Goal: Task Accomplishment & Management: Complete application form

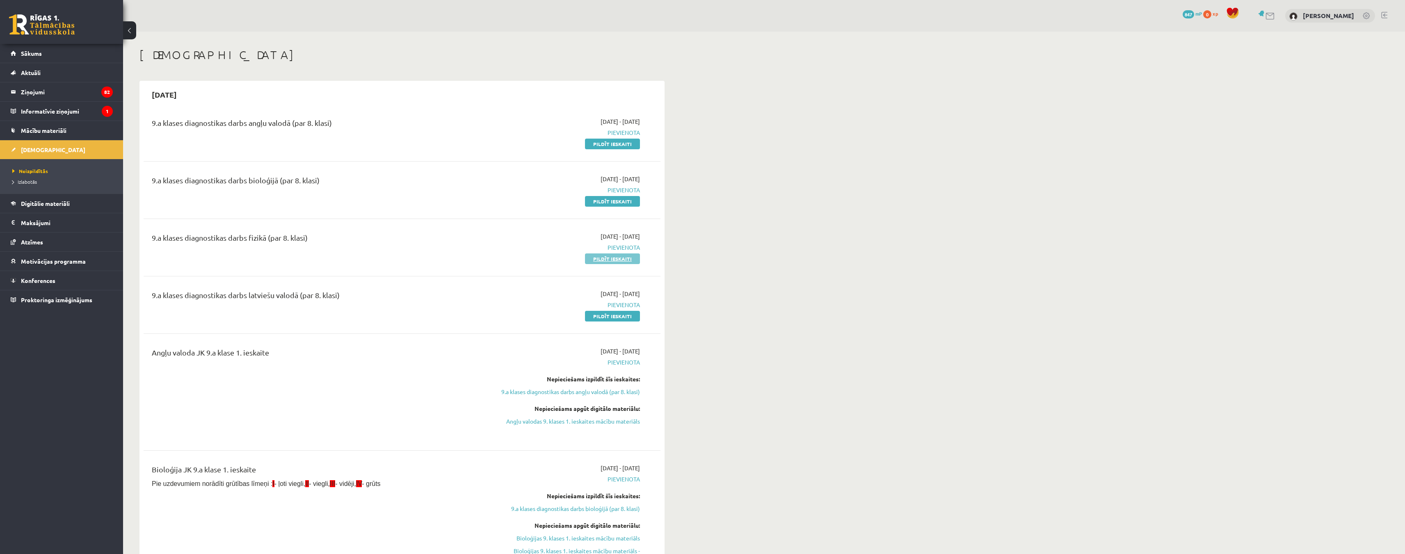
click at [612, 259] on link "Pildīt ieskaiti" at bounding box center [612, 259] width 55 height 11
click at [626, 203] on link "Pildīt ieskaiti" at bounding box center [612, 201] width 55 height 11
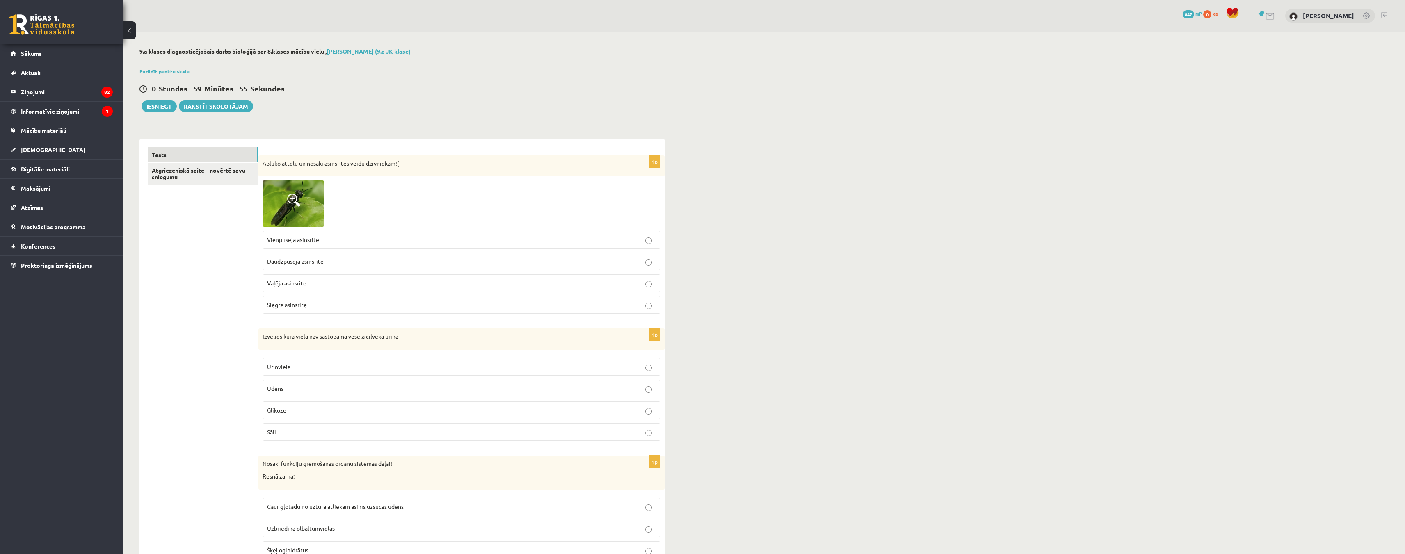
click at [306, 211] on img at bounding box center [294, 204] width 62 height 46
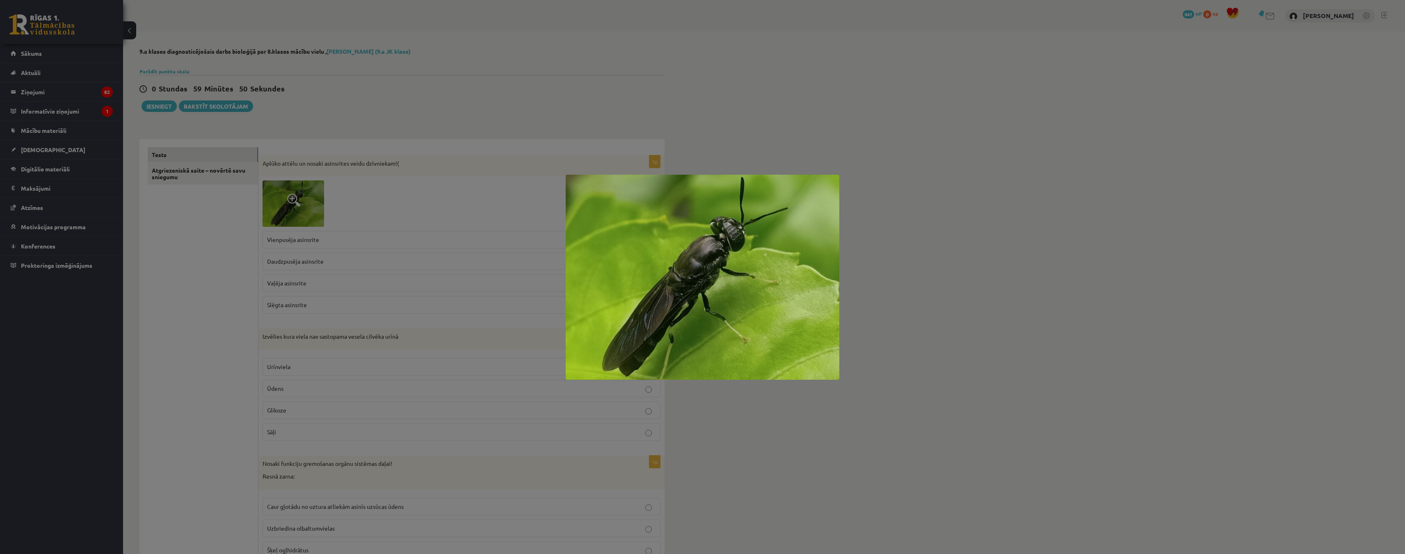
click at [372, 211] on div at bounding box center [702, 277] width 1405 height 554
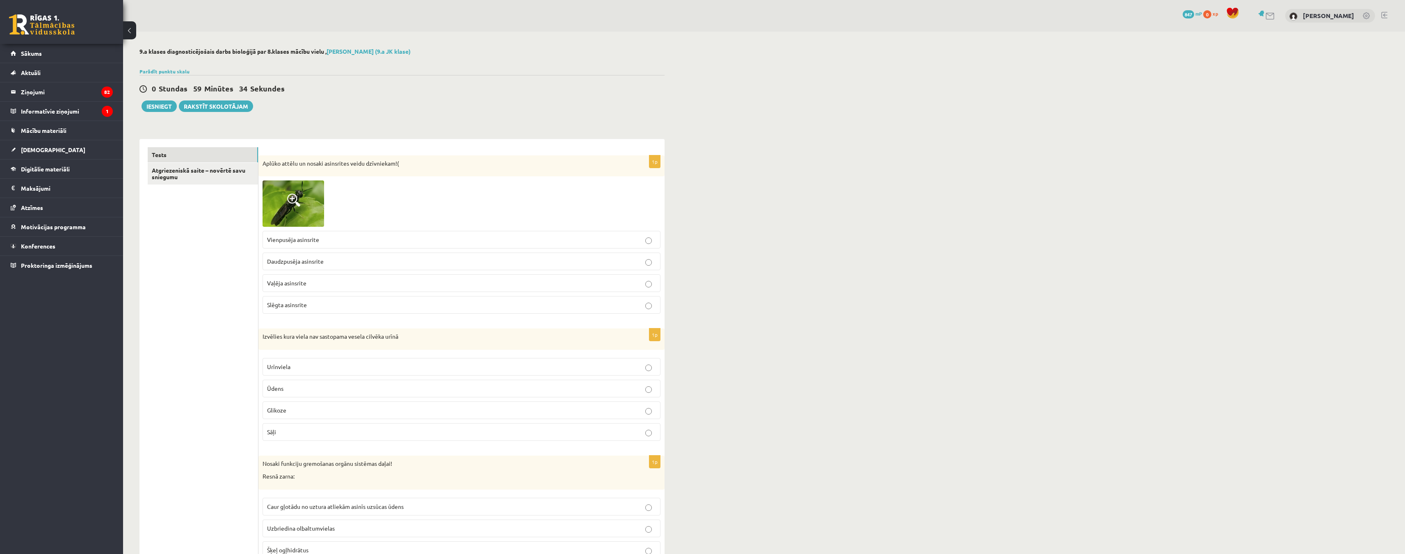
click at [308, 211] on img at bounding box center [294, 204] width 62 height 46
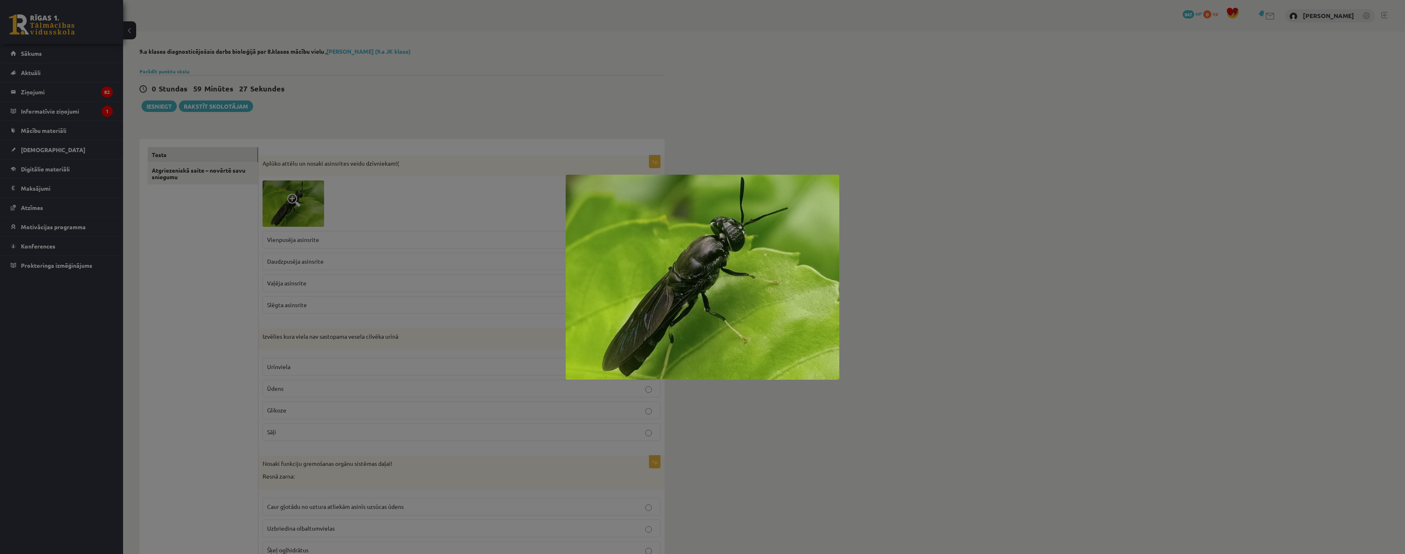
click at [503, 85] on div at bounding box center [702, 277] width 1405 height 554
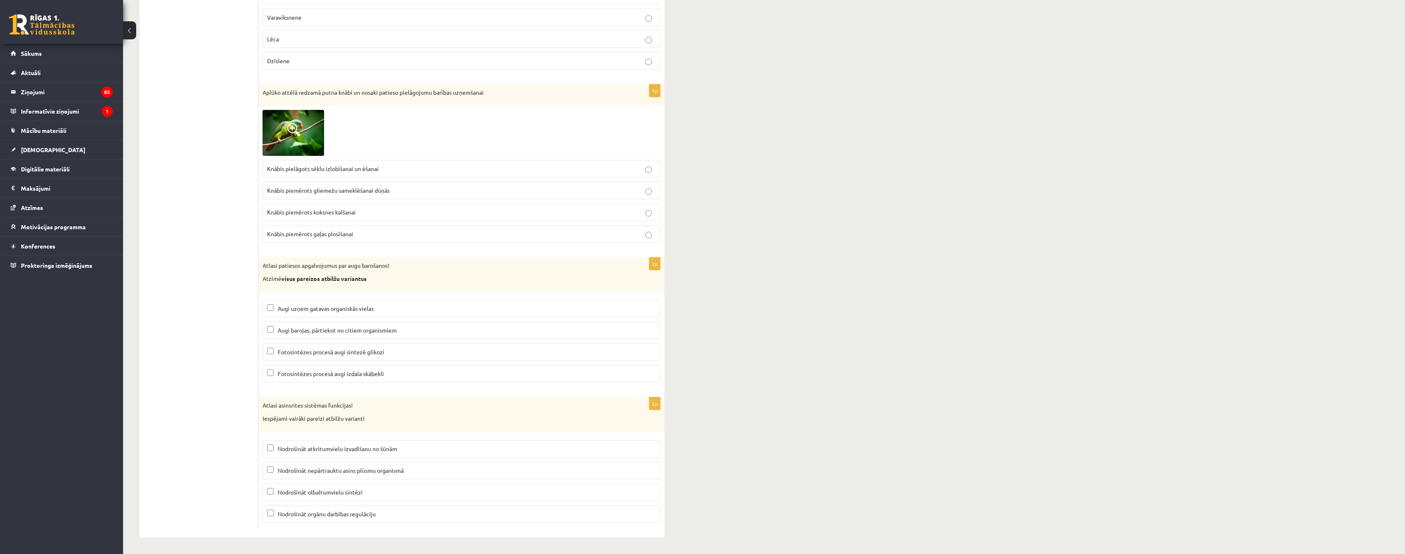
scroll to position [3652, 0]
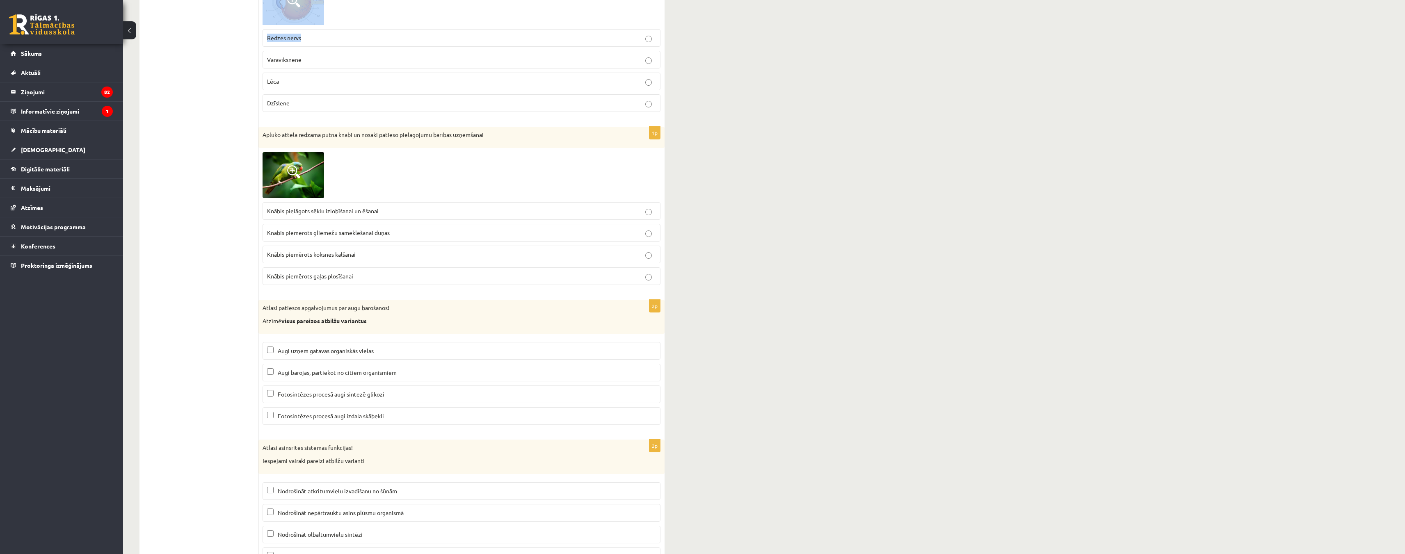
drag, startPoint x: 262, startPoint y: 162, endPoint x: 386, endPoint y: 43, distance: 172.4
click at [320, 180] on img at bounding box center [294, 175] width 62 height 46
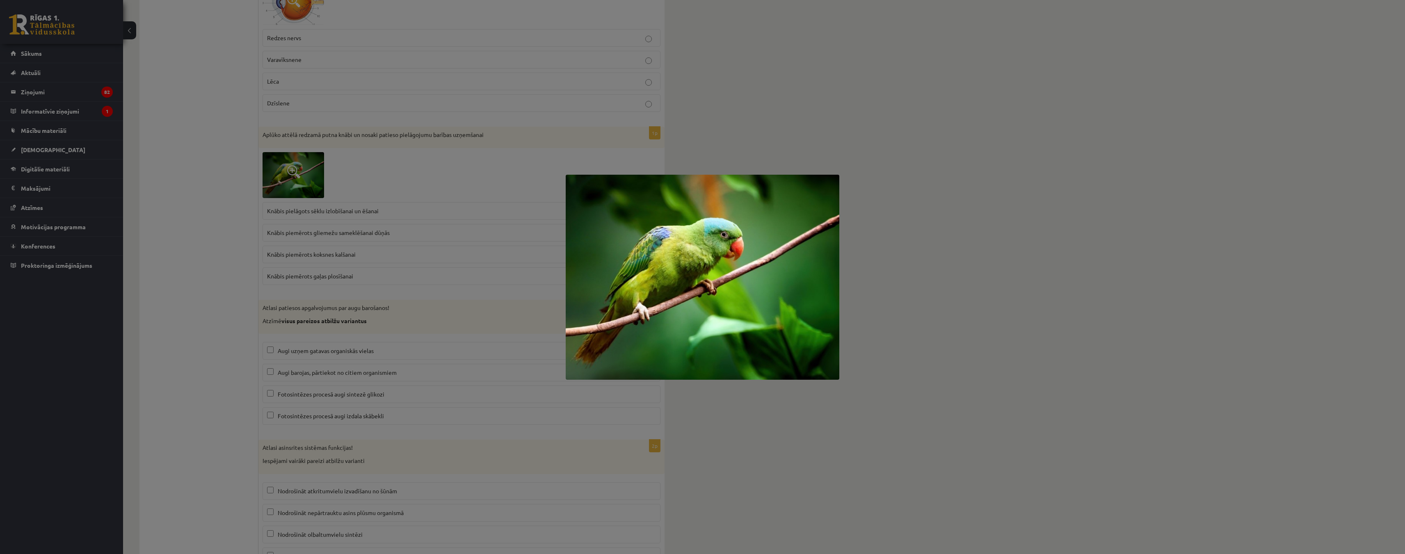
click at [245, 194] on div at bounding box center [702, 277] width 1405 height 554
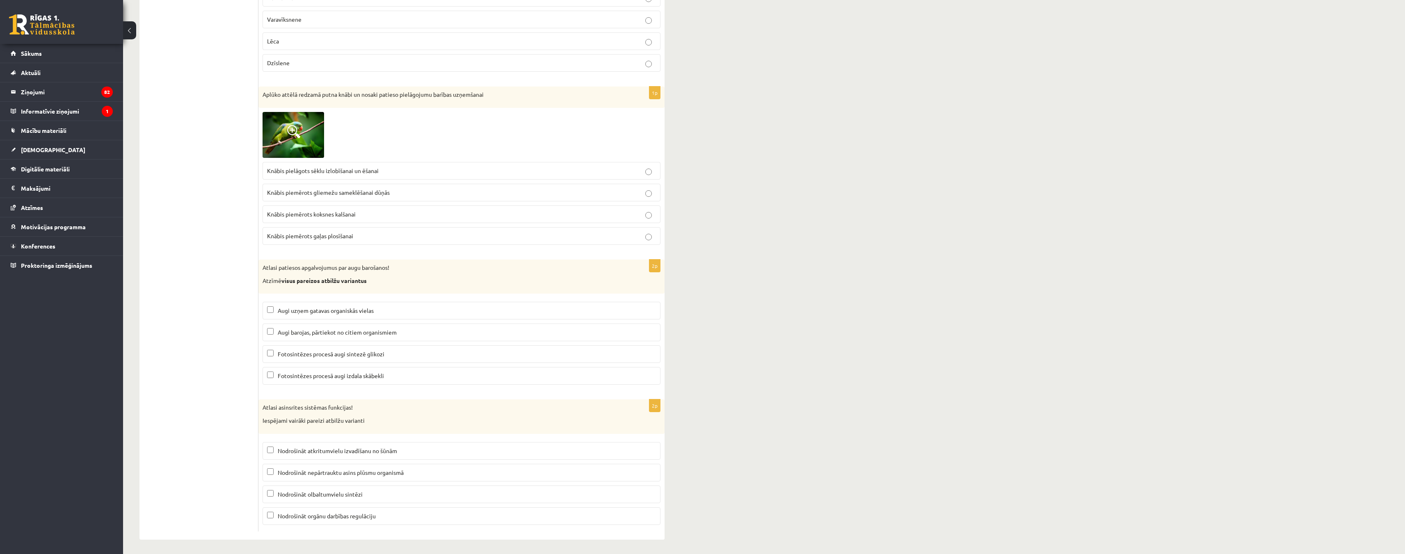
scroll to position [3695, 0]
drag, startPoint x: 250, startPoint y: 261, endPoint x: 294, endPoint y: 276, distance: 46.1
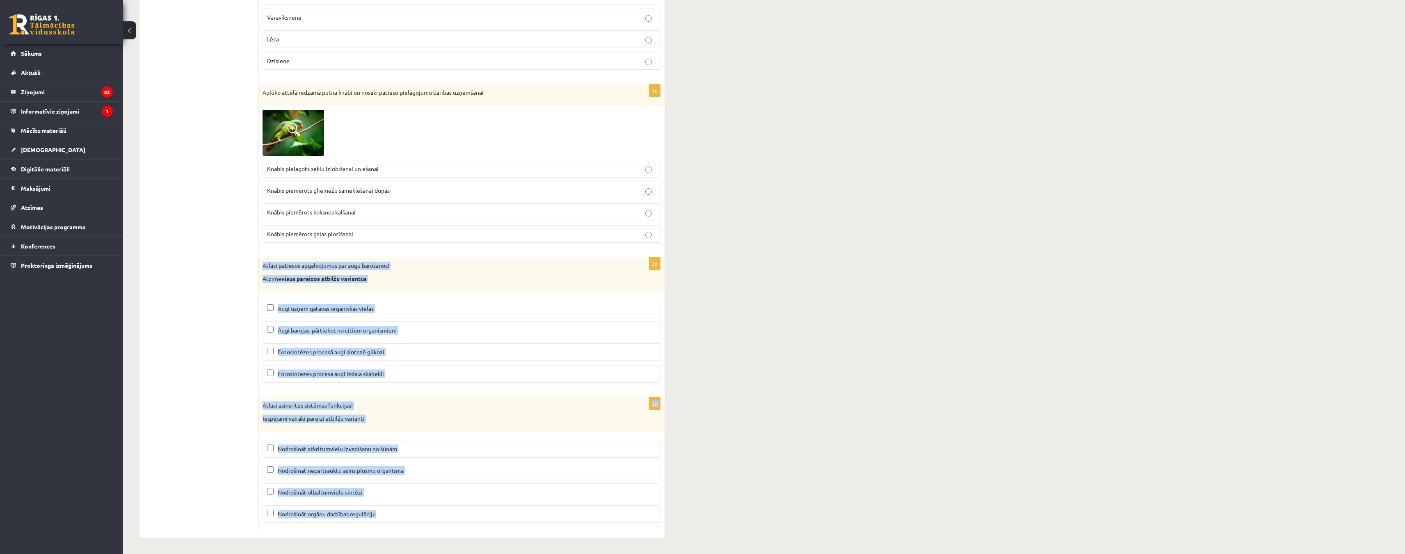
drag, startPoint x: 262, startPoint y: 265, endPoint x: 415, endPoint y: 528, distance: 303.7
copy form "Atlasi patiesos apgalvojumus par augu barošanos! Atzīmē visus pareizos atbilžu …"
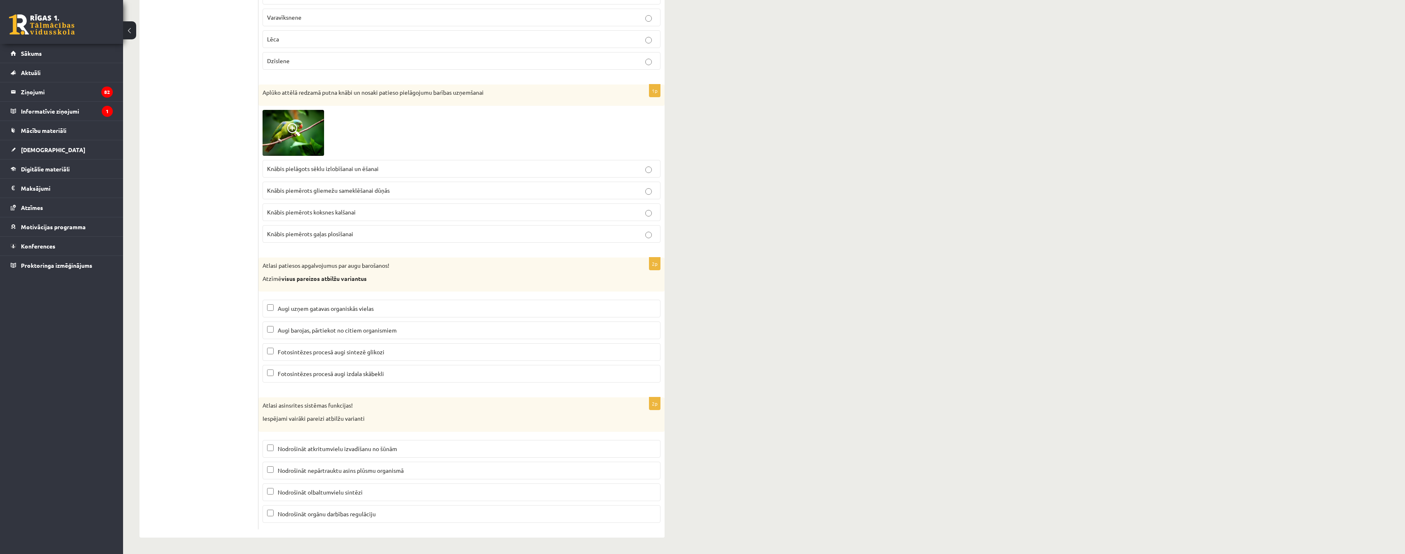
click at [652, 352] on p "Fotosintēzes procesā augi sintezē glikozi" at bounding box center [461, 352] width 389 height 9
click at [602, 367] on label "Fotosintēzes procesā augi izdala skābekli" at bounding box center [462, 374] width 398 height 18
click at [268, 455] on label "Nodrošināt atkritumvielu izvadīšanu no šūnām" at bounding box center [462, 449] width 398 height 18
click at [265, 475] on label "Nodrošināt nepārtrauktu asins plūsmu organismā" at bounding box center [462, 471] width 398 height 18
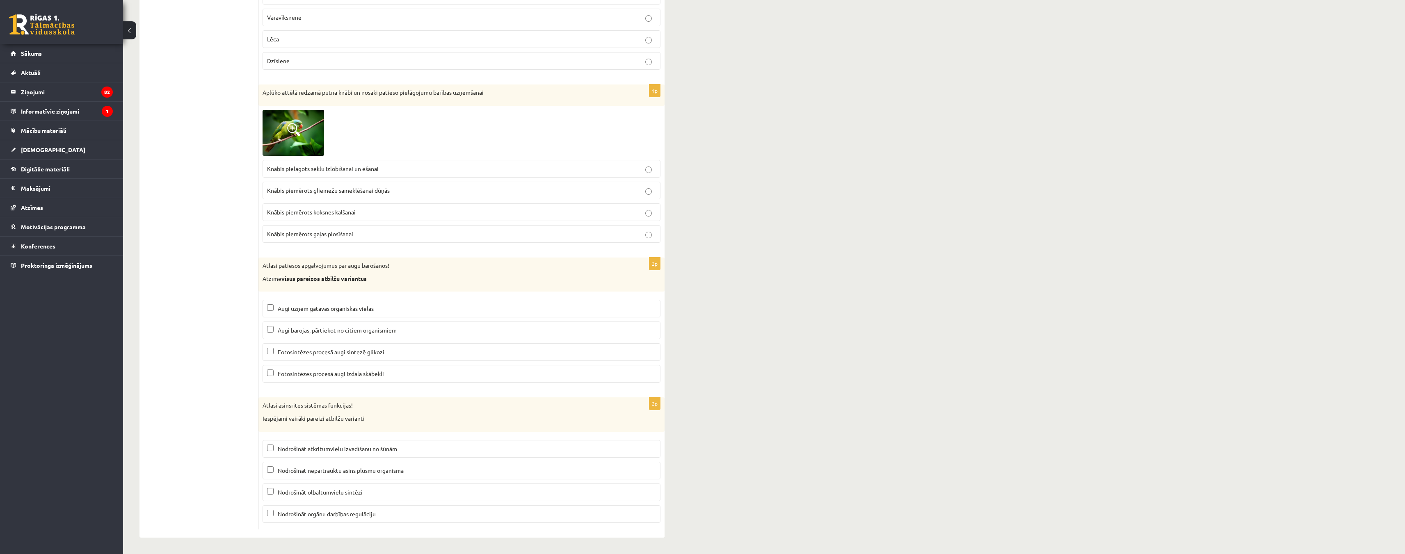
click at [266, 513] on label "Nodrošināt orgānu darbības regulāciju" at bounding box center [462, 514] width 398 height 18
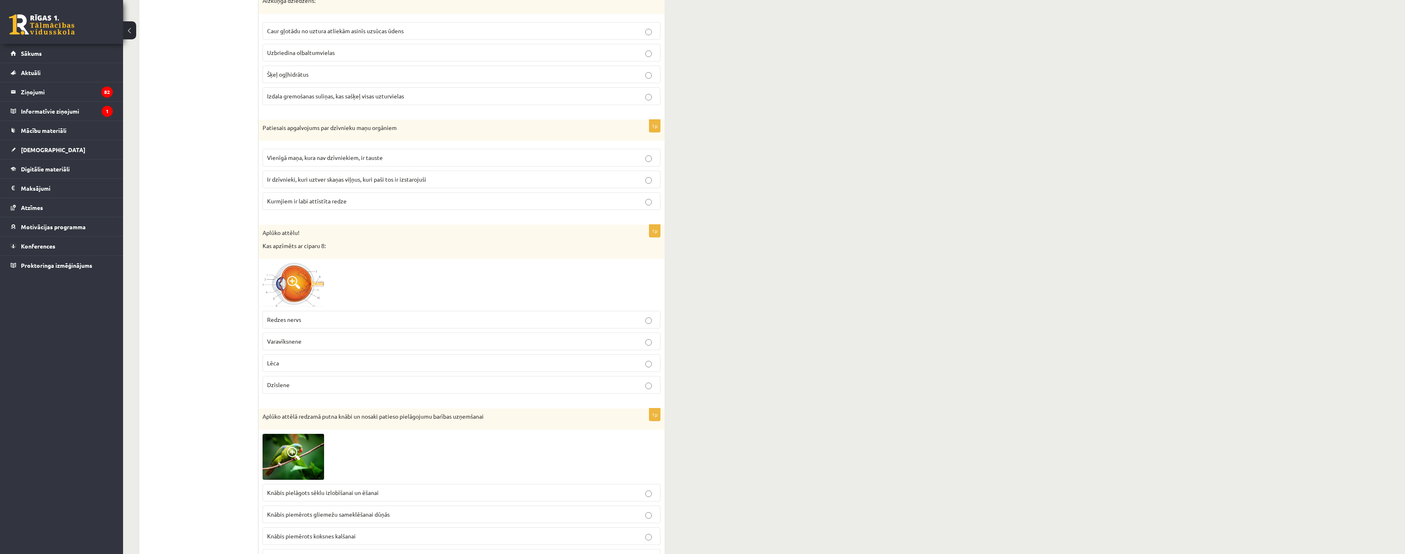
scroll to position [3366, 0]
click at [286, 275] on img at bounding box center [294, 289] width 62 height 44
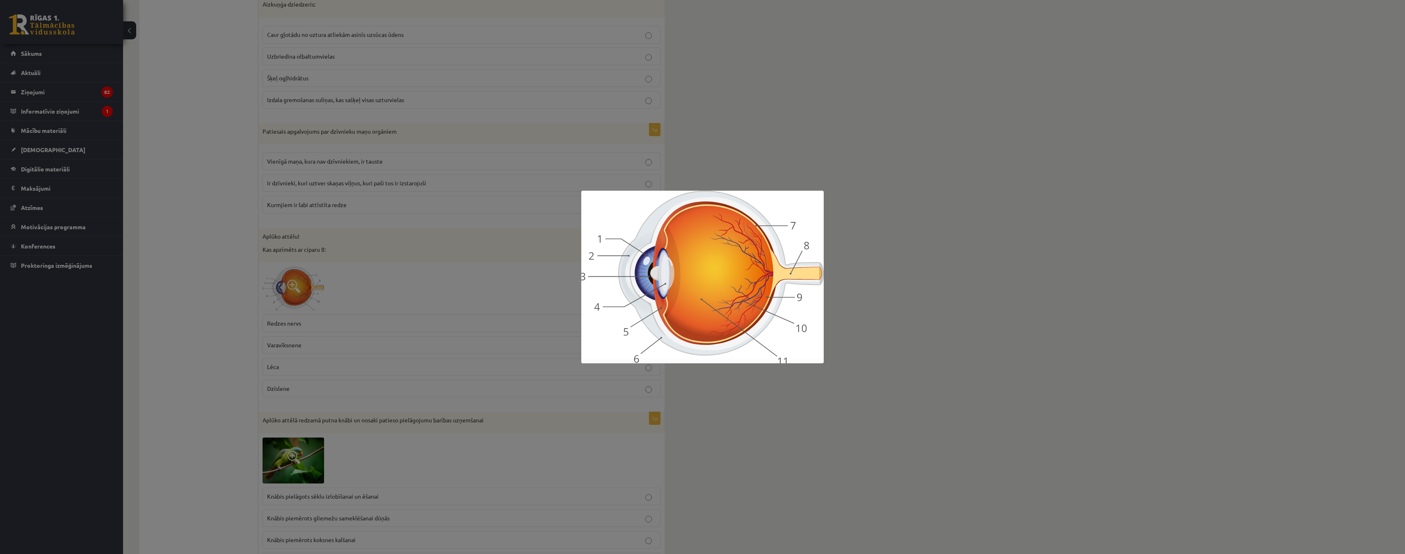
click at [224, 296] on div at bounding box center [702, 277] width 1405 height 554
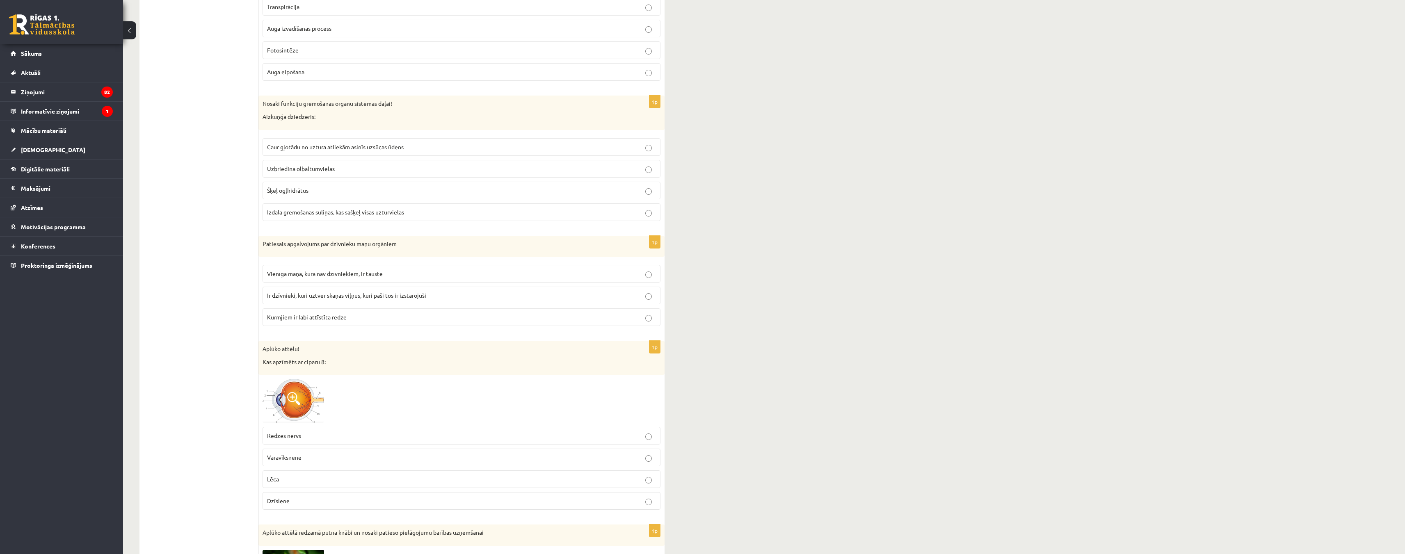
scroll to position [3243, 0]
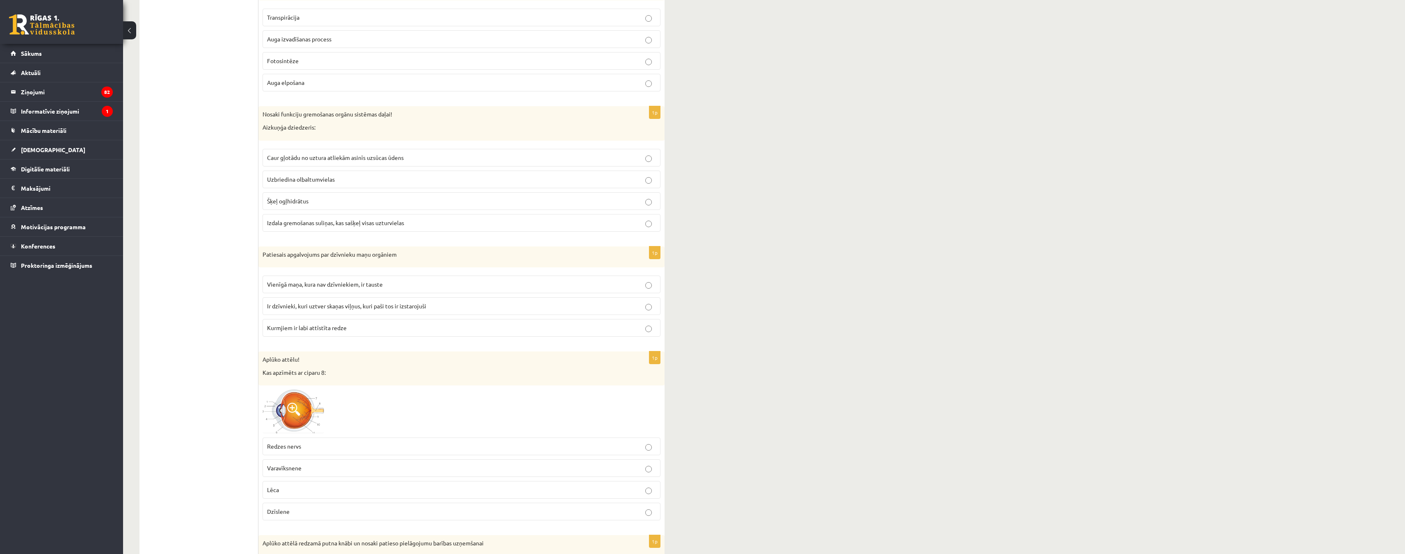
drag, startPoint x: 258, startPoint y: 256, endPoint x: 346, endPoint y: 304, distance: 100.6
drag, startPoint x: 261, startPoint y: 254, endPoint x: 359, endPoint y: 321, distance: 119.2
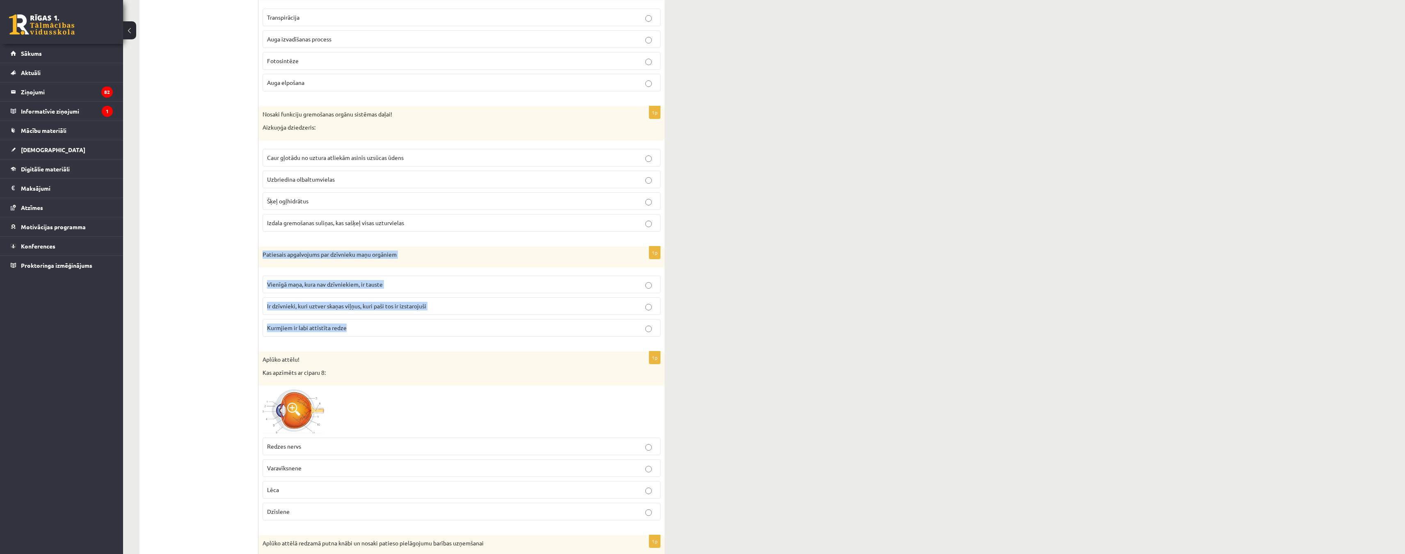
click at [359, 321] on div "1p Patiesais apgalvojums par dzīvnieku maņu orgāniem Vienīgā maņa, kura nav dzī…" at bounding box center [461, 295] width 406 height 97
copy div "Patiesais apgalvojums par dzīvnieku maņu orgāniem Vienīgā maņa, kura nav dzīvni…"
click at [652, 310] on p "Ir dzīvnieki, kuri uztver skaņas viļņus, kuri paši tos ir izstarojuši" at bounding box center [461, 306] width 389 height 9
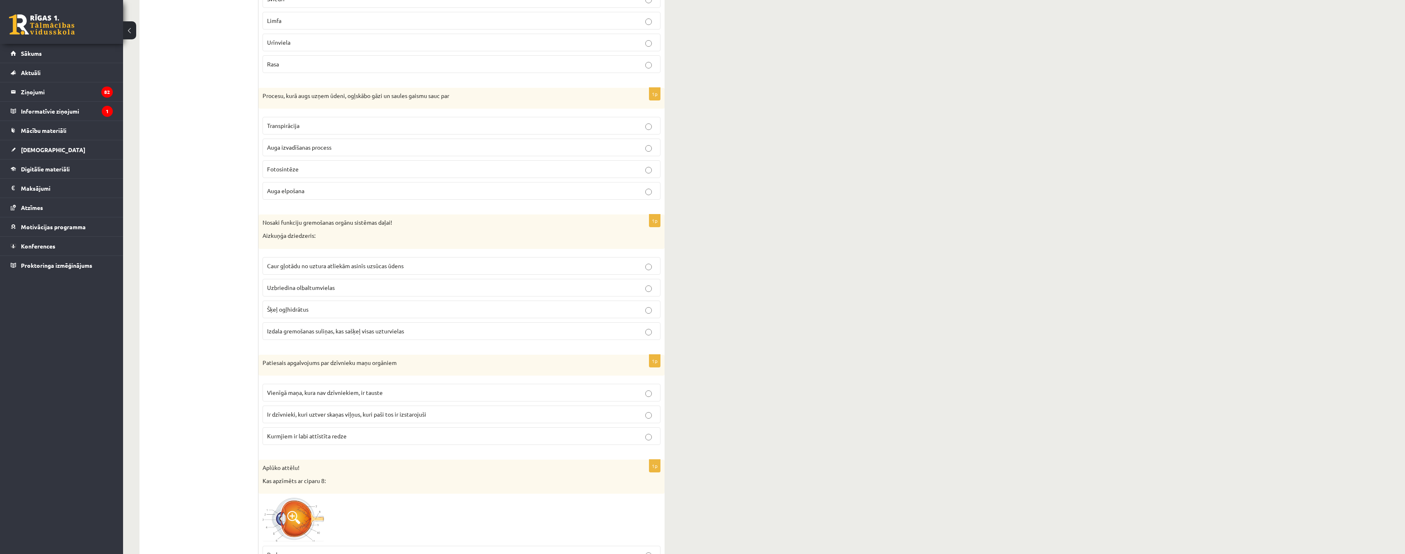
scroll to position [3120, 0]
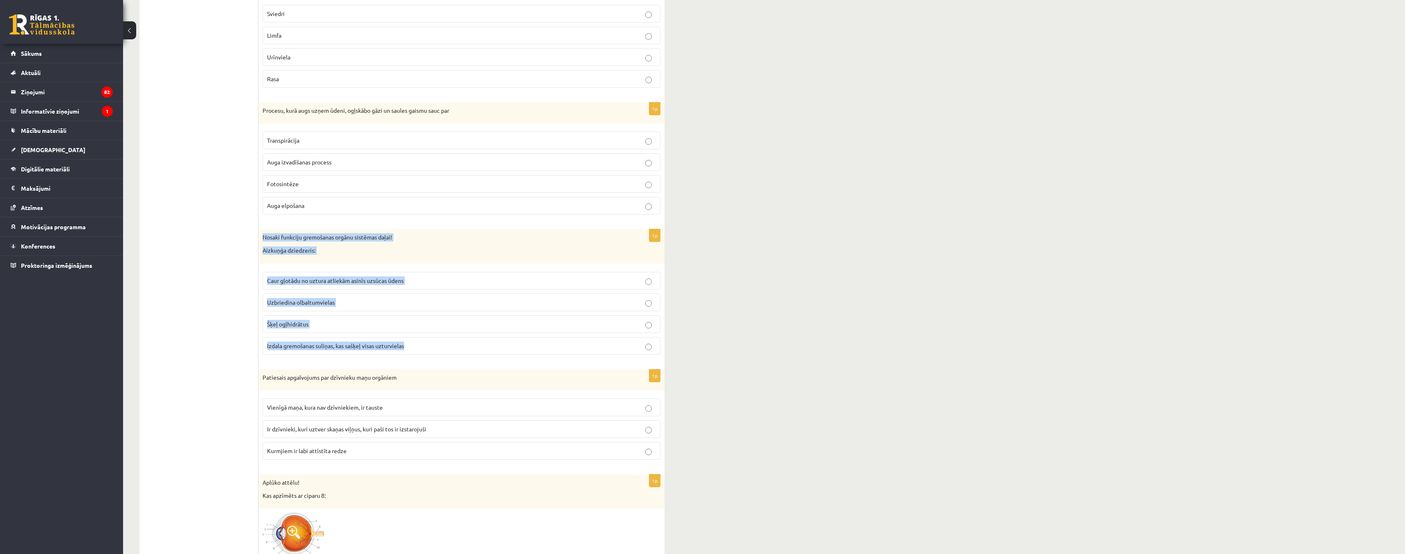
drag, startPoint x: 262, startPoint y: 236, endPoint x: 424, endPoint y: 344, distance: 194.6
click at [424, 344] on div "1p Nosaki funkciju gremošanas orgānu sistēmas daļai! Aizkuņģa dziedzeris: Caur …" at bounding box center [461, 295] width 406 height 132
copy div "Nosaki funkciju gremošanas orgānu sistēmas daļai! Aizkuņģa dziedzeris: Caur gļo…"
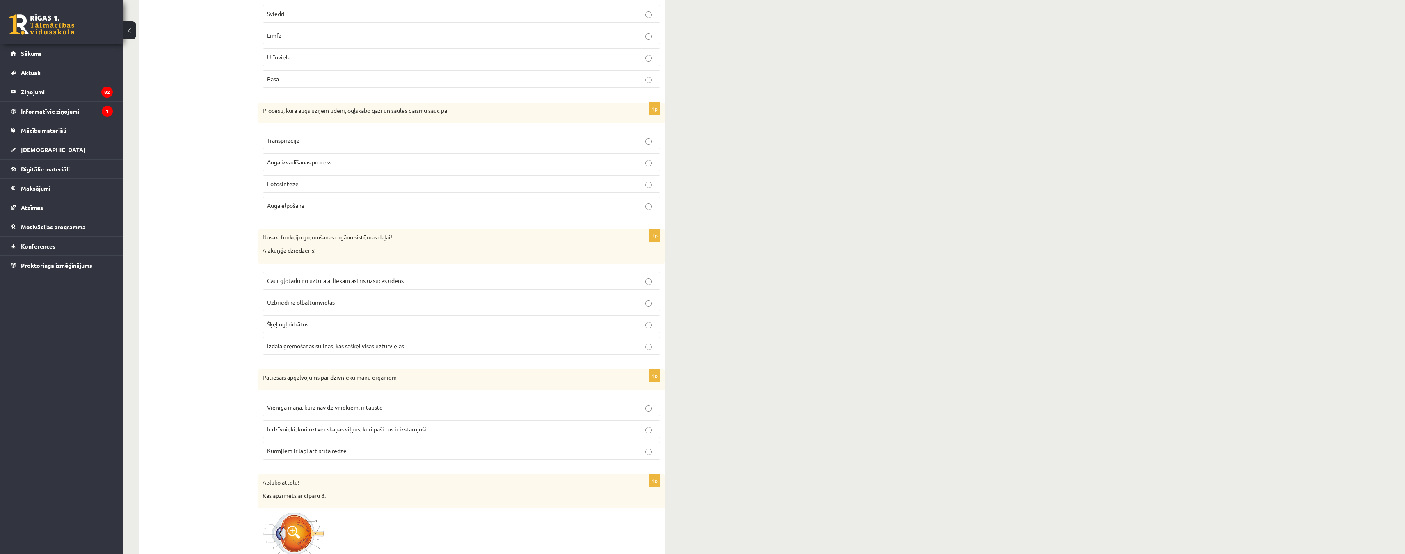
click at [652, 346] on p "Izdala gremošanas suliņas, kas sašķeļ visas uzturvielas" at bounding box center [461, 346] width 389 height 9
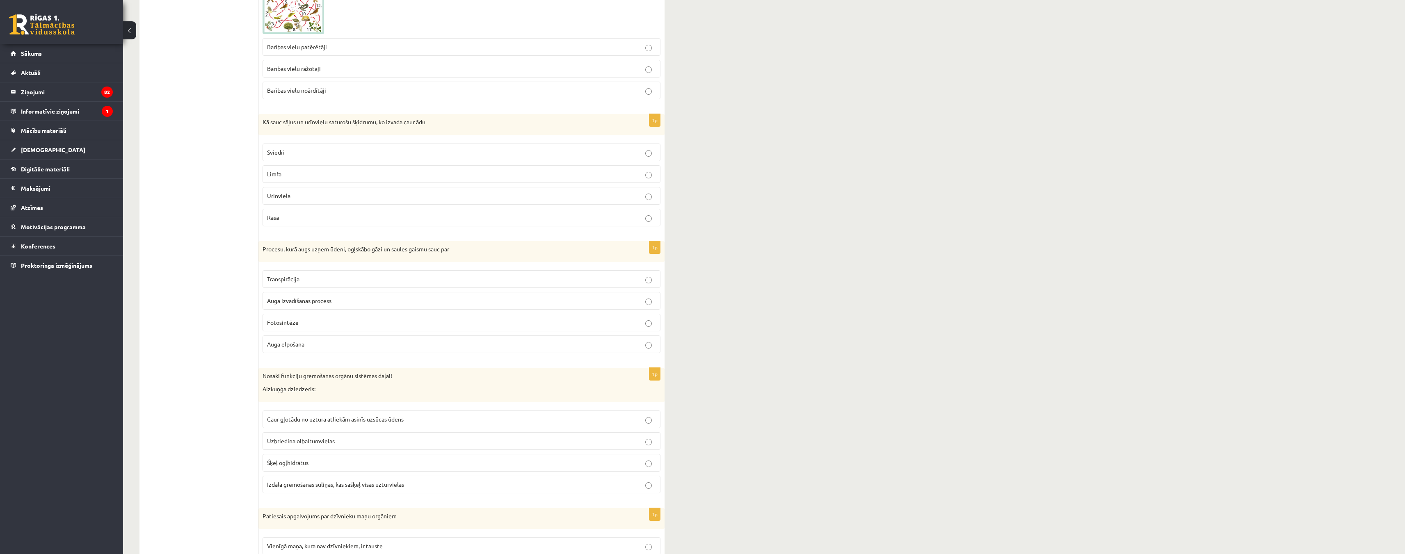
scroll to position [2956, 0]
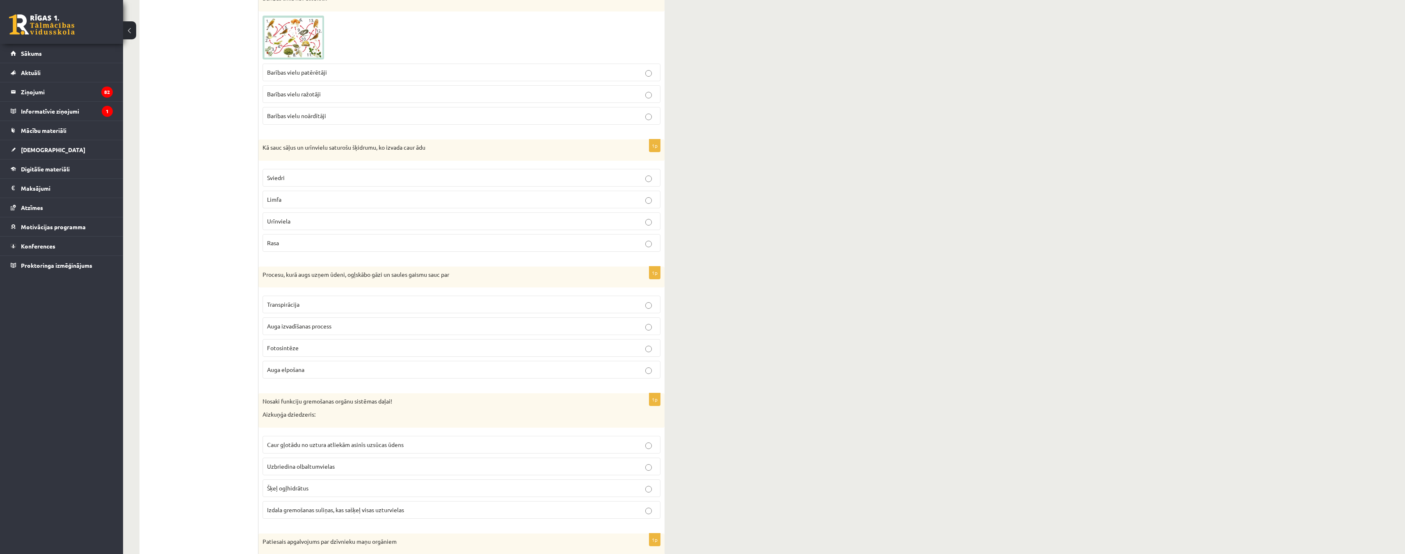
drag, startPoint x: 258, startPoint y: 274, endPoint x: 300, endPoint y: 306, distance: 52.5
drag, startPoint x: 263, startPoint y: 275, endPoint x: 322, endPoint y: 369, distance: 111.2
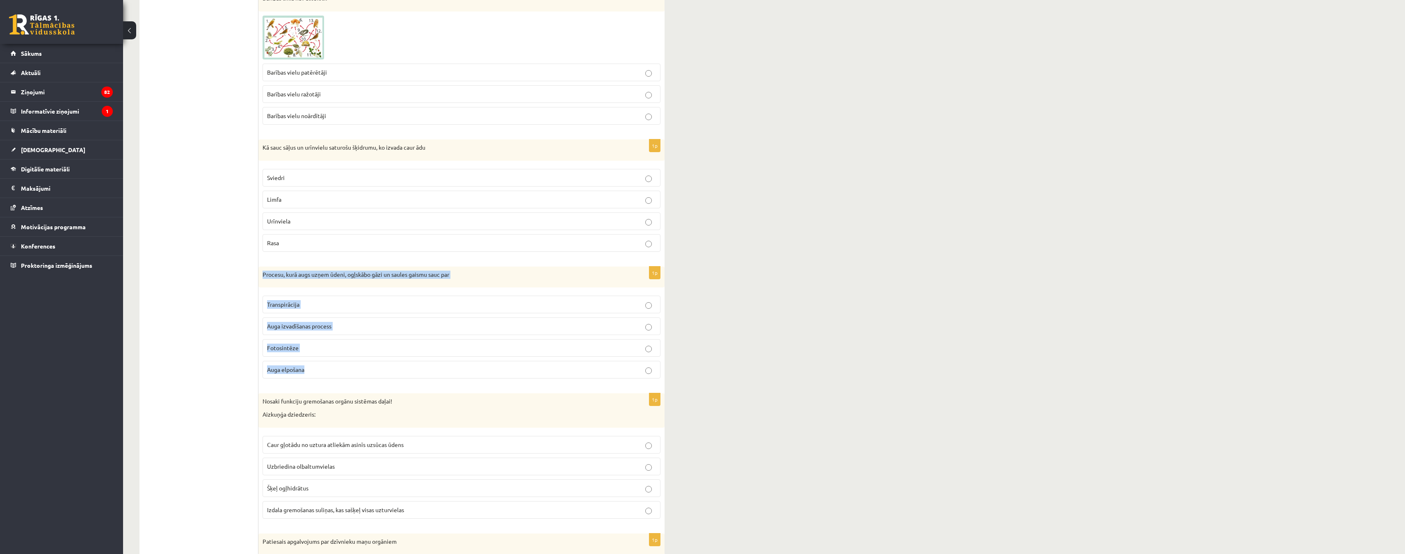
click at [322, 369] on div "1p Procesu, kurā augs uzņem ūdeni, ogļskābo gāzi un saules gaismu sauc par Tran…" at bounding box center [461, 326] width 406 height 119
copy div "Procesu, kurā augs uzņem ūdeni, ogļskābo gāzi un saules gaismu sauc par Transpi…"
click at [644, 349] on p "Fotosintēze" at bounding box center [461, 348] width 389 height 9
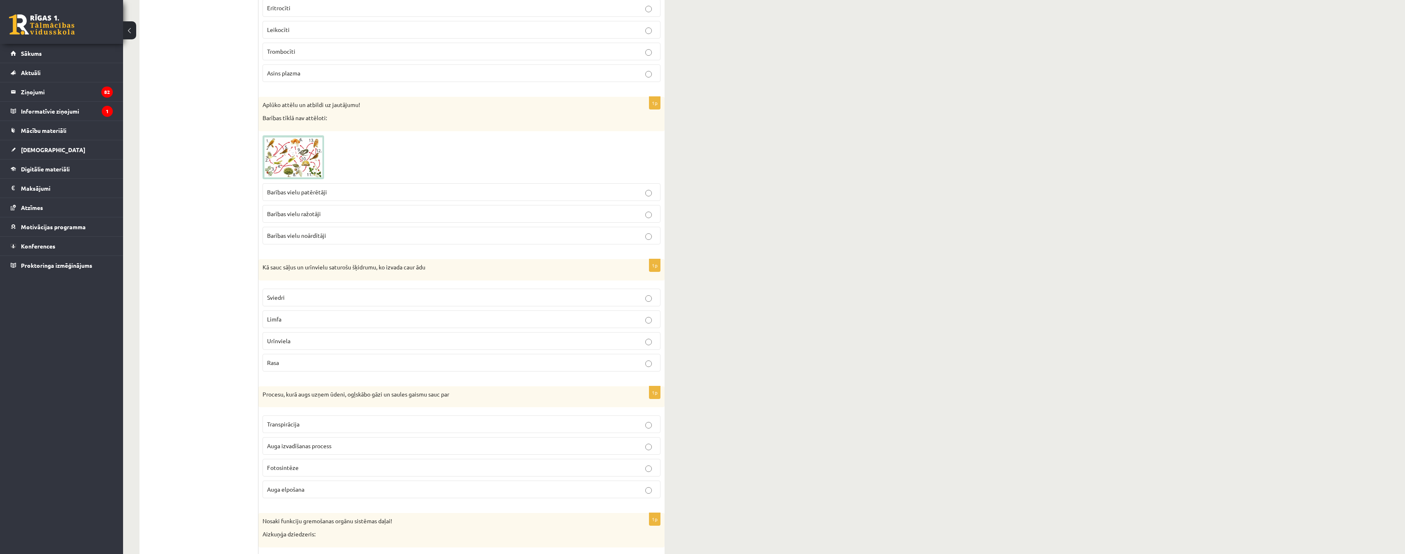
scroll to position [2833, 0]
drag, startPoint x: 258, startPoint y: 270, endPoint x: 298, endPoint y: 318, distance: 62.9
click at [260, 275] on div "Kā sauc sāļus un urīnvielu saturošu šķidrumu, ko izvada caur ādu" at bounding box center [461, 273] width 406 height 21
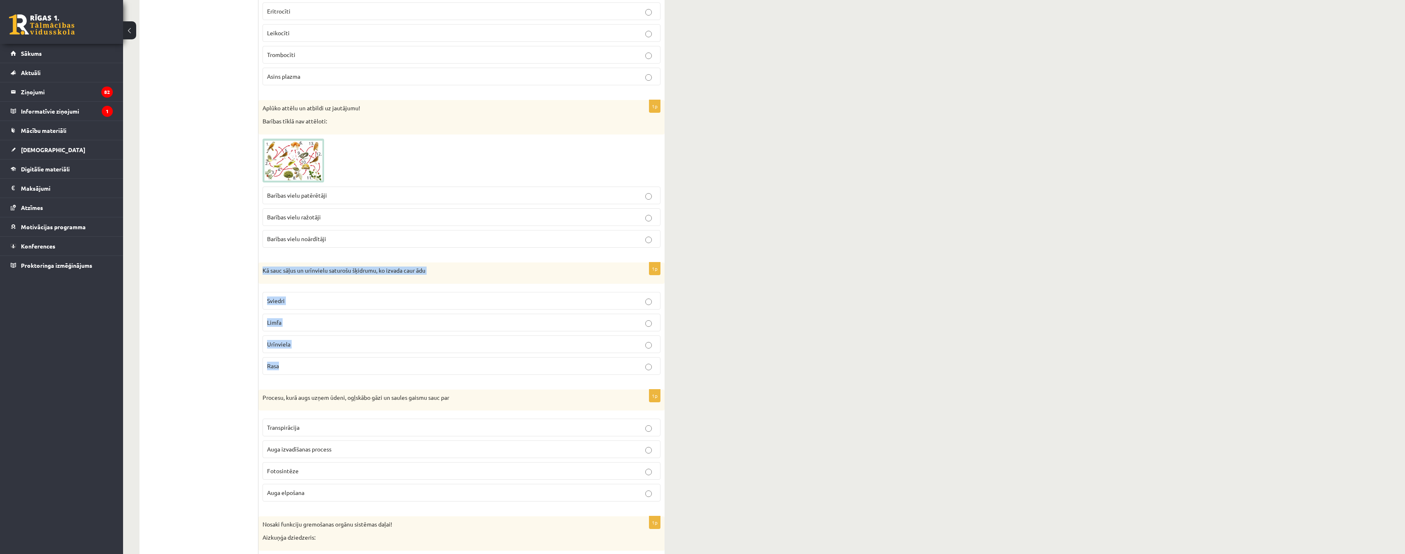
drag, startPoint x: 263, startPoint y: 269, endPoint x: 301, endPoint y: 361, distance: 99.9
click at [301, 361] on div "1p Kā sauc sāļus un urīnvielu saturošu šķidrumu, ko izvada caur ādu Sviedri Lim…" at bounding box center [461, 322] width 406 height 119
copy div "Kā sauc sāļus un urīnvielu saturošu šķidrumu, ko izvada caur ādu Sviedri Limfa …"
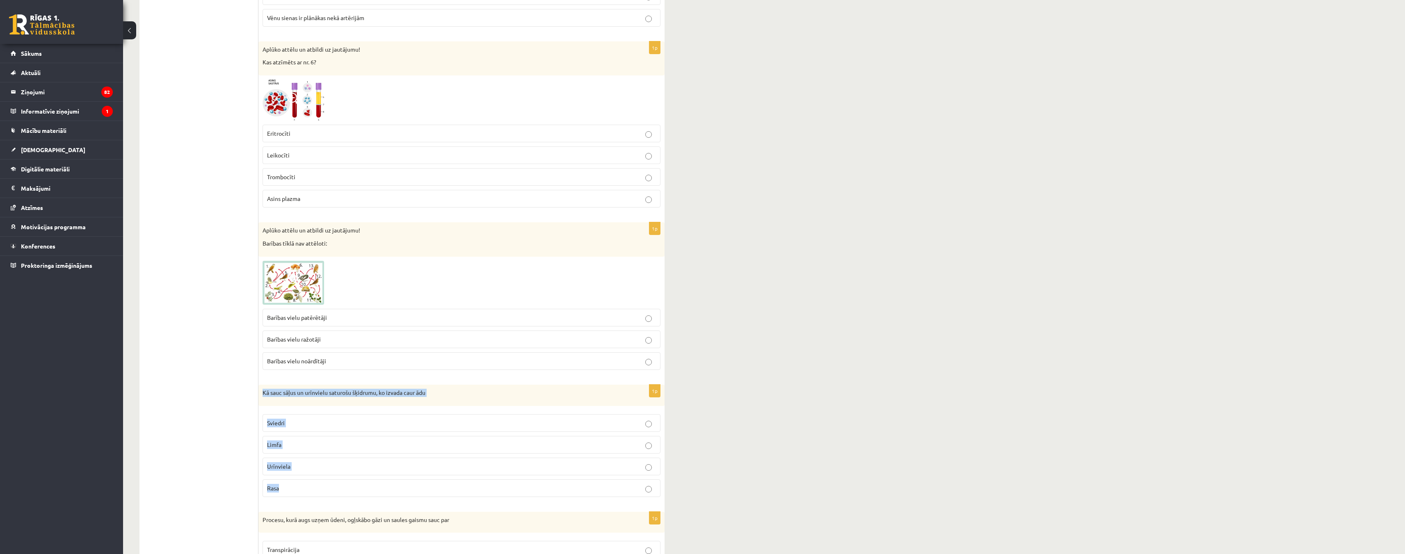
scroll to position [2710, 0]
click at [284, 280] on img at bounding box center [294, 284] width 62 height 44
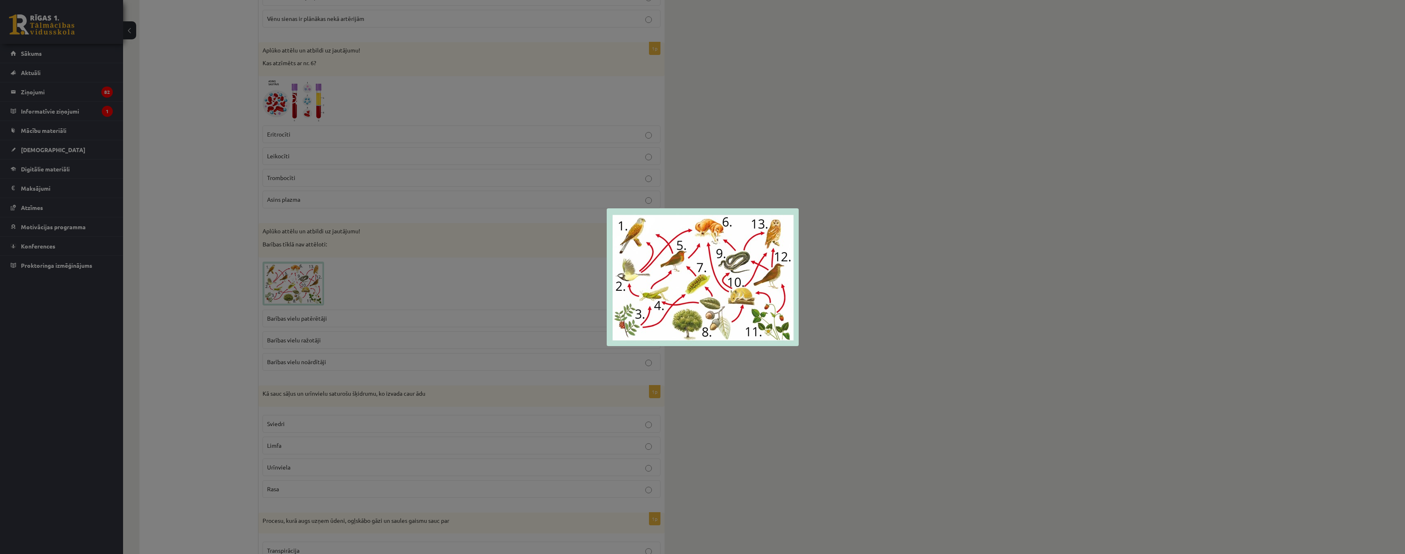
click at [871, 273] on div at bounding box center [702, 277] width 1405 height 554
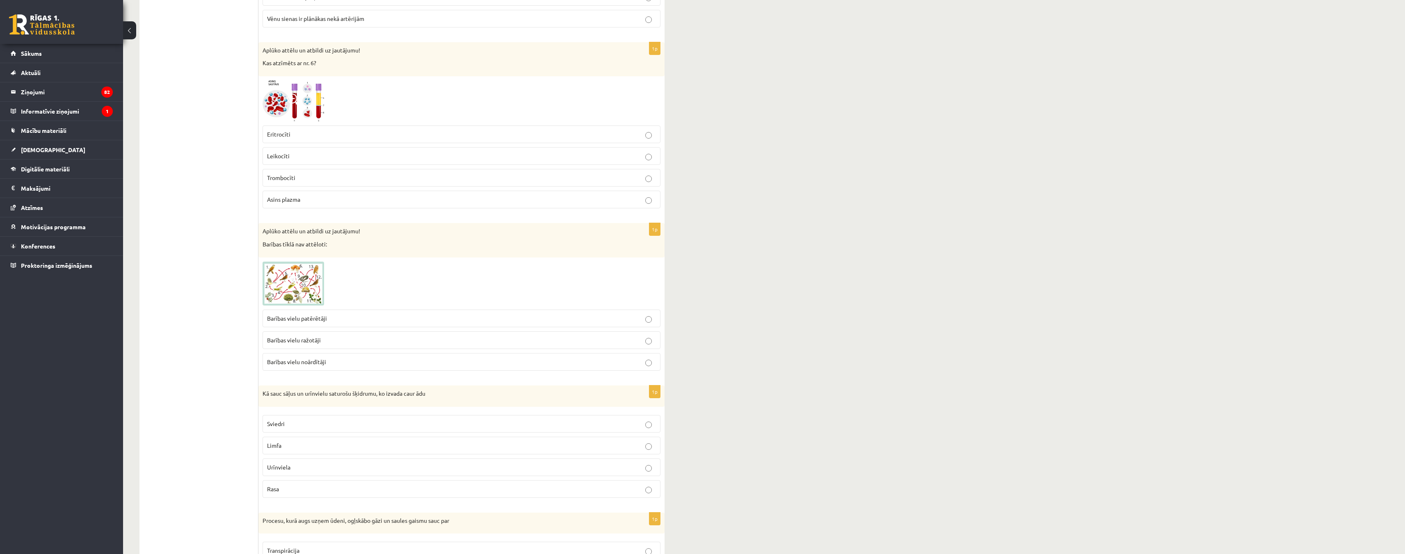
click at [374, 362] on p "Barības vielu noārdītāji" at bounding box center [461, 362] width 389 height 9
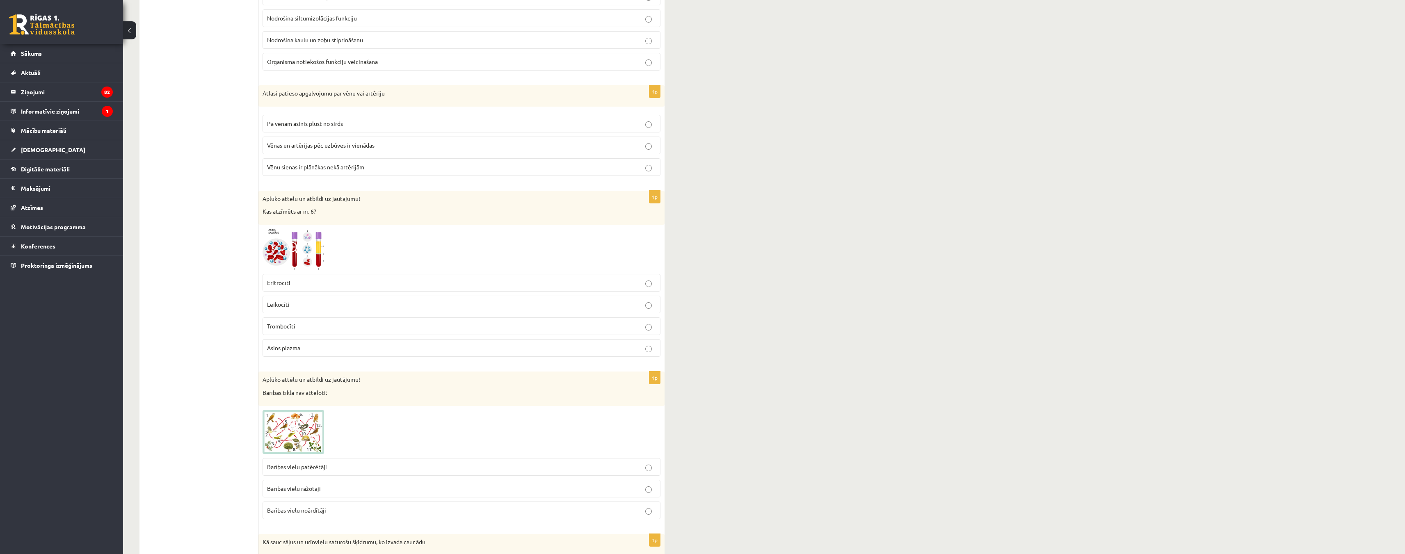
scroll to position [2546, 0]
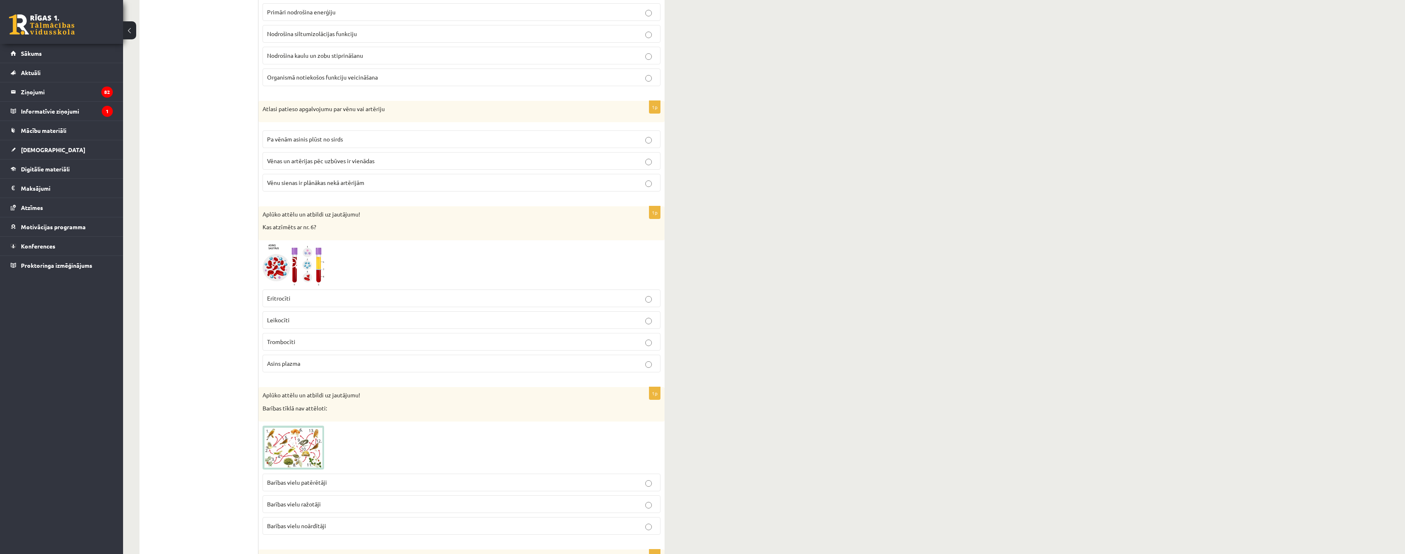
click at [288, 257] on img at bounding box center [294, 264] width 62 height 41
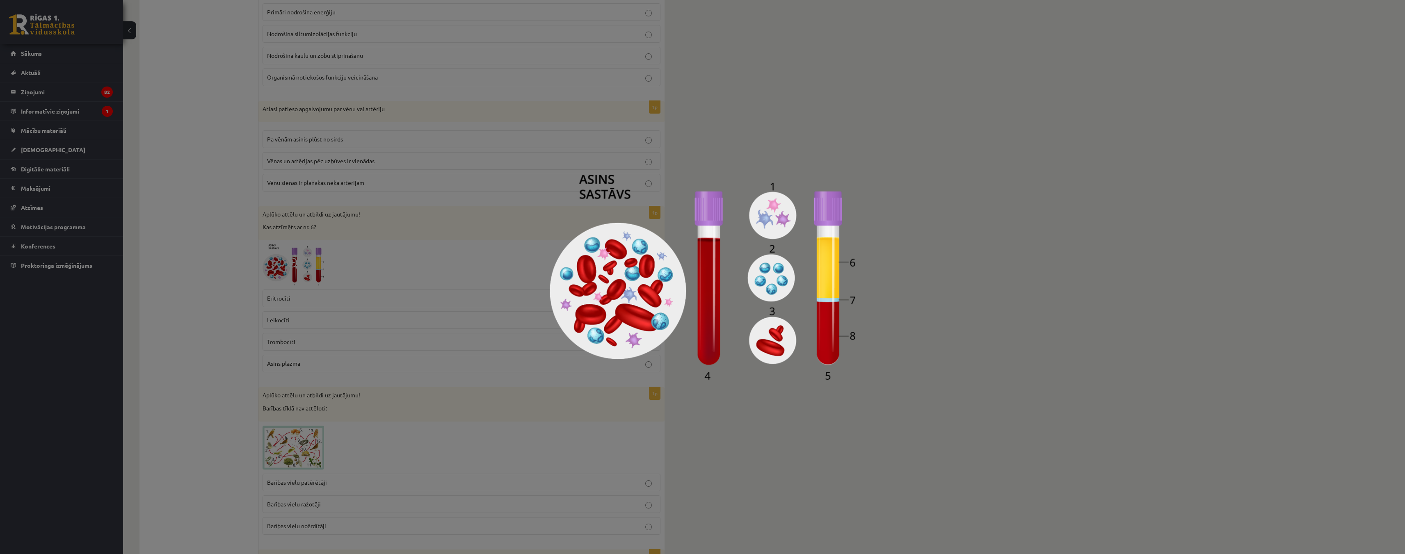
click at [928, 273] on div at bounding box center [702, 277] width 1405 height 554
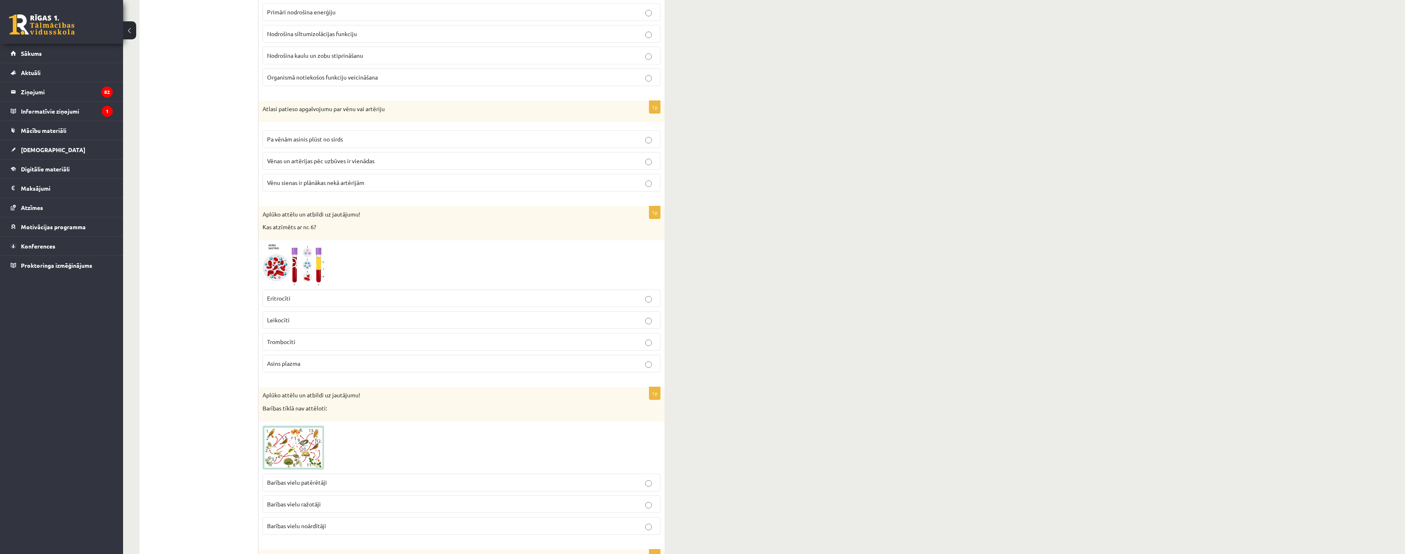
drag, startPoint x: 263, startPoint y: 296, endPoint x: 267, endPoint y: 301, distance: 6.3
click at [267, 301] on label "Eritrocīti" at bounding box center [462, 299] width 398 height 18
drag, startPoint x: 265, startPoint y: 340, endPoint x: 322, endPoint y: 350, distance: 58.3
click at [322, 350] on label "Trombocīti" at bounding box center [462, 342] width 398 height 18
copy span "Trombocīti"
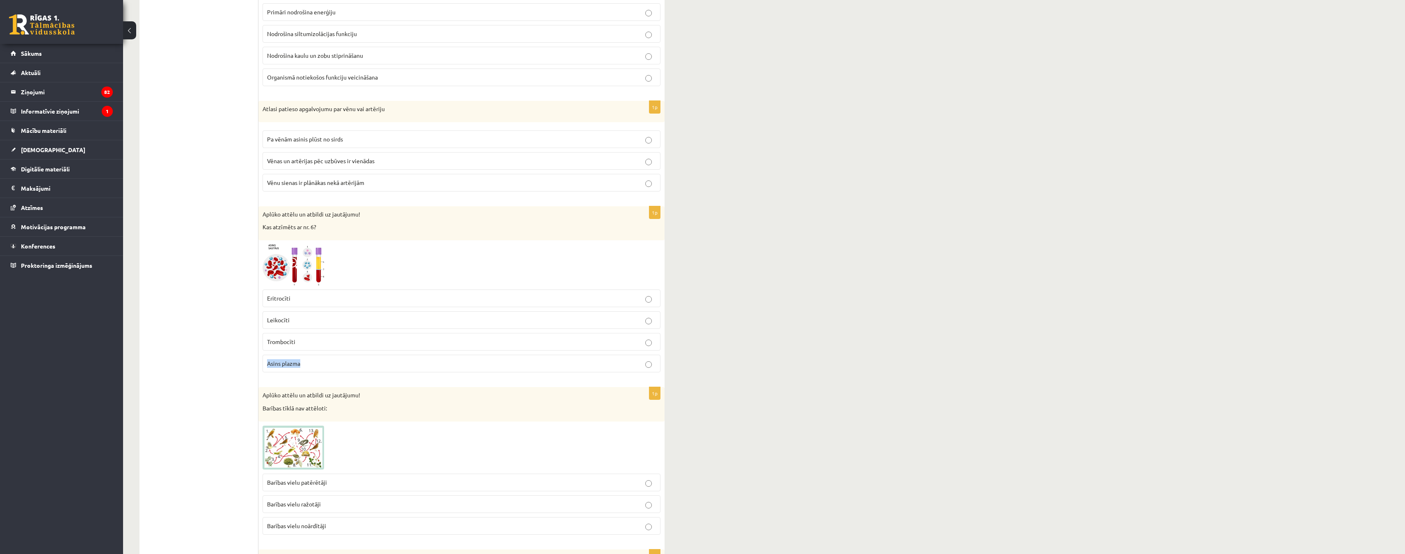
drag, startPoint x: 302, startPoint y: 361, endPoint x: 262, endPoint y: 363, distance: 40.6
click at [262, 363] on div "1p Aplūko attēlu un atbildi uz jautājumu! Kas atzīmēts ar nr. 6? Eritrocīti Lei…" at bounding box center [461, 292] width 406 height 173
copy span "Asins plazma"
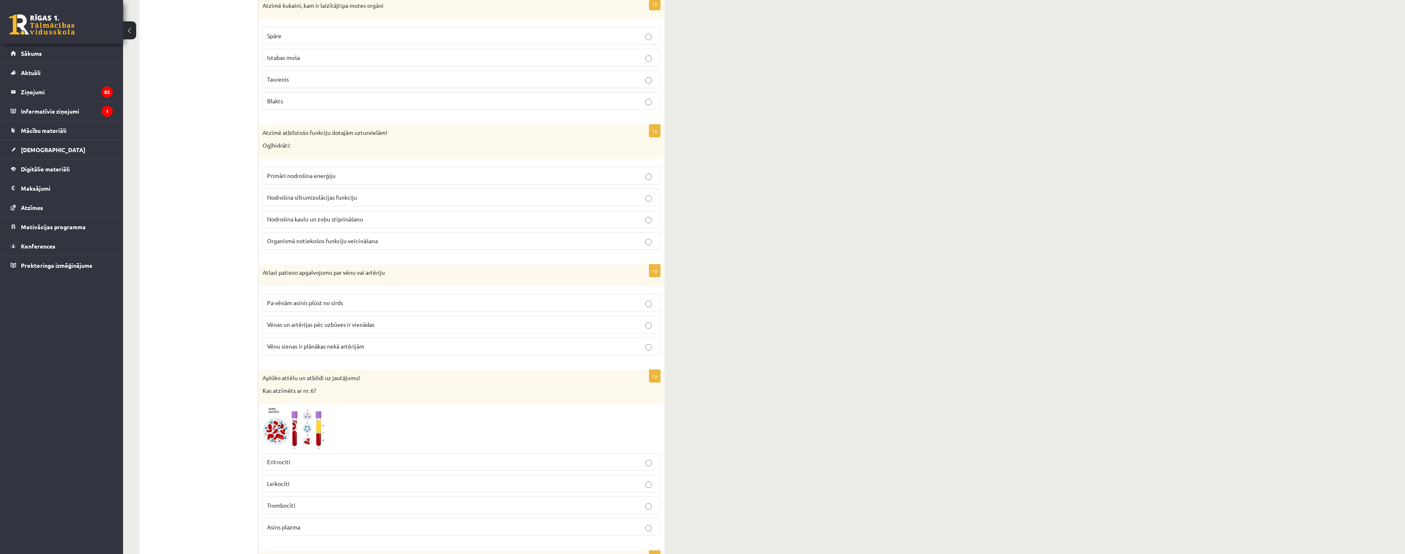
scroll to position [2382, 0]
drag, startPoint x: 256, startPoint y: 270, endPoint x: 339, endPoint y: 319, distance: 96.0
drag, startPoint x: 262, startPoint y: 274, endPoint x: 390, endPoint y: 344, distance: 146.0
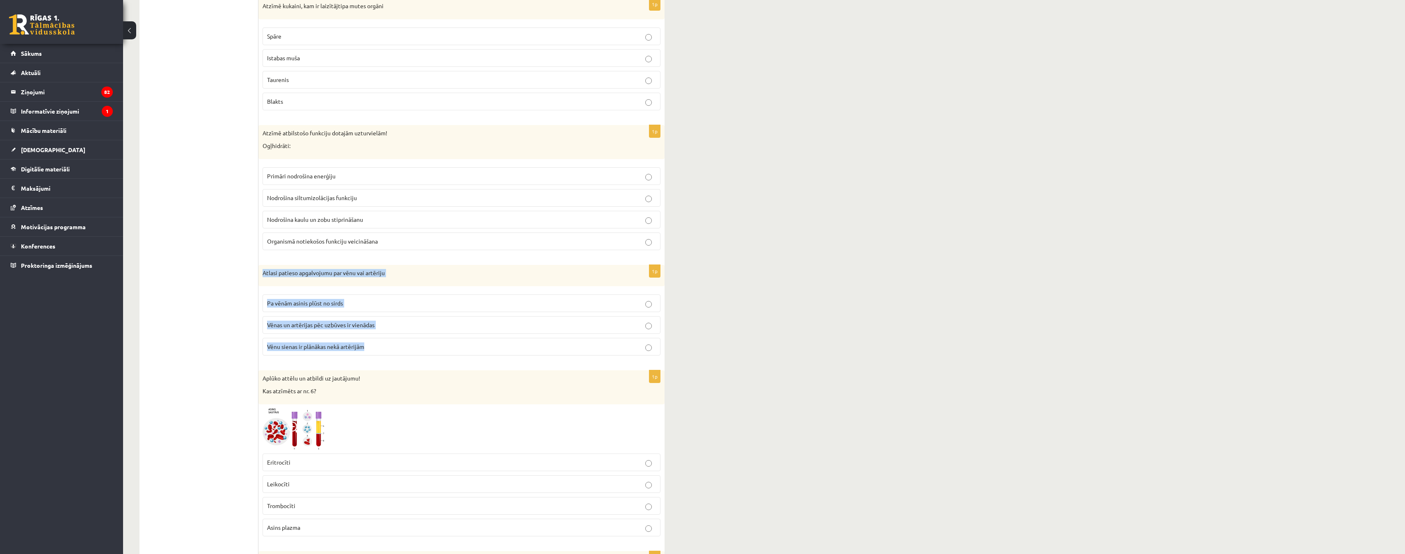
click at [390, 344] on div "1p Atlasi patieso apgalvojumu par vēnu vai artēriju Pa vēnām asinis plūst no si…" at bounding box center [461, 313] width 406 height 97
copy div "Atlasi patieso apgalvojumu par vēnu vai artēriju Pa vēnām asinis plūst no sirds…"
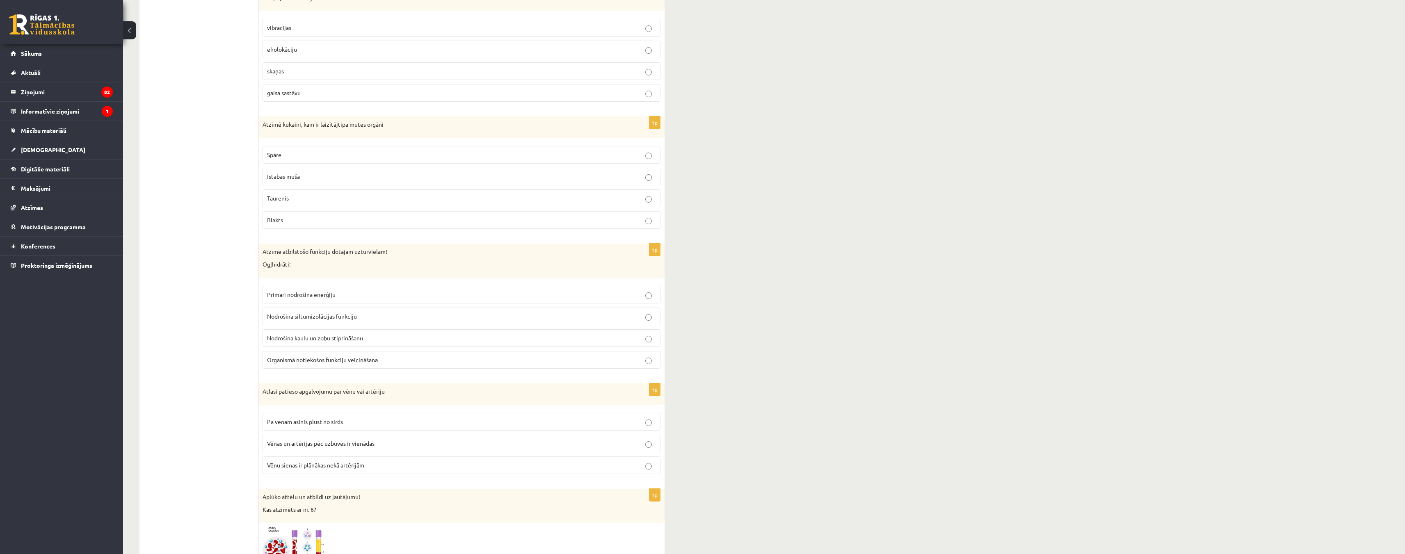
scroll to position [2259, 0]
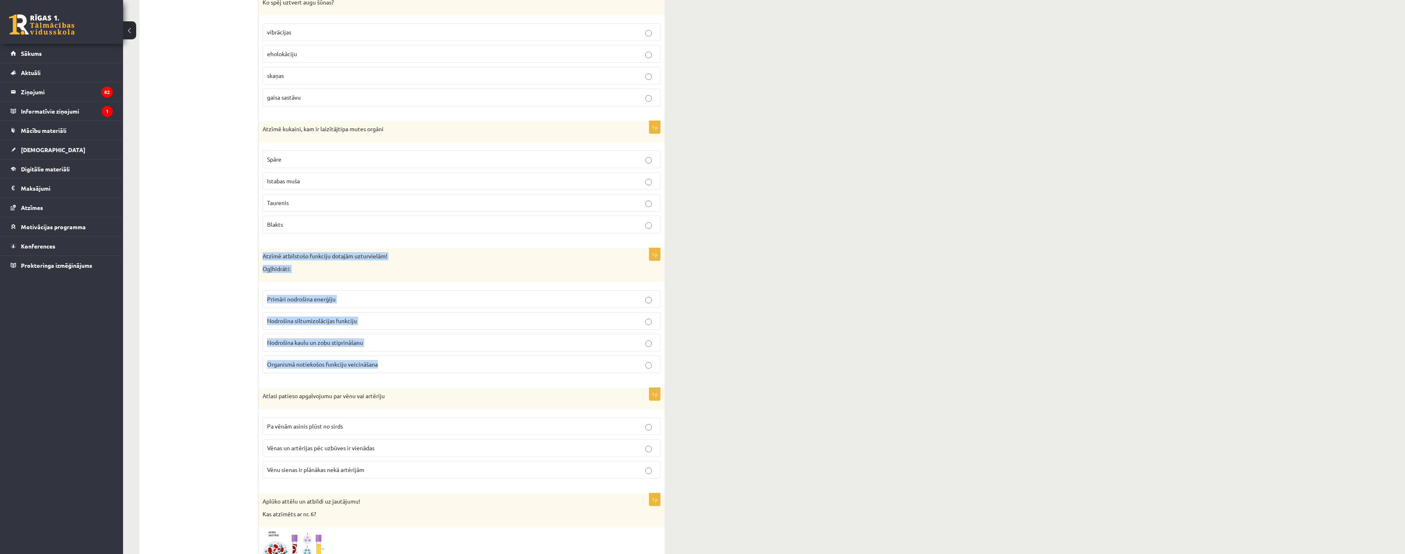
drag, startPoint x: 261, startPoint y: 256, endPoint x: 390, endPoint y: 359, distance: 164.6
click at [390, 359] on div "1p Atzīmē atbilstošo funkciju dotajām uzturvielām! Ogļhidrāti: Primāri nodrošin…" at bounding box center [461, 314] width 406 height 132
copy div "Atzīmē atbilstošo funkciju dotajām uzturvielām! Ogļhidrāti: Primāri nodrošina e…"
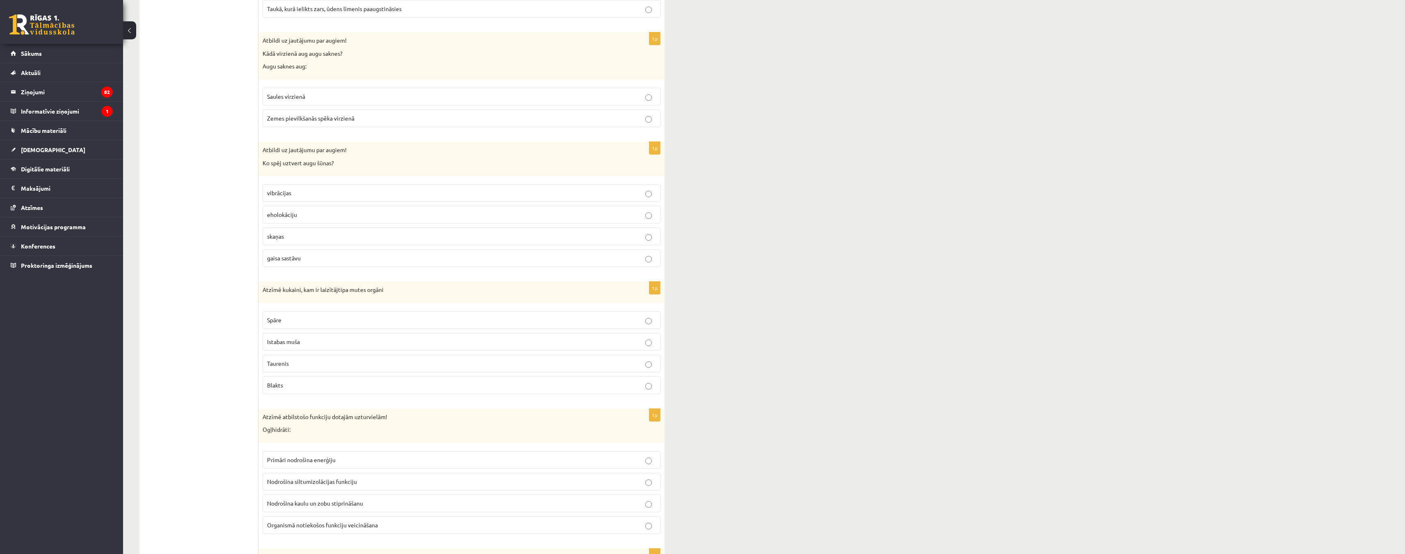
scroll to position [2095, 0]
drag, startPoint x: 263, startPoint y: 292, endPoint x: 313, endPoint y: 384, distance: 104.8
click at [313, 384] on div "1p Atzīmē kukaini, kam ir laizītājtipa mutes orgāni Spāre Istabas muša Taurenis…" at bounding box center [461, 344] width 406 height 119
copy div "Atzīmē kukaini, kam ir laizītājtipa mutes orgāni Spāre Istabas muša Taurenis Bl…"
click at [649, 351] on label "Istabas muša" at bounding box center [462, 345] width 398 height 18
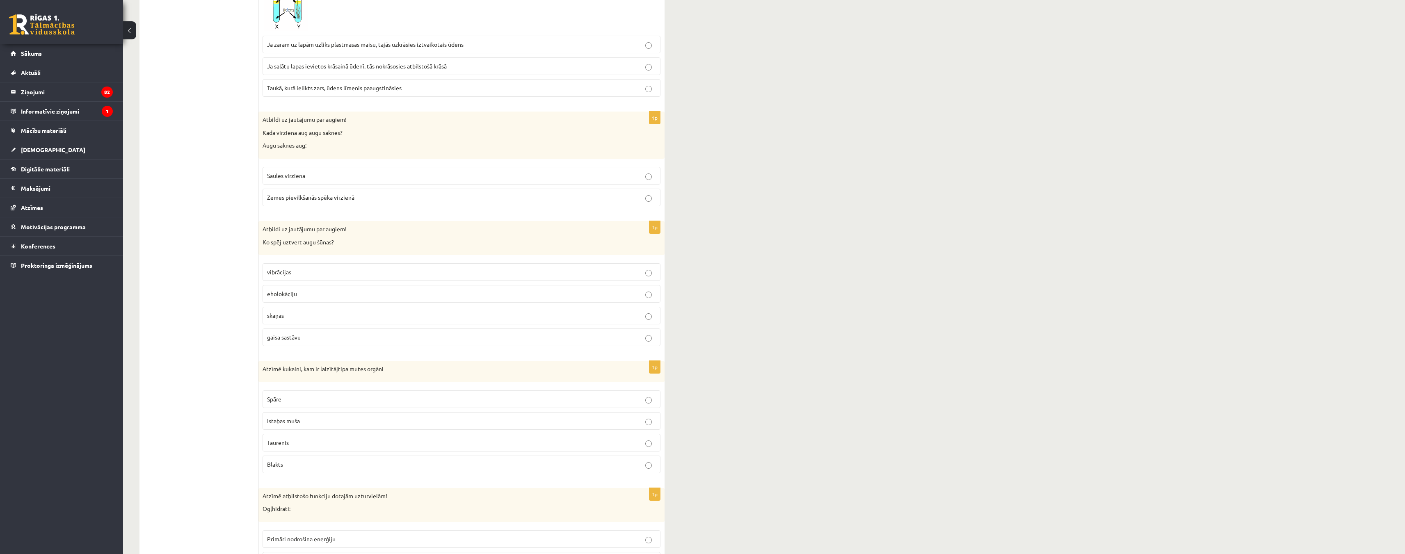
scroll to position [2013, 0]
click at [730, 333] on div "9.a klases diagnosticējošais darbs bioloģijā par 8.klases mācību vielu , Karolī…" at bounding box center [764, 127] width 1282 height 4217
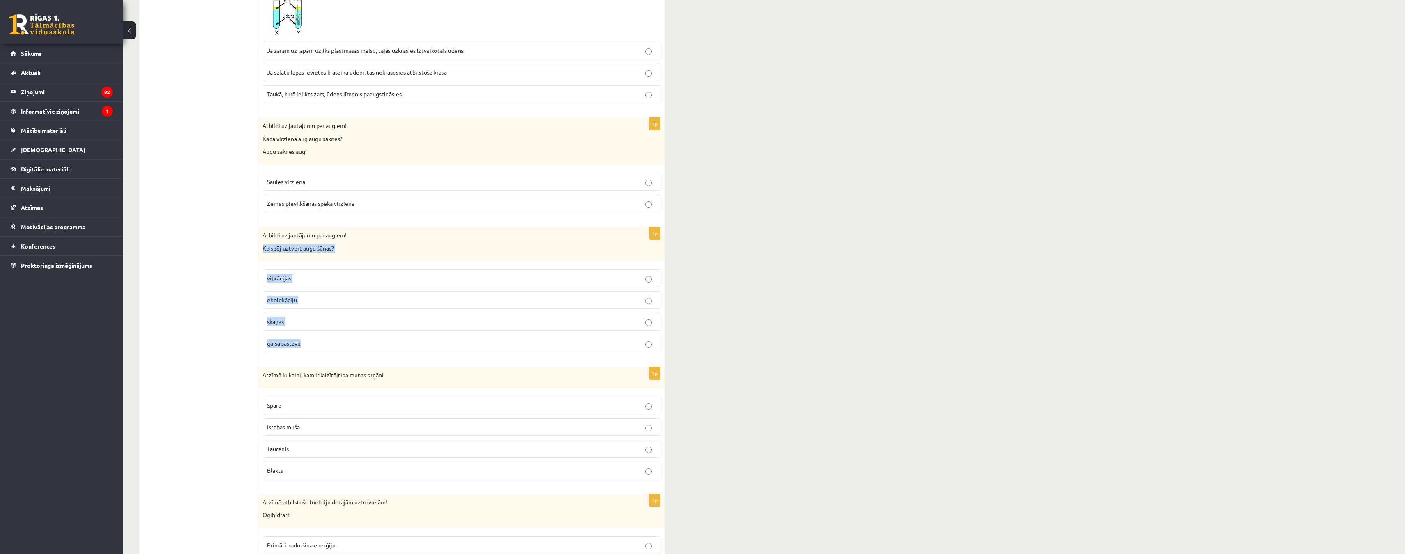
drag, startPoint x: 262, startPoint y: 249, endPoint x: 340, endPoint y: 339, distance: 120.1
click at [340, 339] on div "1p Atbildi uz jautājumu par augiem! Ko spēj uztvert augu šūnas? vibrācijas ehol…" at bounding box center [461, 293] width 406 height 132
click at [644, 343] on p "gaisa sastāvu" at bounding box center [461, 343] width 389 height 9
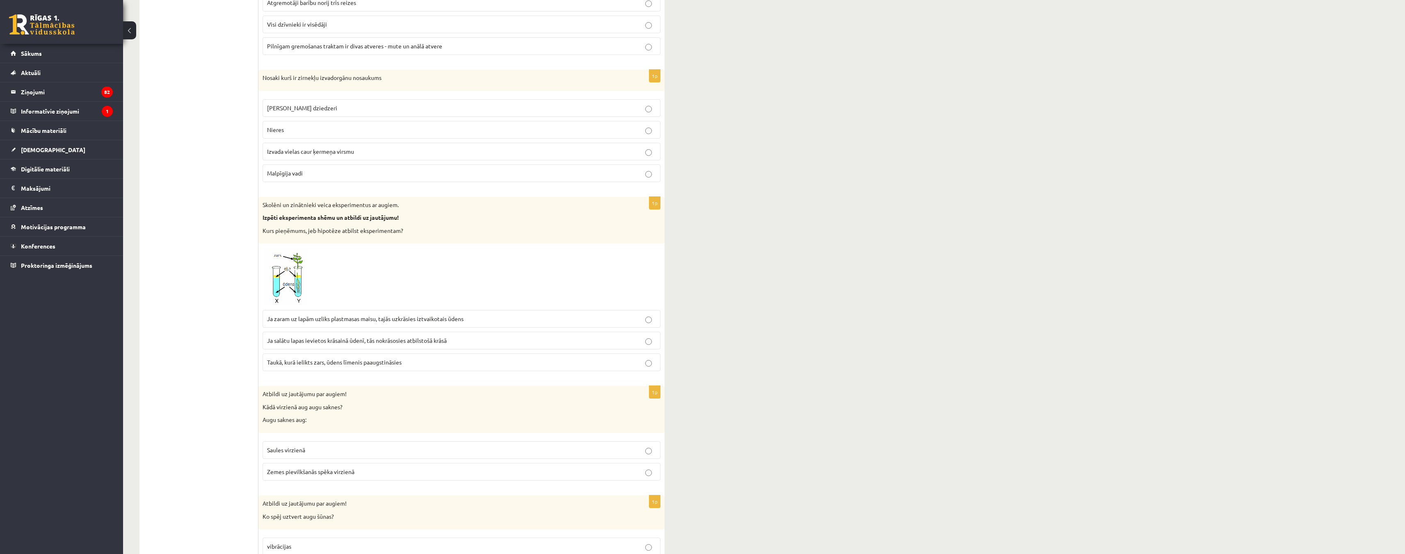
scroll to position [1725, 0]
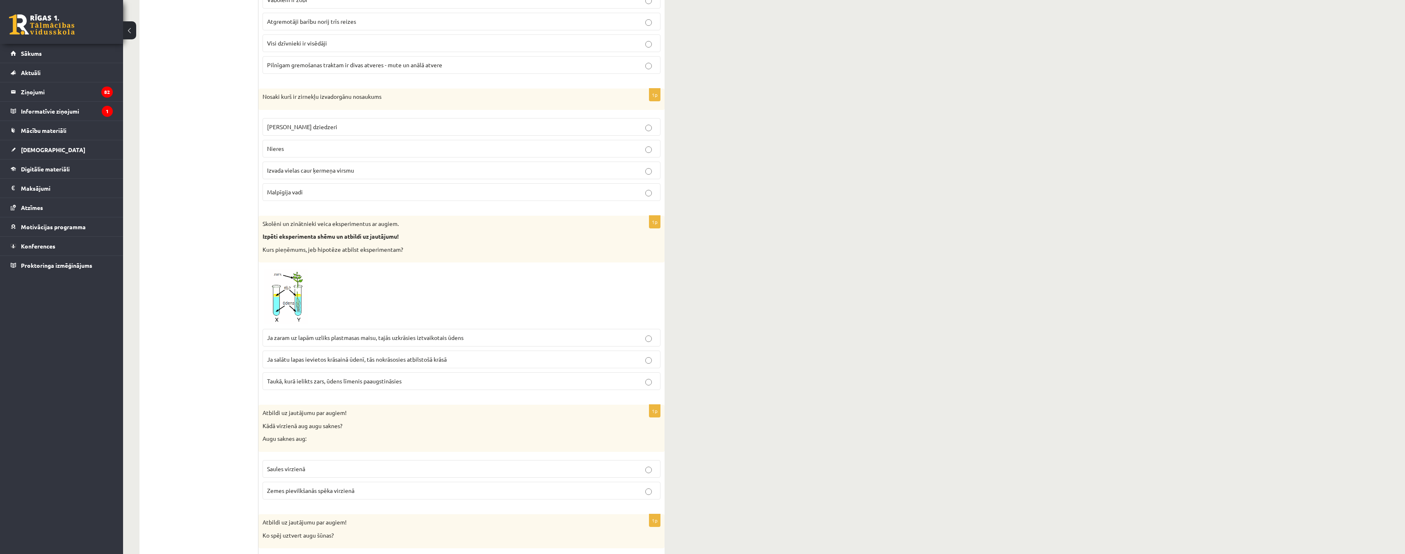
click at [277, 300] on img at bounding box center [294, 296] width 62 height 58
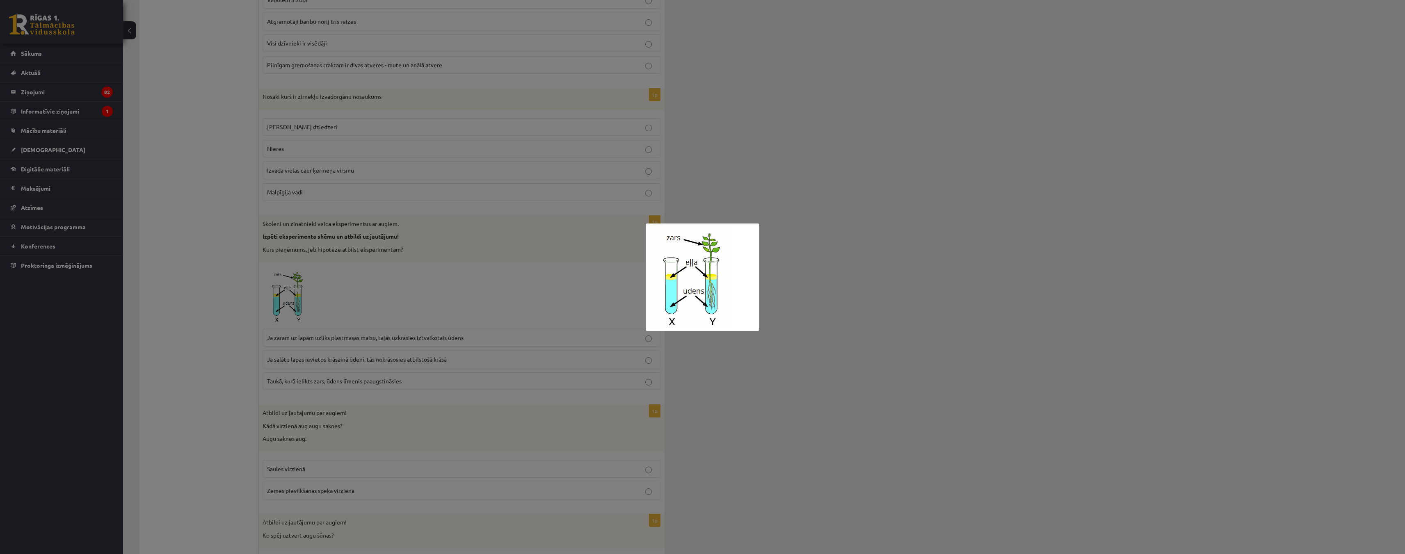
click at [198, 313] on div at bounding box center [702, 277] width 1405 height 554
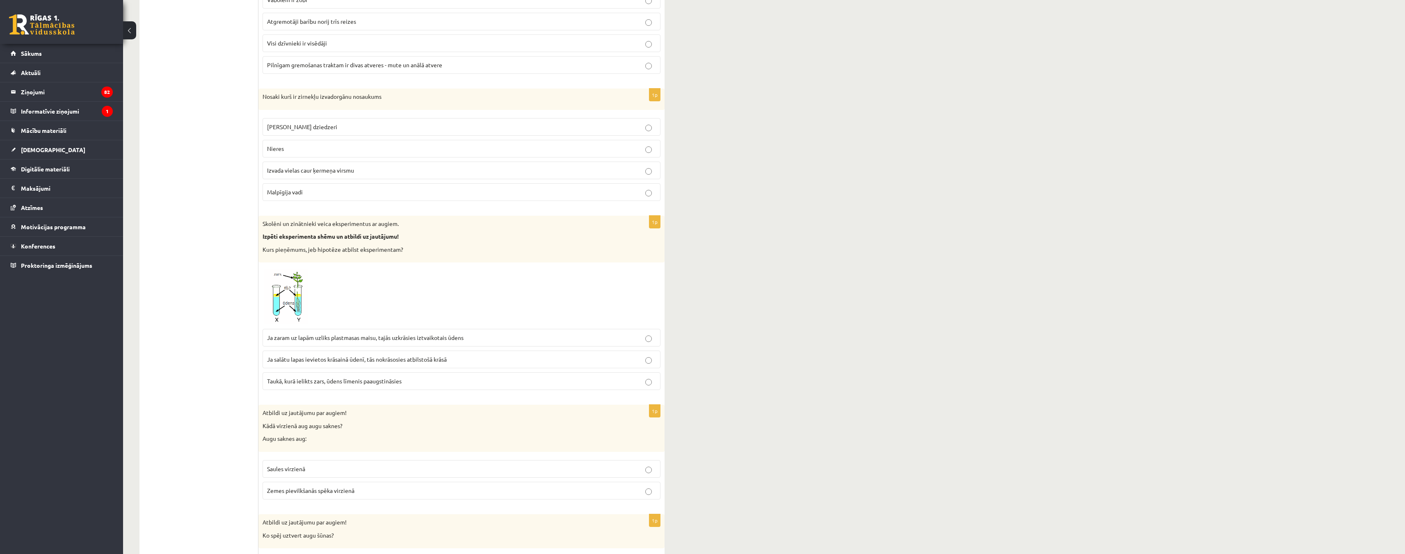
click at [269, 292] on img at bounding box center [294, 296] width 62 height 58
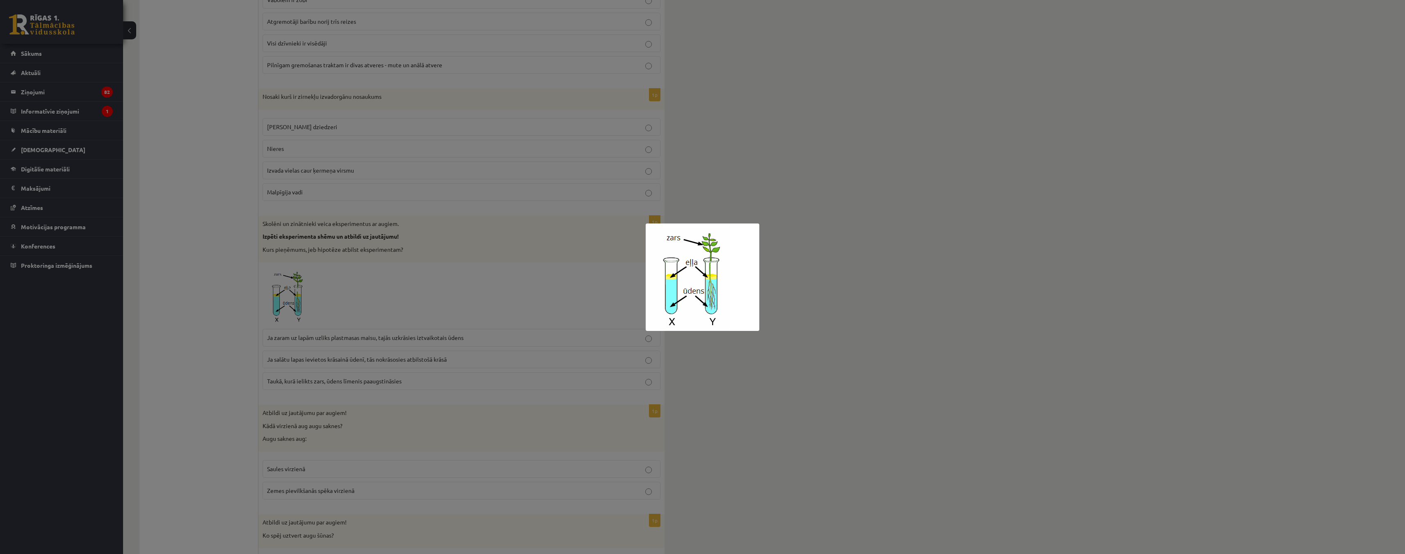
click at [240, 297] on div at bounding box center [702, 277] width 1405 height 554
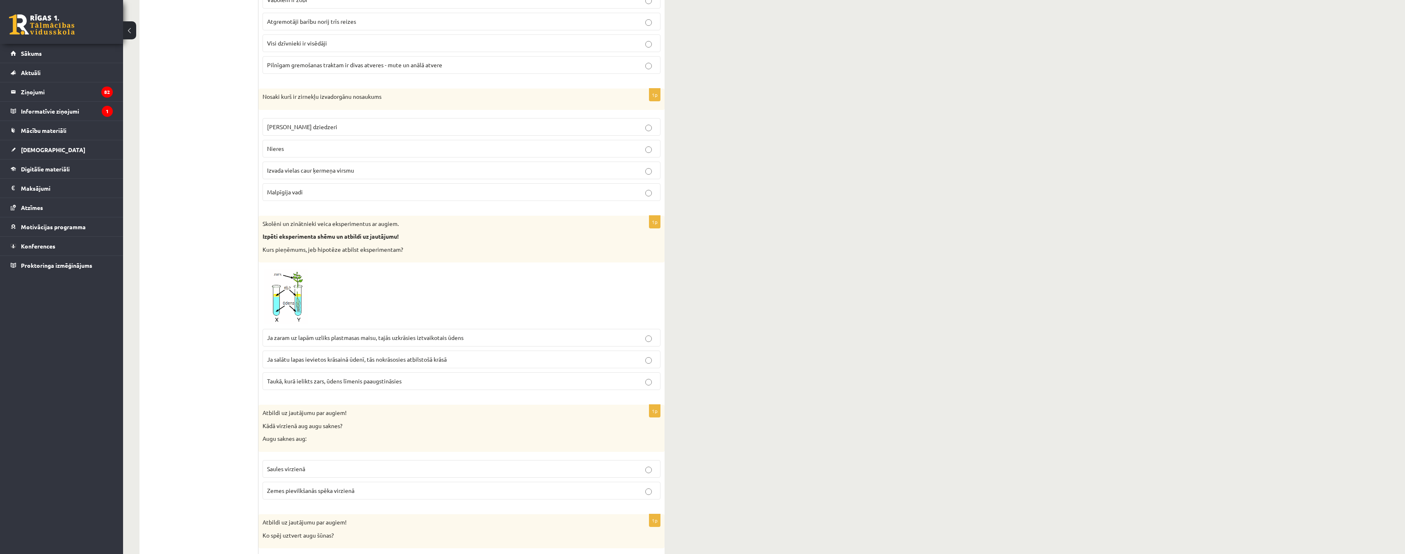
click at [297, 300] on img at bounding box center [294, 296] width 62 height 58
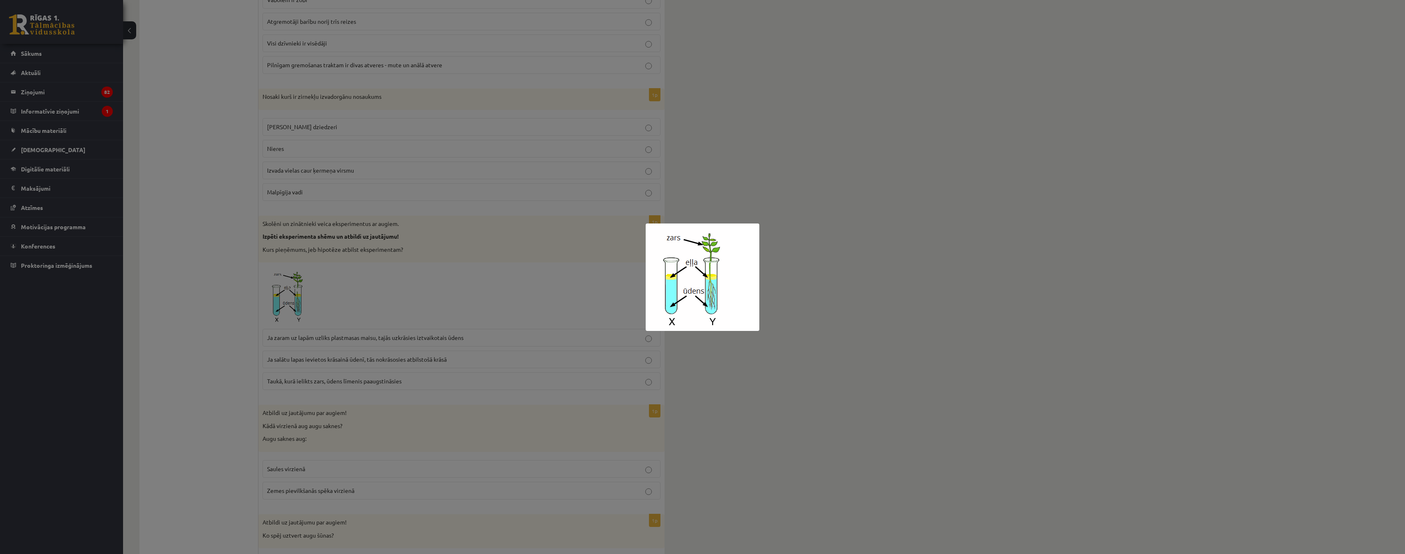
click at [246, 304] on div at bounding box center [702, 277] width 1405 height 554
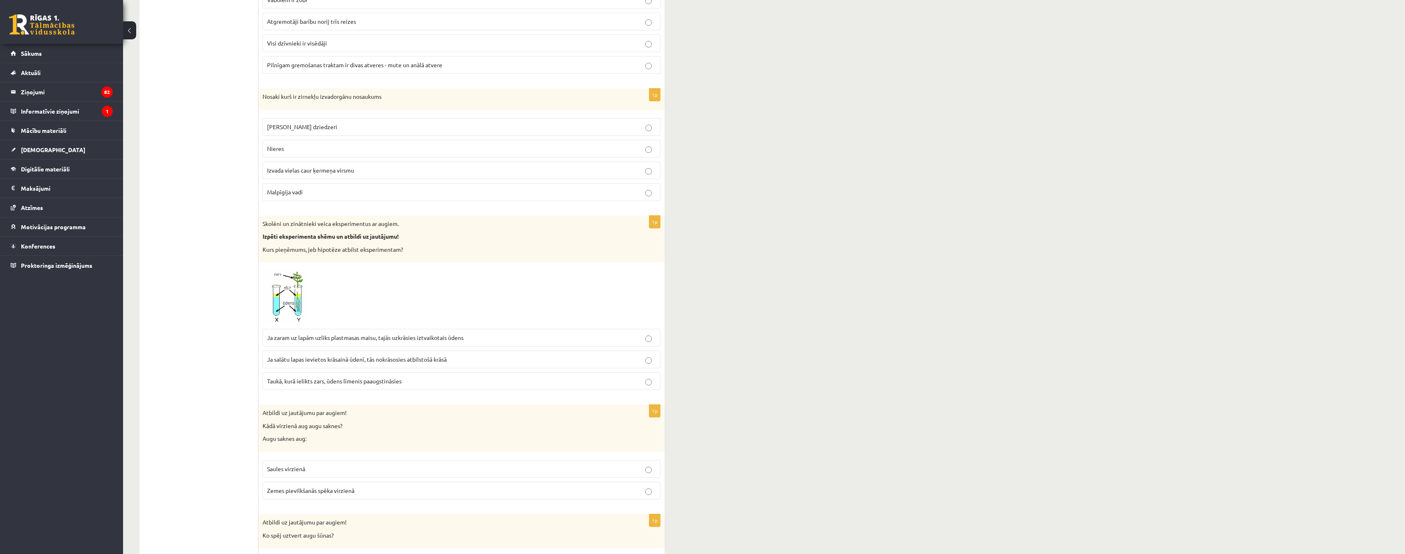
click at [275, 288] on img at bounding box center [294, 296] width 62 height 58
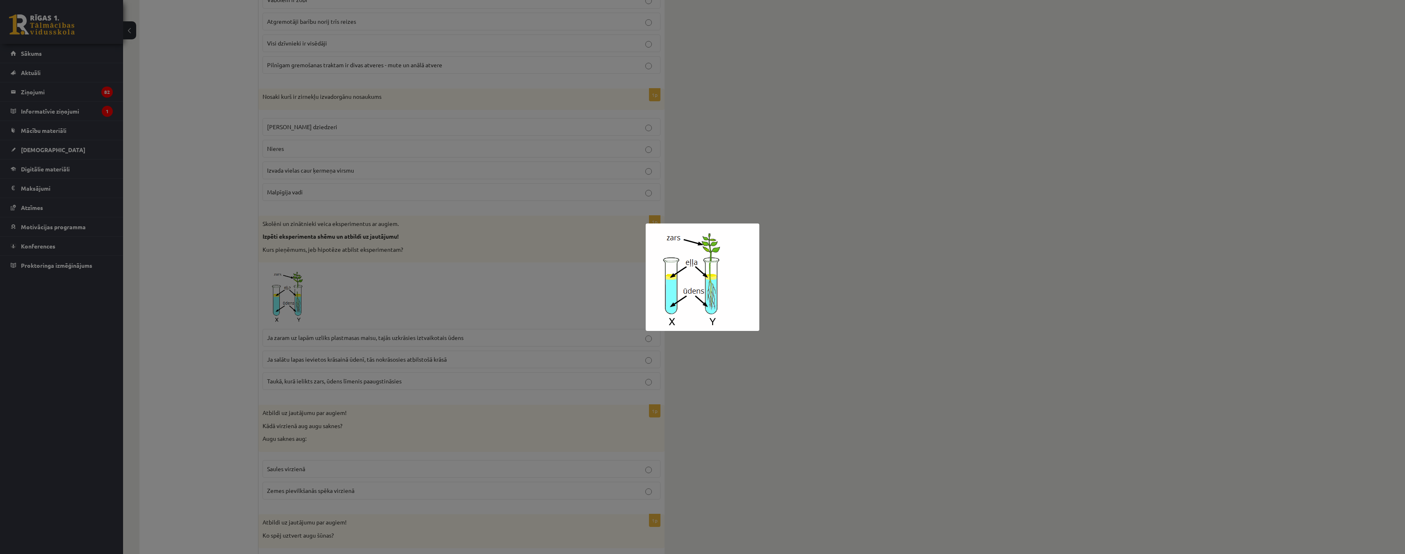
click at [228, 313] on div at bounding box center [702, 277] width 1405 height 554
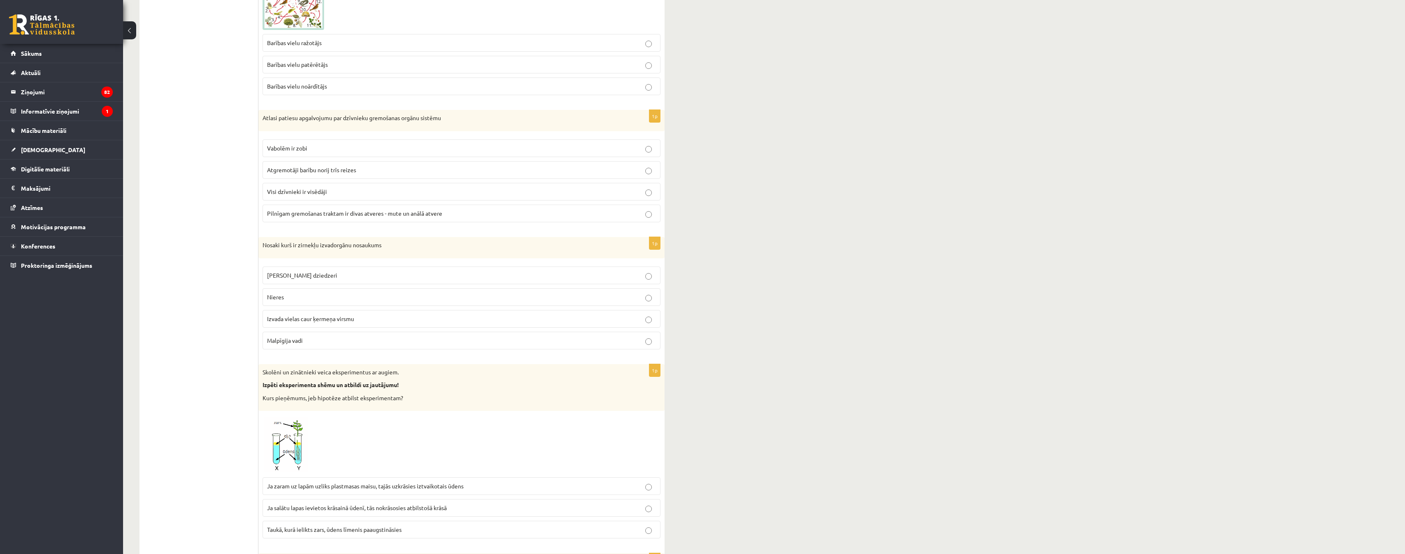
scroll to position [1561, 0]
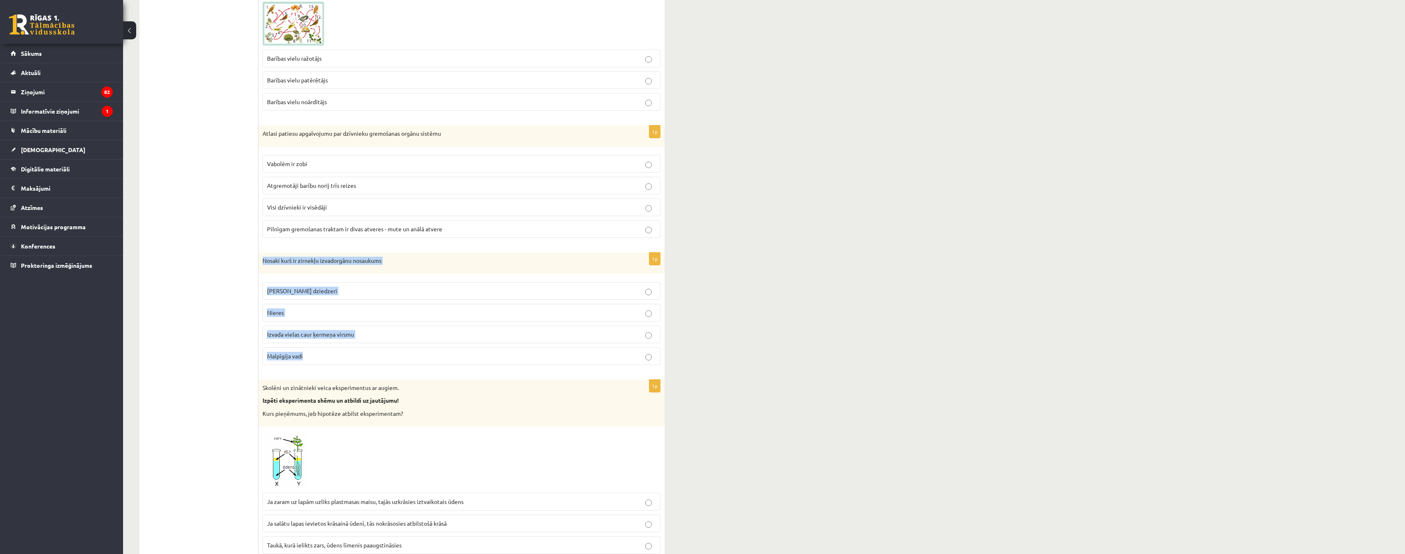
drag, startPoint x: 263, startPoint y: 261, endPoint x: 327, endPoint y: 347, distance: 107.2
click at [327, 347] on div "1p Nosaki kurš ir zirnekļu izvadorgānu nosaukums Zaļie dziedzeri Nieres Izvada …" at bounding box center [461, 312] width 406 height 119
click at [650, 361] on label "Malpīgija vadi" at bounding box center [462, 356] width 398 height 18
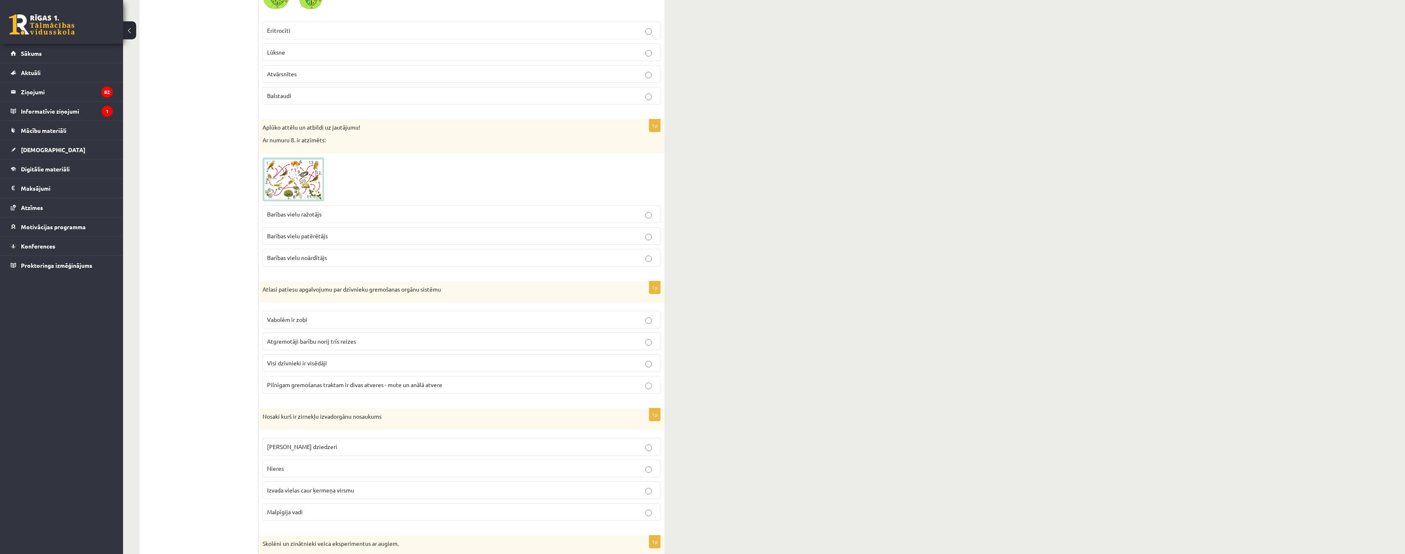
scroll to position [1397, 0]
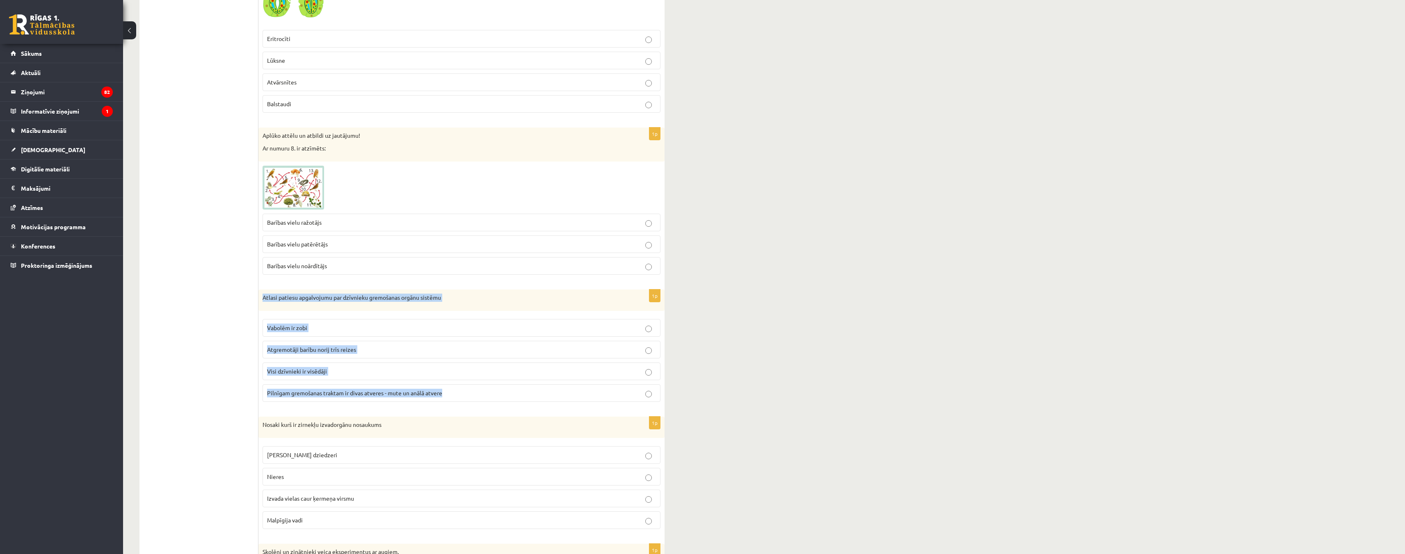
drag, startPoint x: 259, startPoint y: 296, endPoint x: 453, endPoint y: 393, distance: 216.7
click at [453, 393] on div "1p Atlasi patiesu apgalvojumu par dzīvnieku gremošanas orgānu sistēmu Vabolēm i…" at bounding box center [461, 349] width 406 height 119
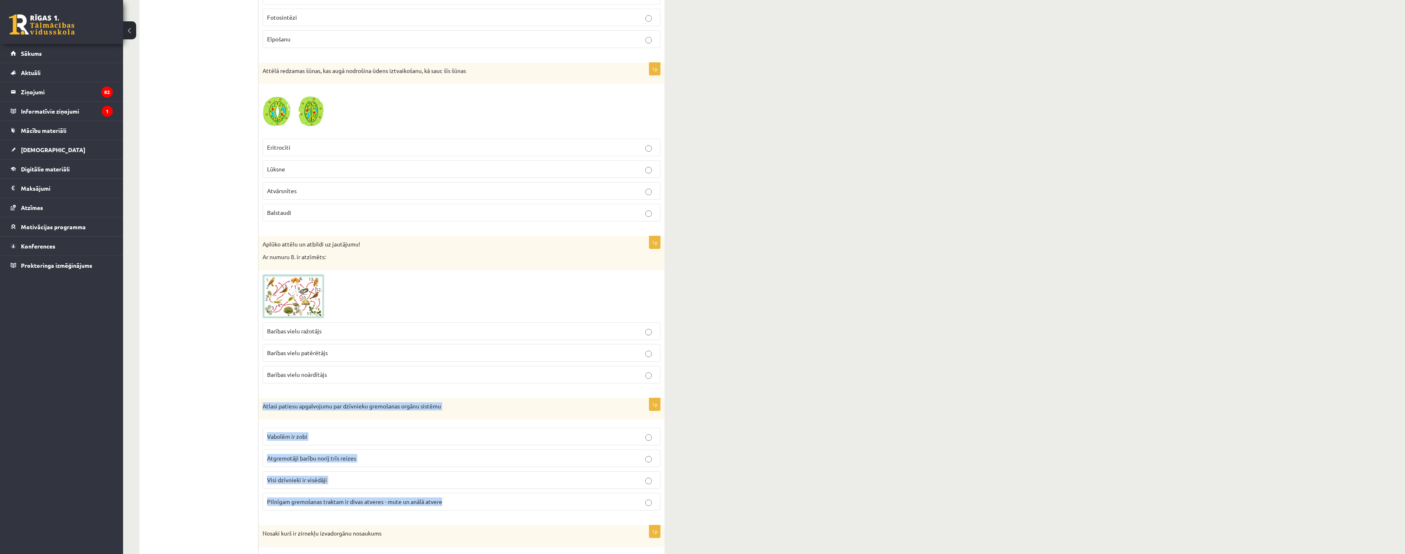
scroll to position [1233, 0]
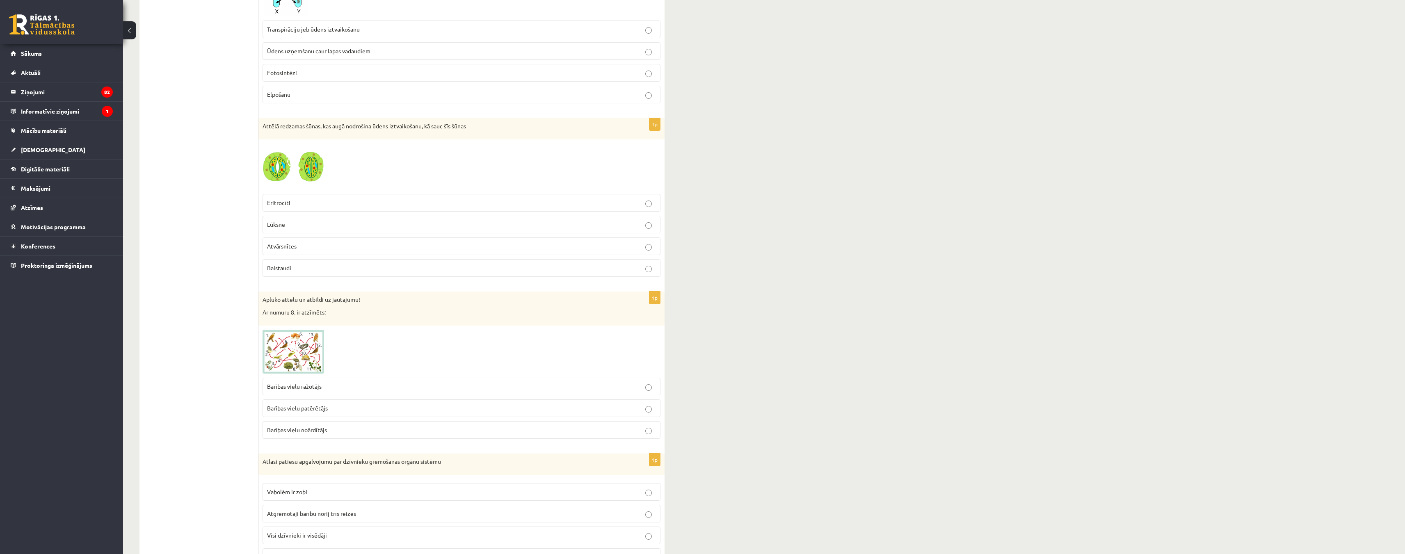
click at [306, 165] on img at bounding box center [294, 167] width 62 height 46
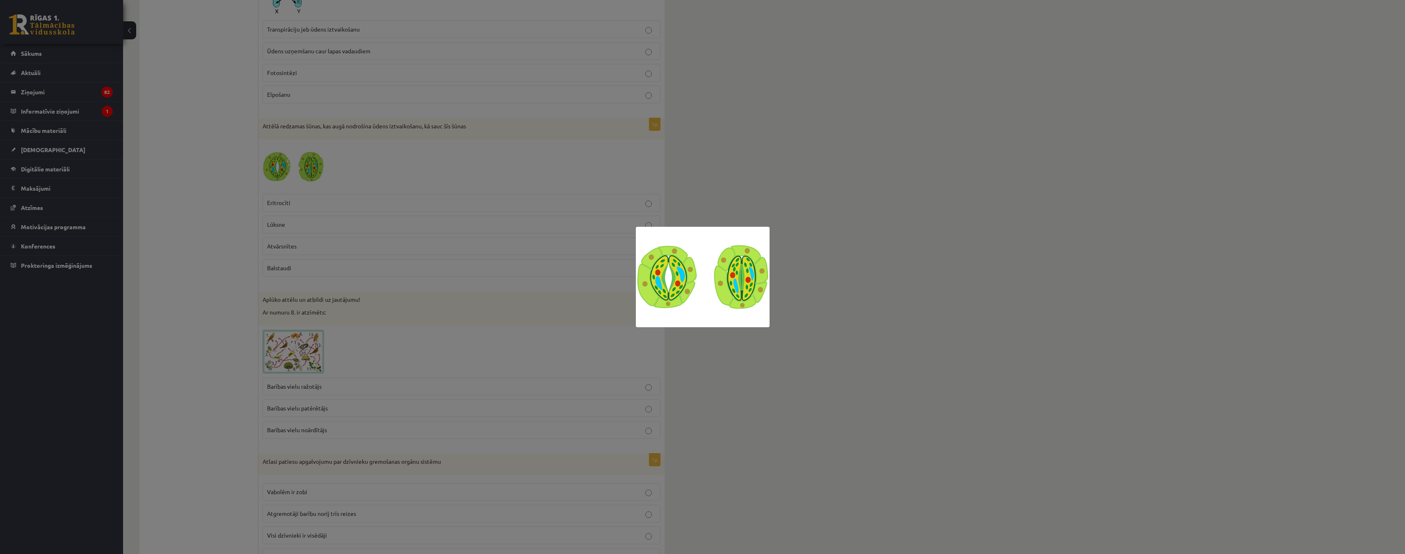
click at [797, 321] on div at bounding box center [702, 277] width 1405 height 554
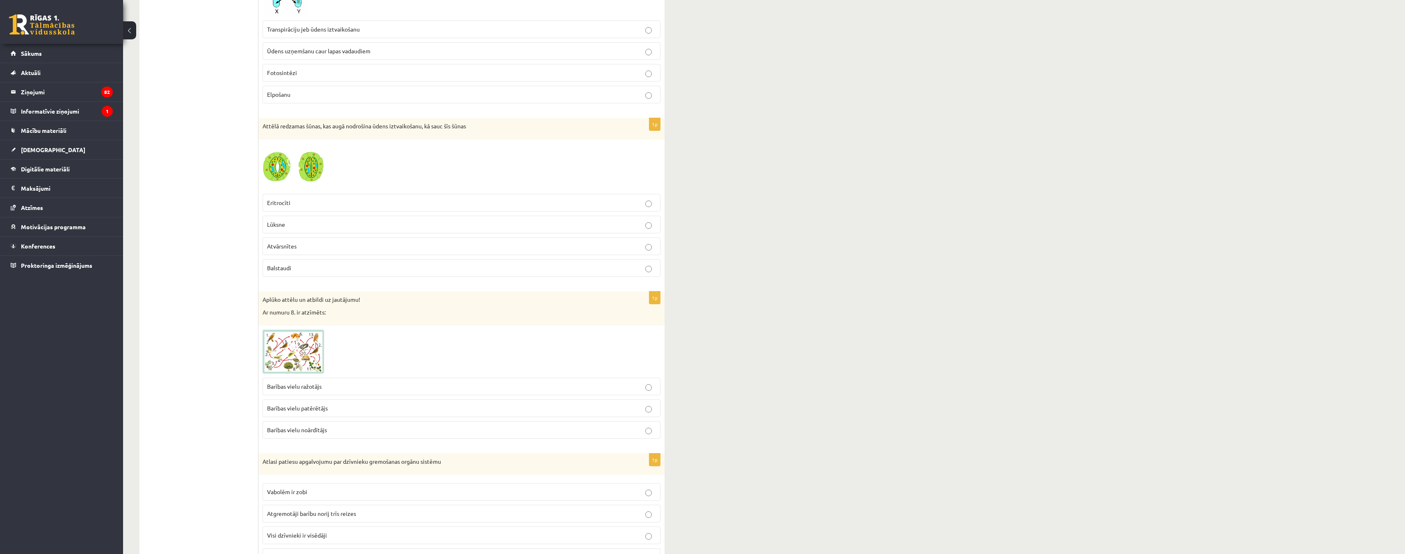
click at [286, 164] on img at bounding box center [294, 167] width 62 height 46
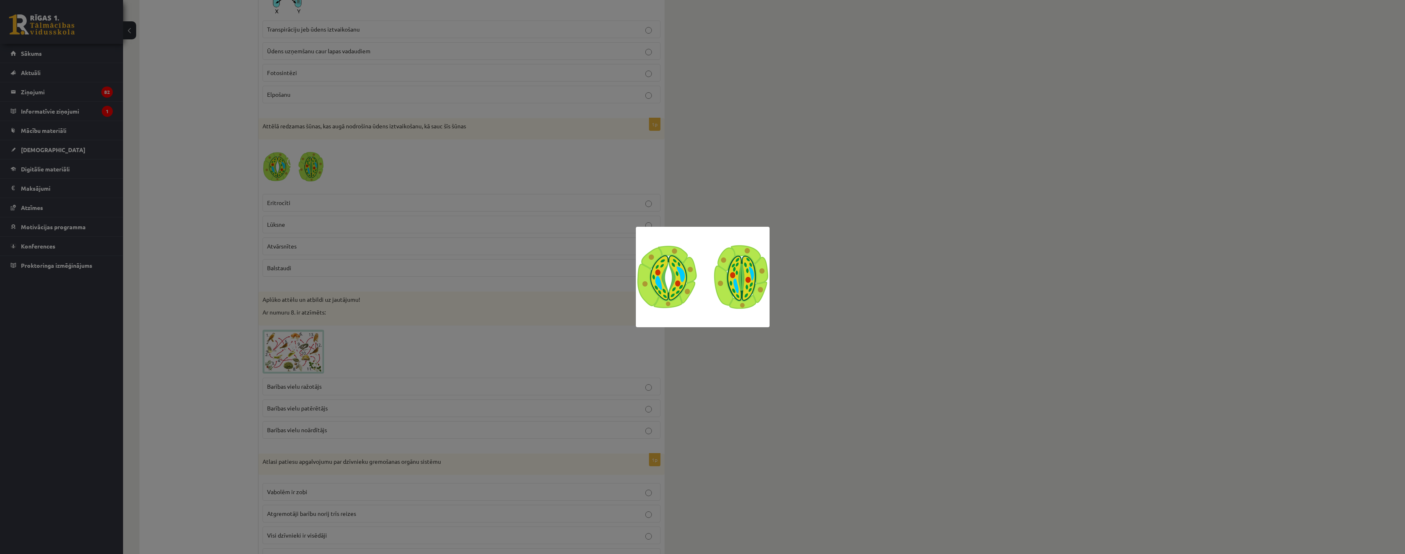
click at [745, 361] on div at bounding box center [702, 277] width 1405 height 554
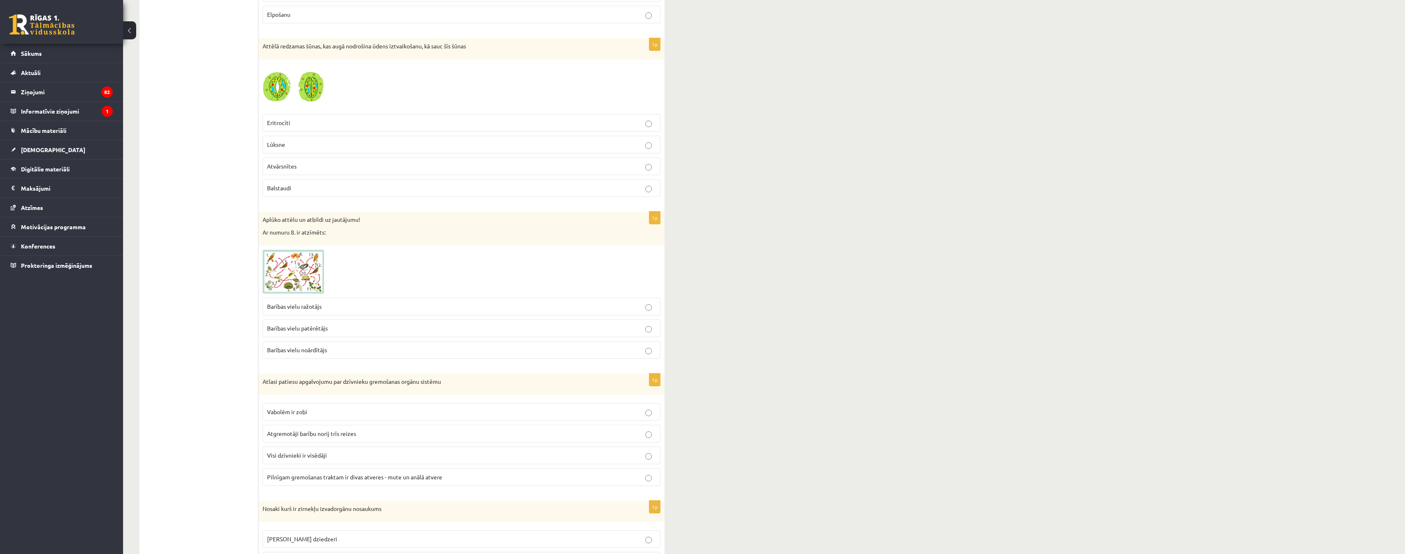
scroll to position [1315, 0]
click at [301, 275] on img at bounding box center [294, 270] width 62 height 44
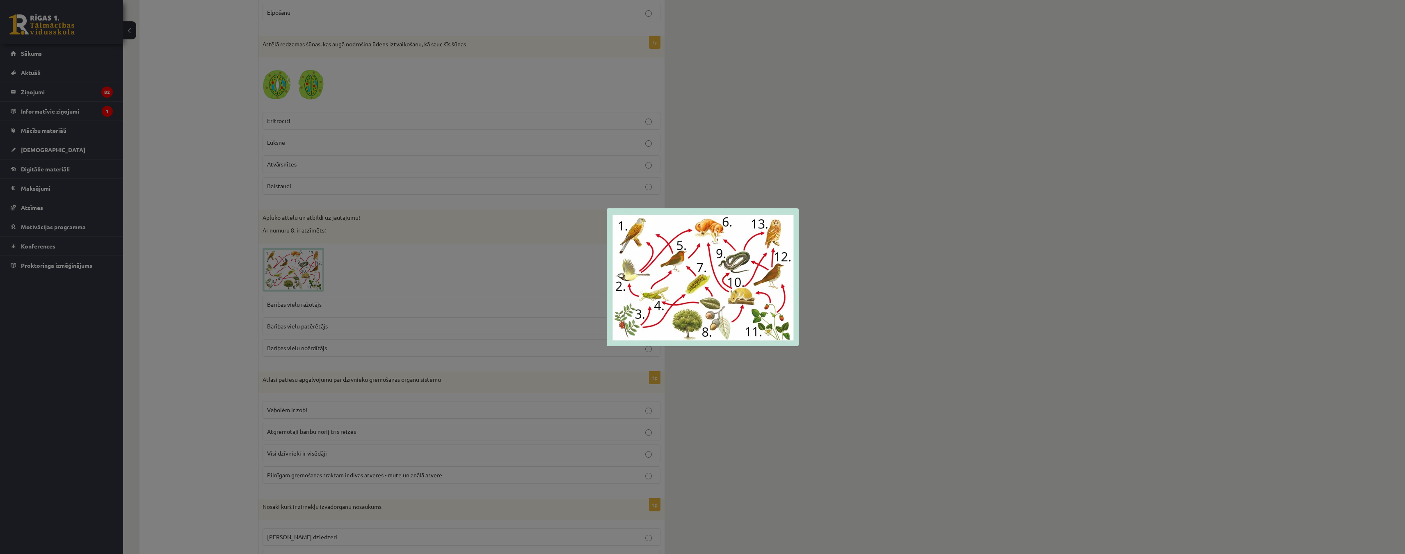
click at [736, 379] on div at bounding box center [702, 277] width 1405 height 554
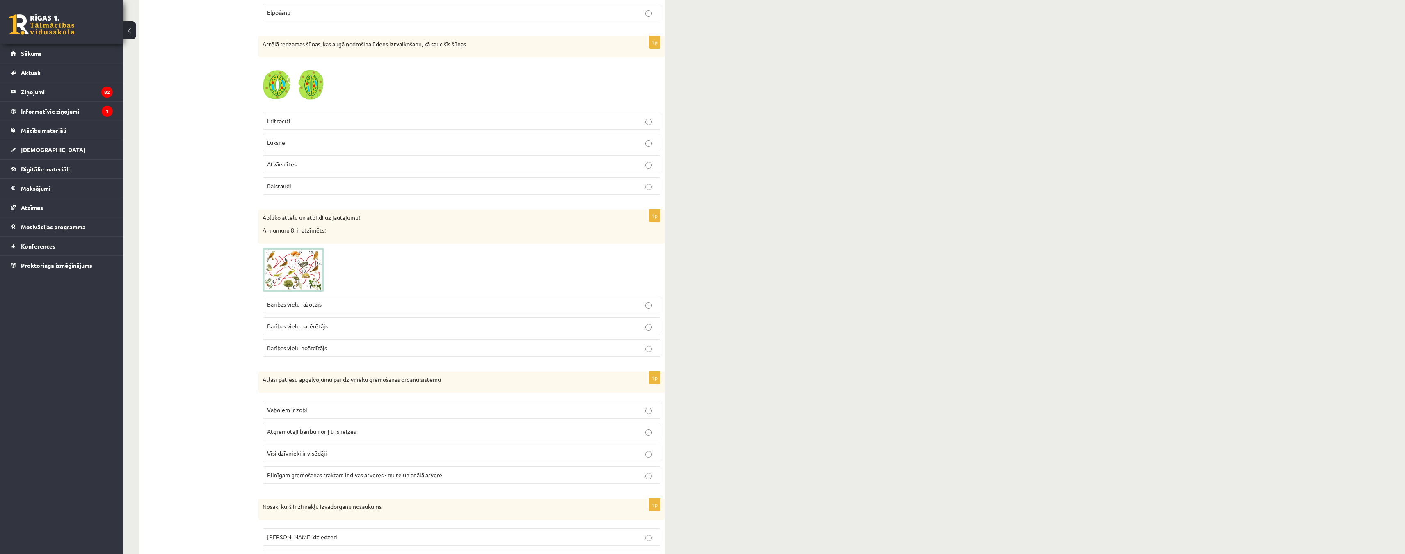
click at [292, 272] on span at bounding box center [293, 267] width 13 height 13
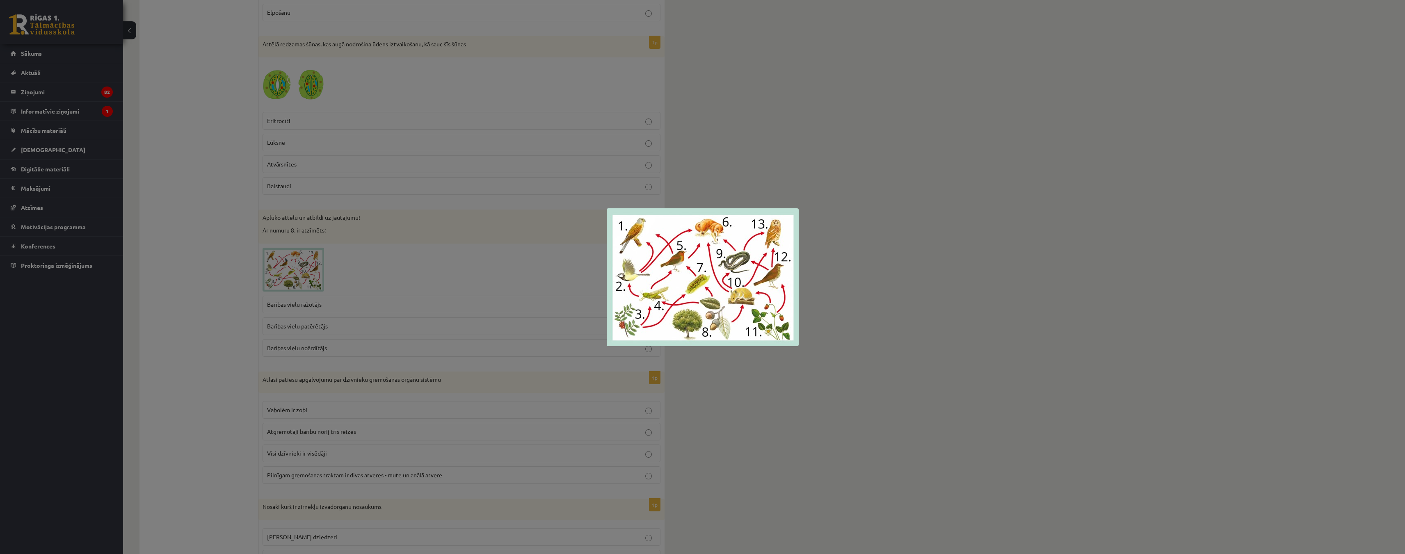
click at [208, 281] on div at bounding box center [702, 277] width 1405 height 554
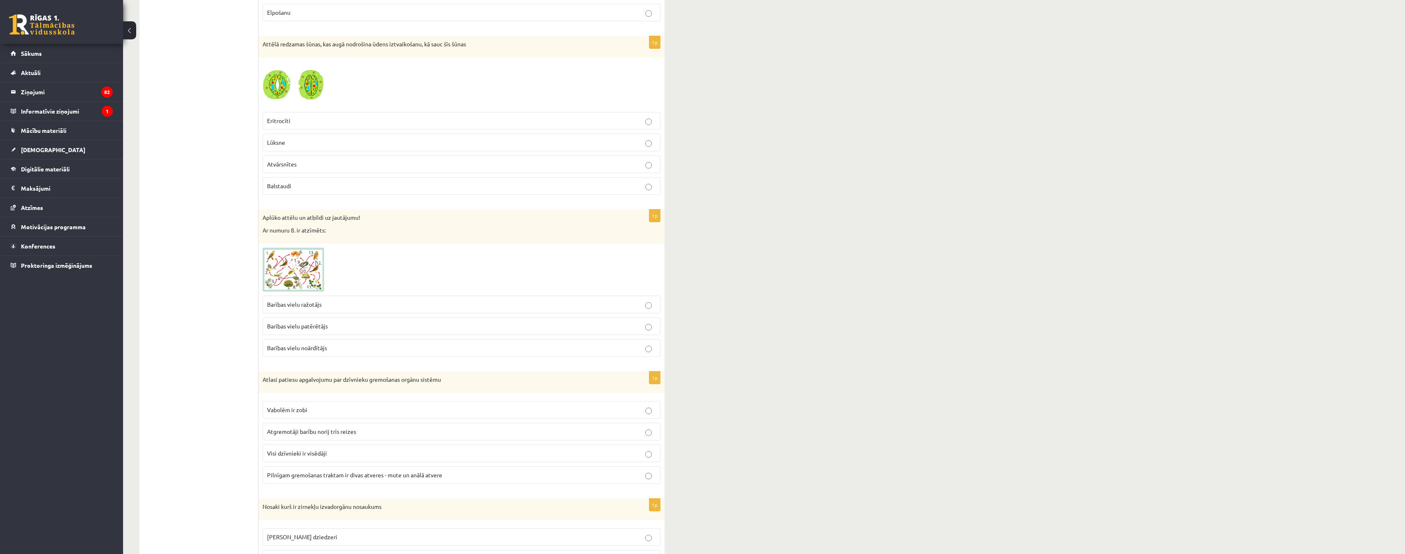
click at [653, 299] on label "Barības vielu ražotājs" at bounding box center [462, 305] width 398 height 18
click at [304, 263] on img at bounding box center [294, 270] width 62 height 44
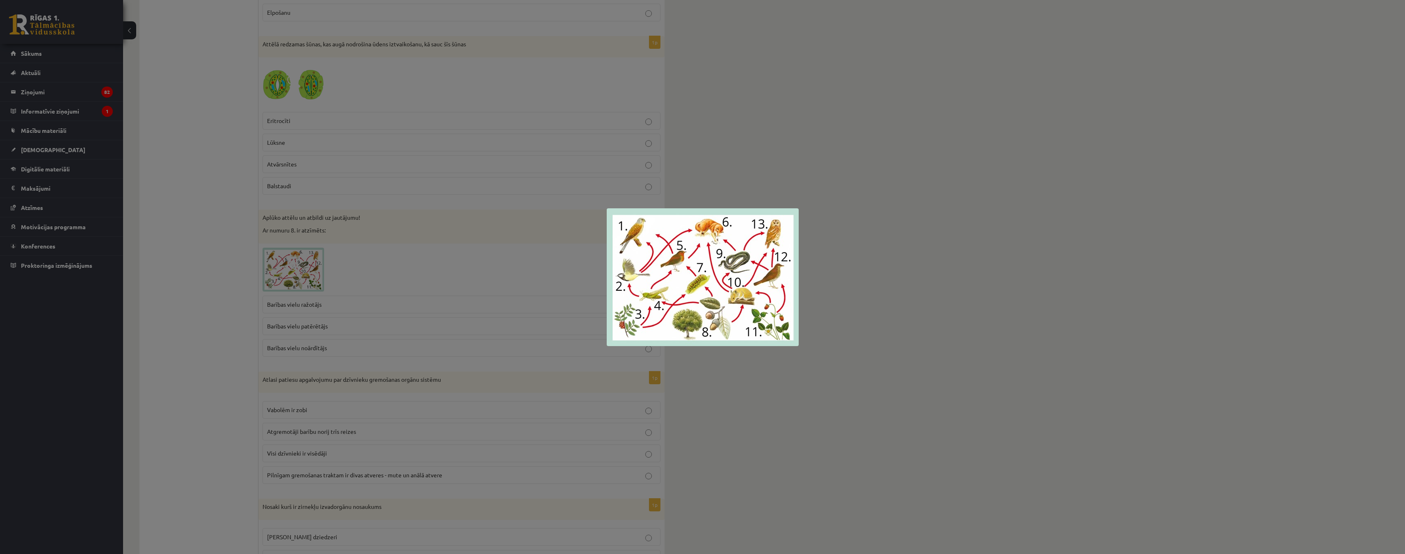
click at [781, 381] on div at bounding box center [702, 277] width 1405 height 554
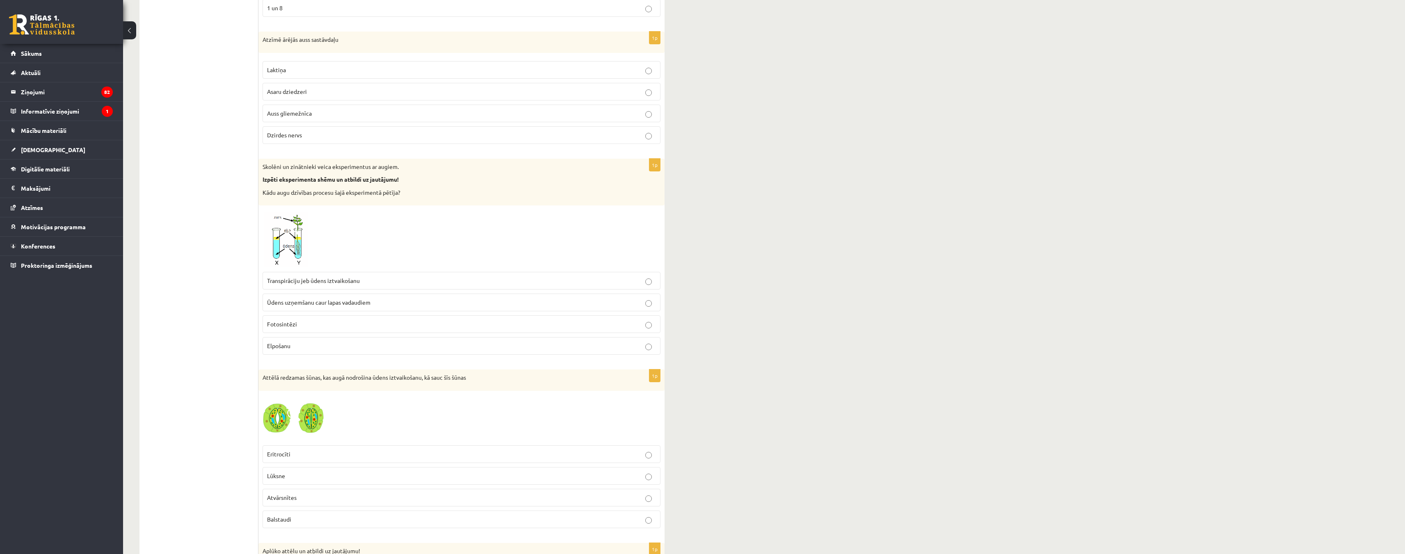
scroll to position [905, 0]
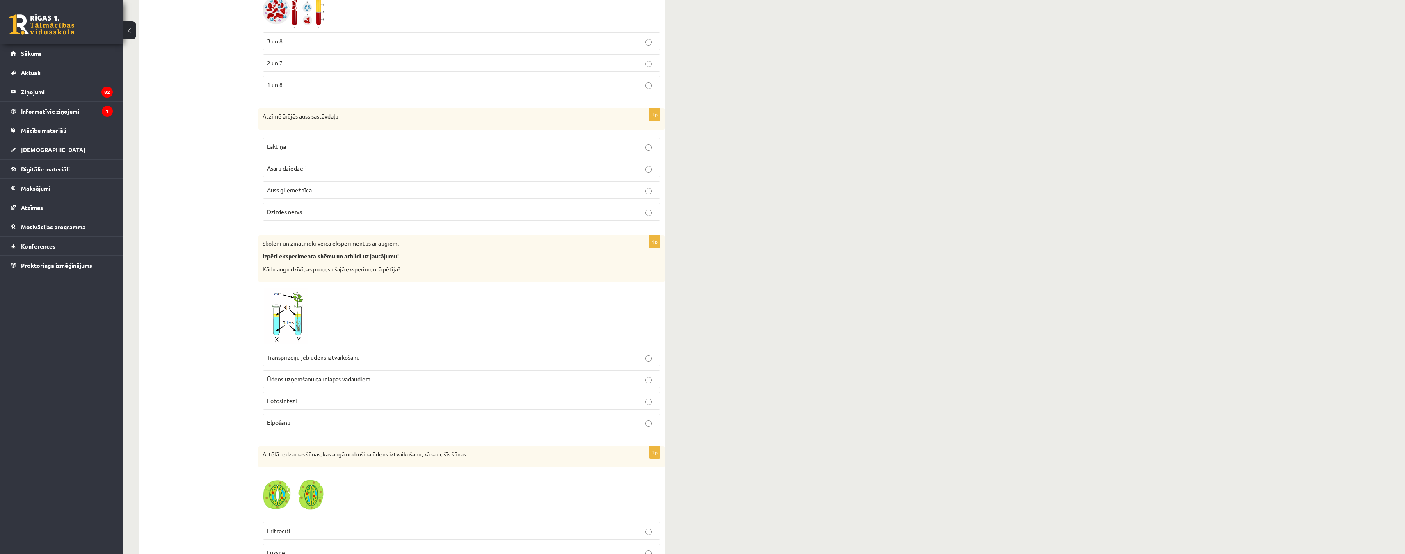
click at [280, 321] on img at bounding box center [294, 315] width 62 height 58
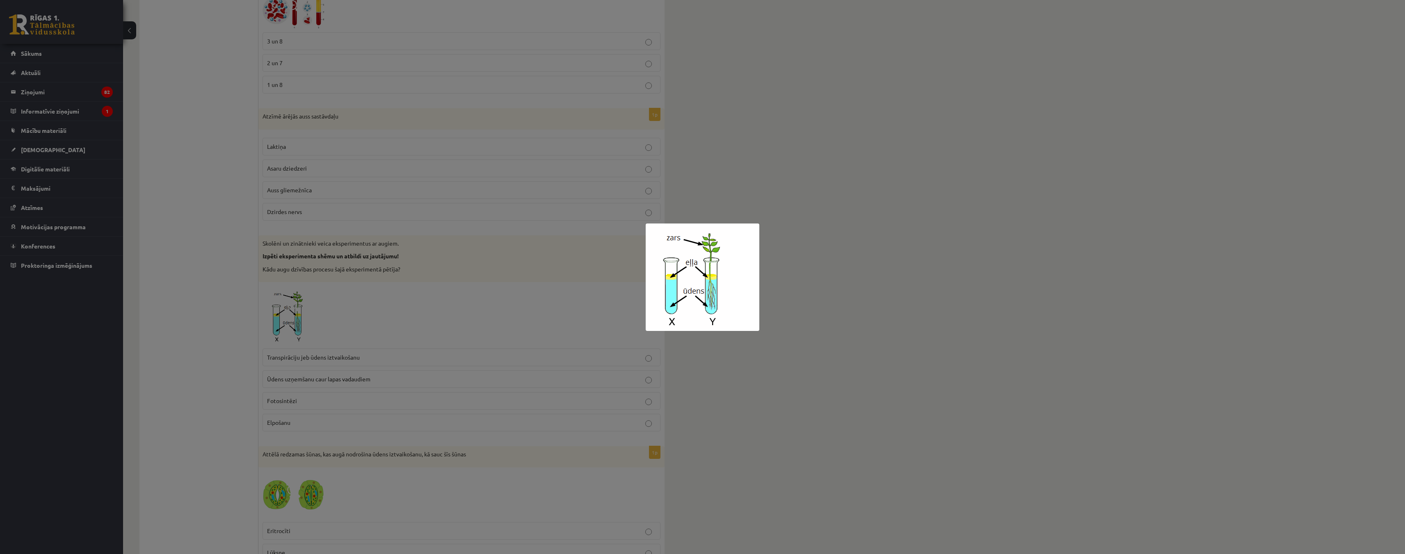
click at [704, 282] on img at bounding box center [703, 277] width 114 height 107
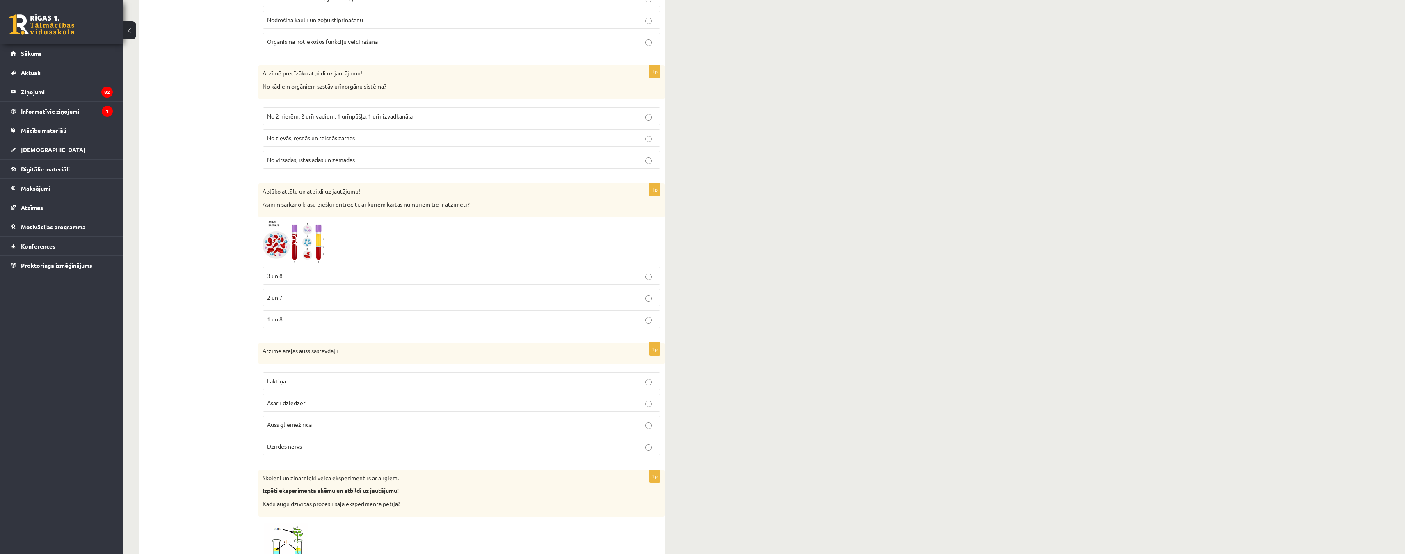
scroll to position [659, 0]
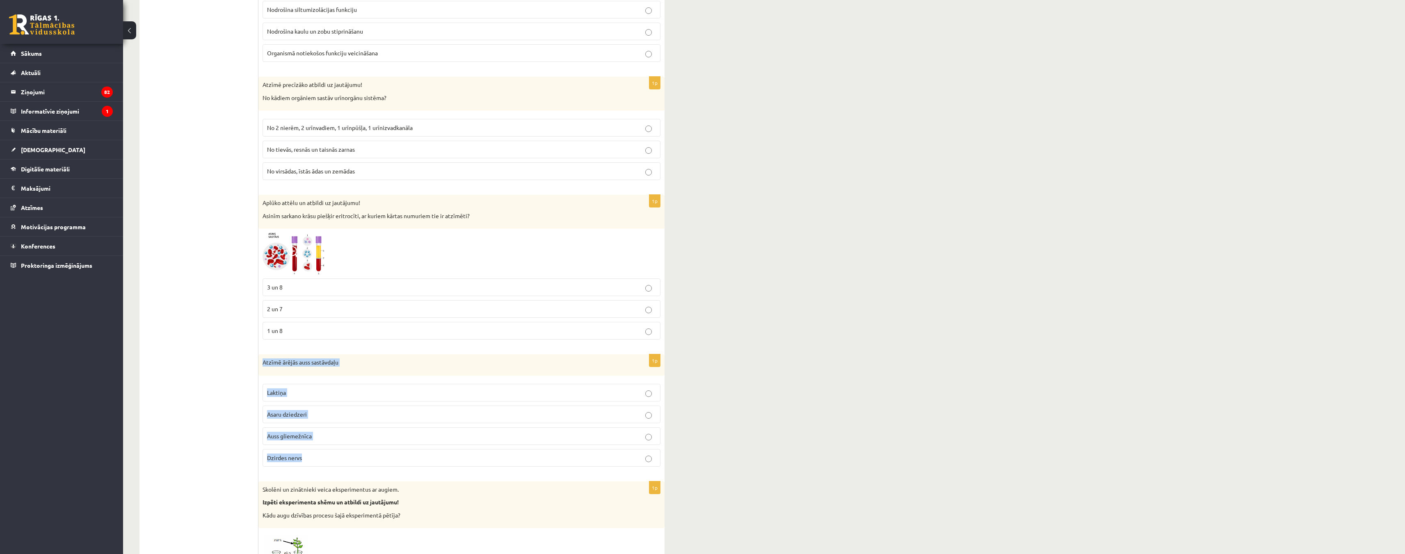
drag, startPoint x: 261, startPoint y: 363, endPoint x: 329, endPoint y: 452, distance: 112.7
click at [329, 452] on div "1p Atzīmē ārējās auss sastāvdaļu Laktiņa Asaru dziedzeri Auss gliemežnīca Dzird…" at bounding box center [461, 413] width 406 height 119
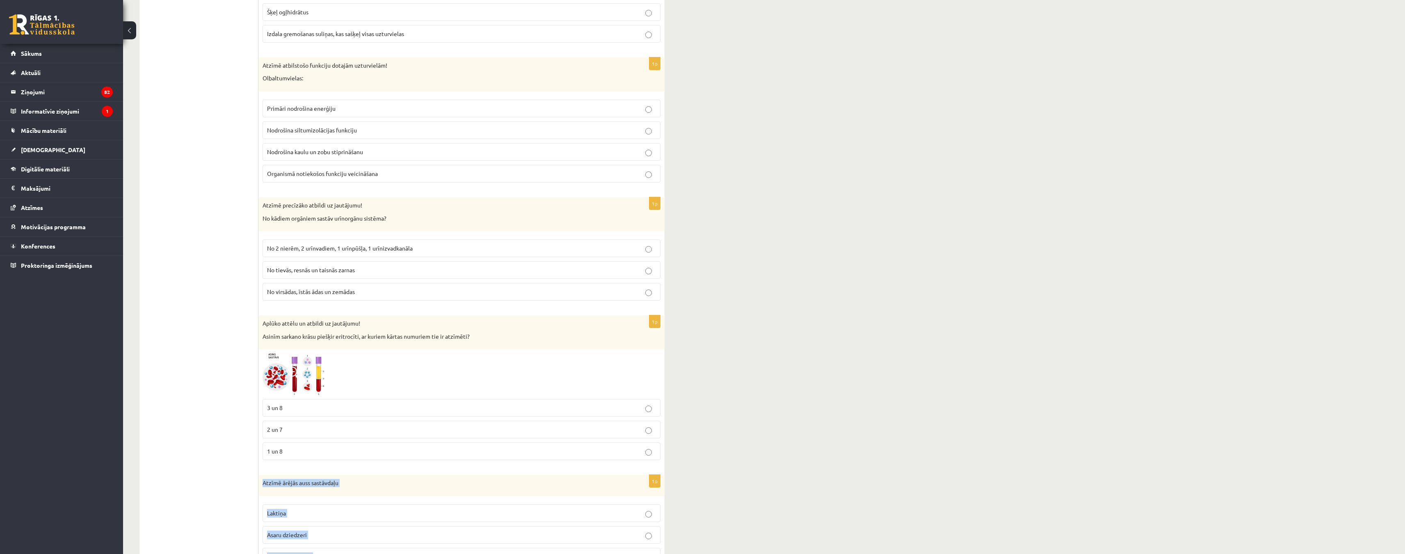
scroll to position [536, 0]
click at [284, 384] on img at bounding box center [294, 376] width 62 height 41
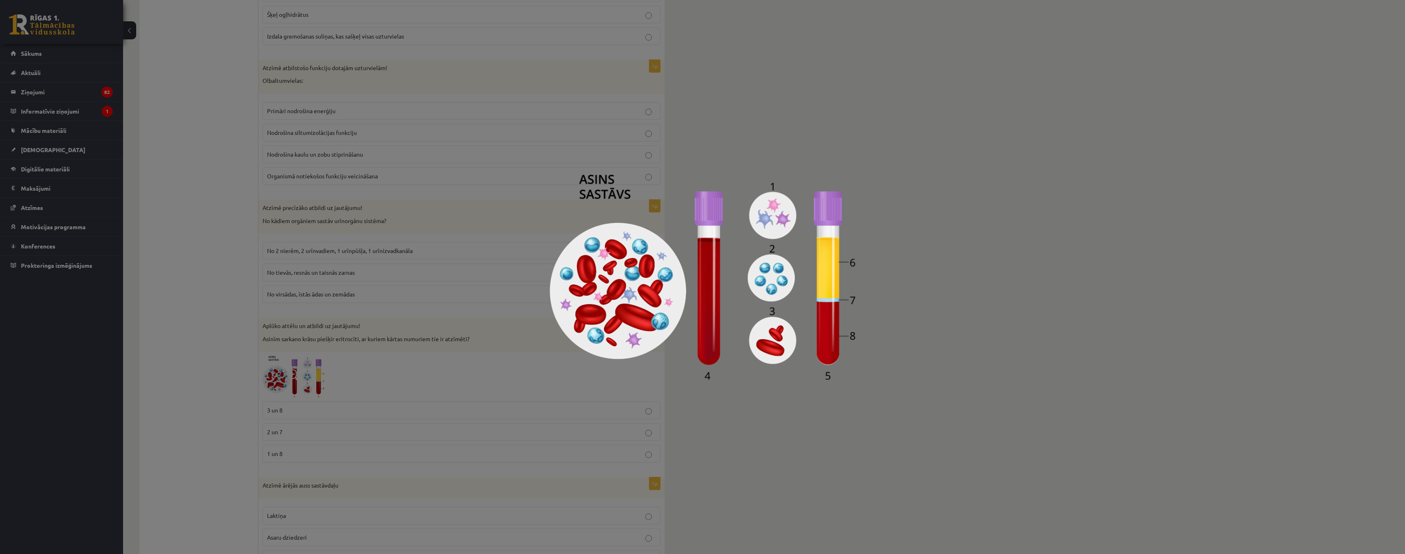
click at [740, 445] on div at bounding box center [702, 277] width 1405 height 554
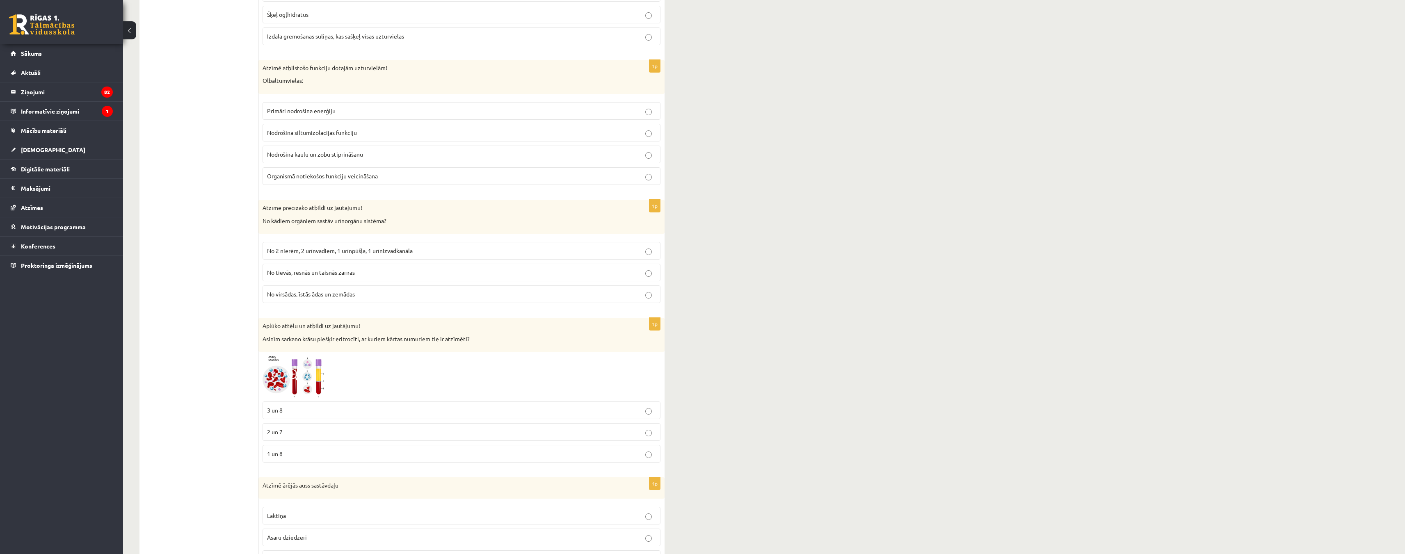
click at [298, 369] on img at bounding box center [294, 376] width 62 height 41
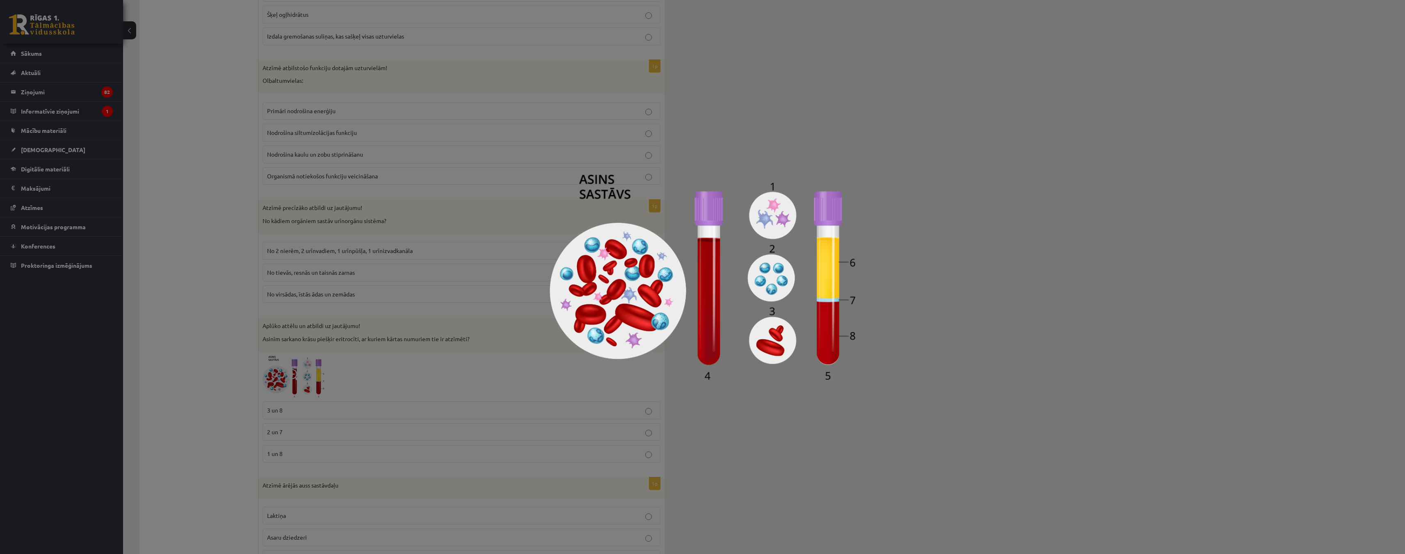
click at [775, 430] on div at bounding box center [702, 277] width 1405 height 554
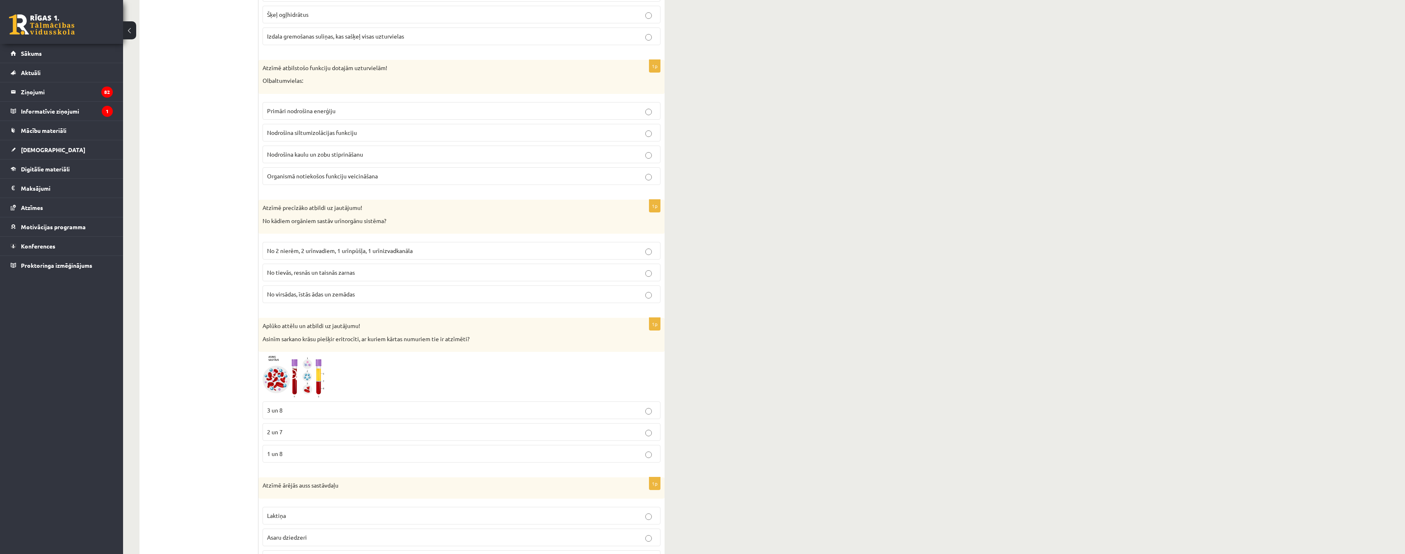
click at [642, 410] on p "3 un 8" at bounding box center [461, 410] width 389 height 9
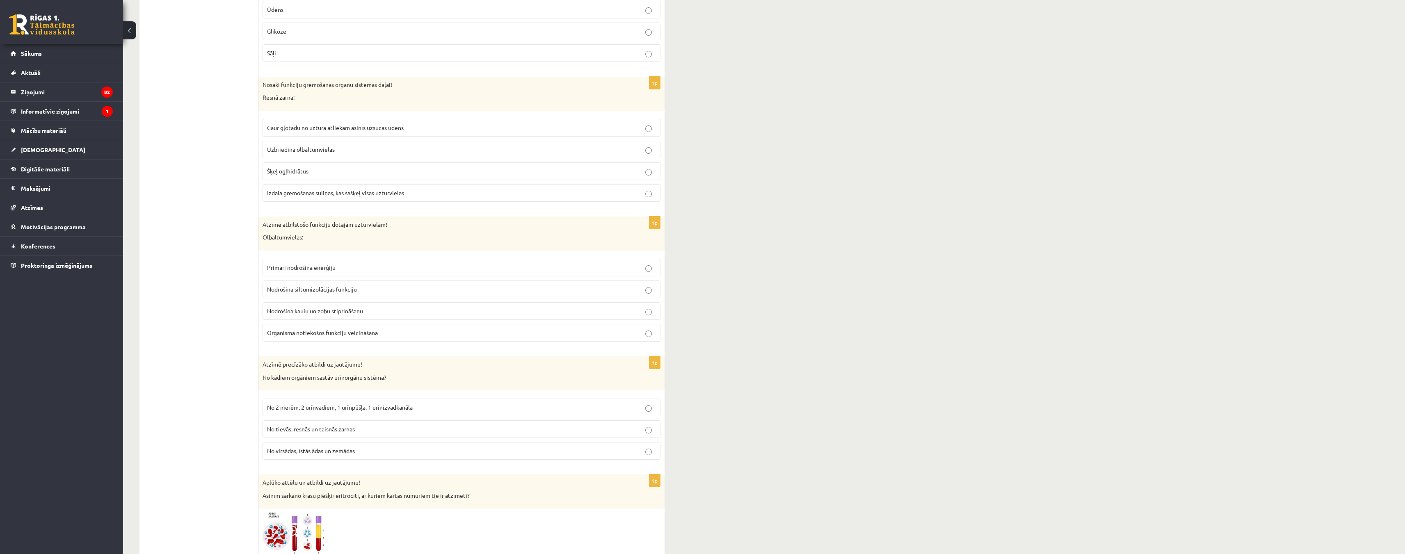
scroll to position [372, 0]
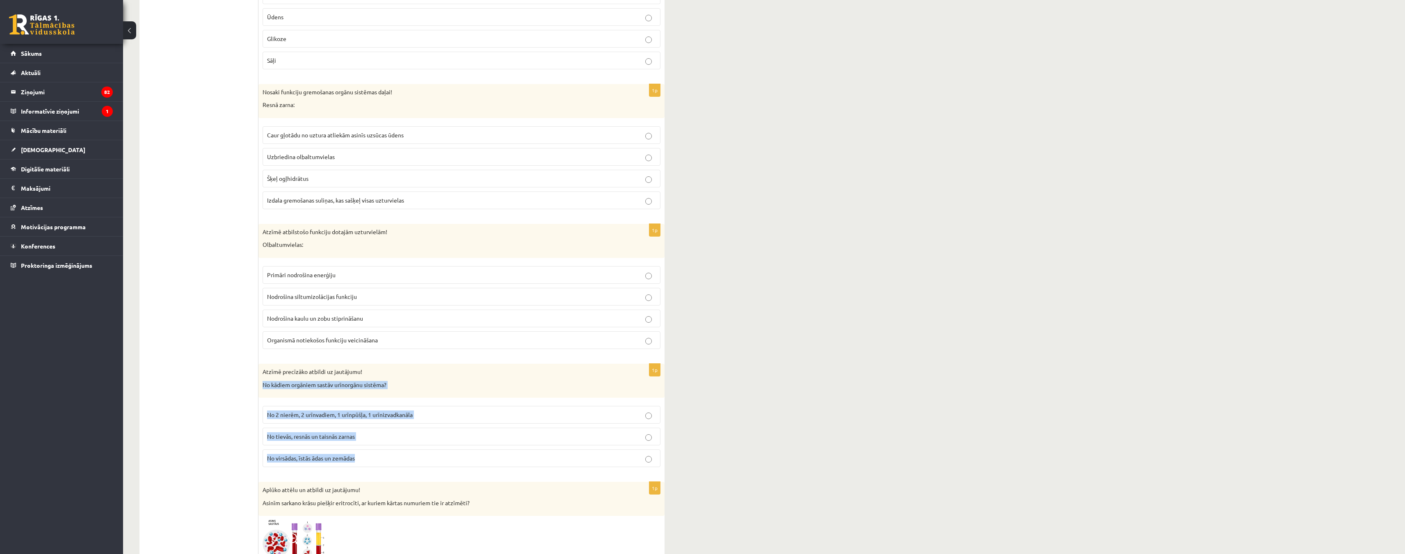
drag, startPoint x: 260, startPoint y: 385, endPoint x: 369, endPoint y: 457, distance: 130.3
click at [369, 457] on div "1p Atzīmē precīzāko atbildi uz jautājumu! No kādiem orgāniem sastāv urīnorgānu …" at bounding box center [461, 419] width 406 height 110
click at [645, 414] on p "No 2 nierēm, 2 urīnvadiem, 1 urīnpūšļa, 1 urīnizvadkanāla" at bounding box center [461, 415] width 389 height 9
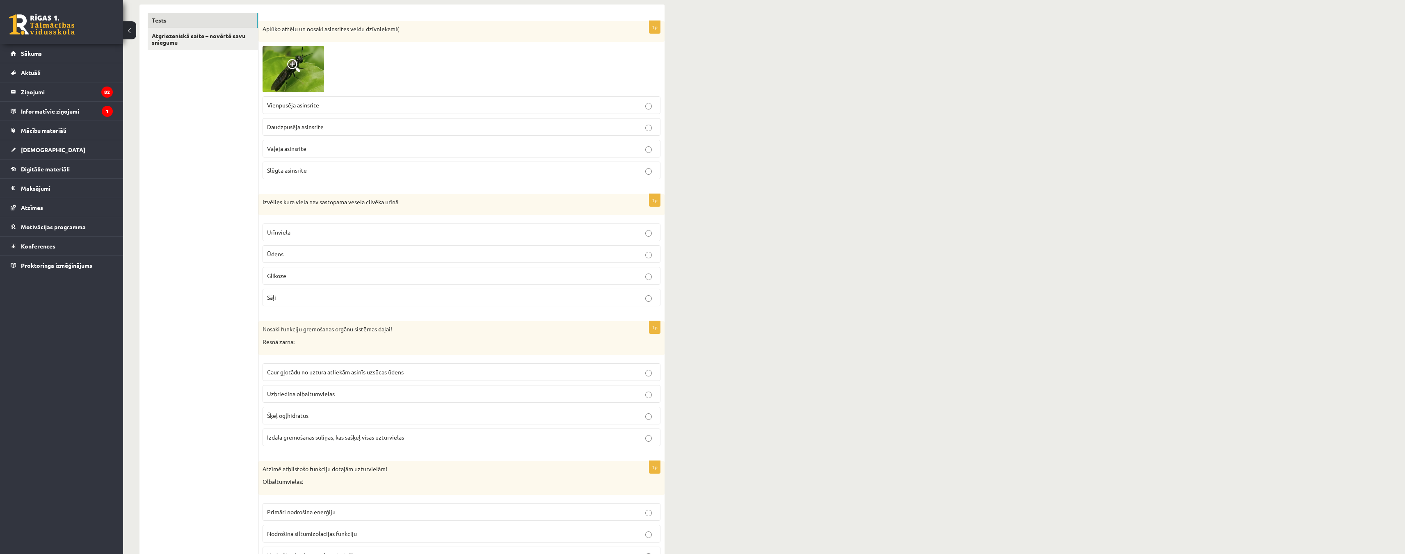
scroll to position [126, 0]
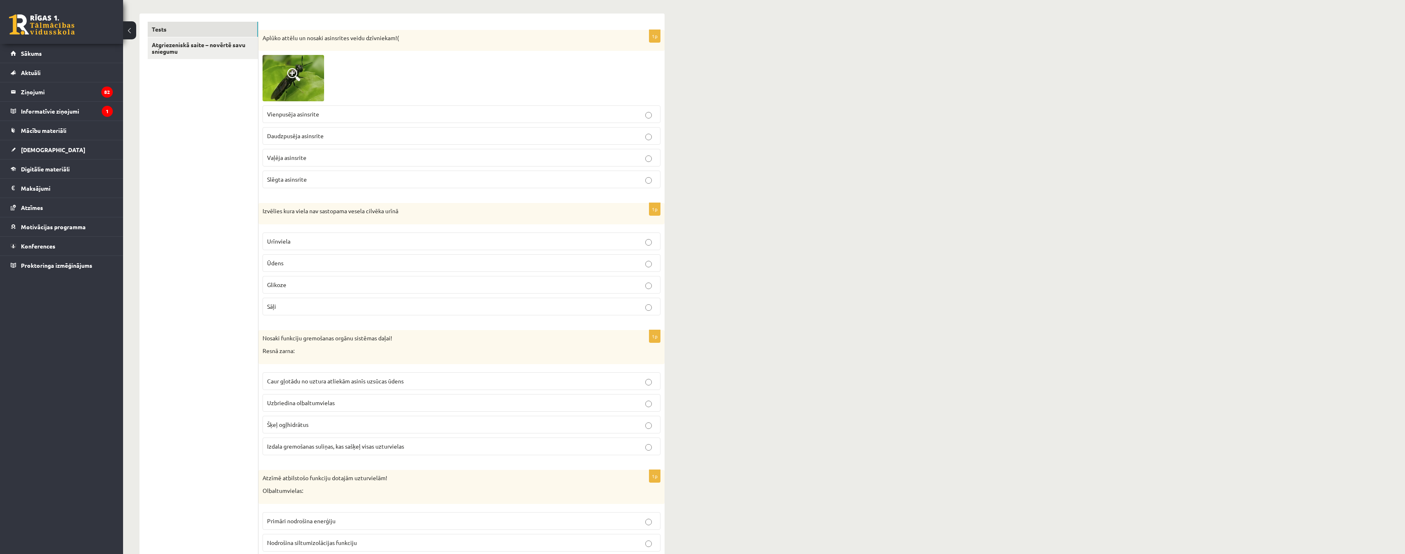
click at [643, 312] on label "Sāļi" at bounding box center [462, 307] width 398 height 18
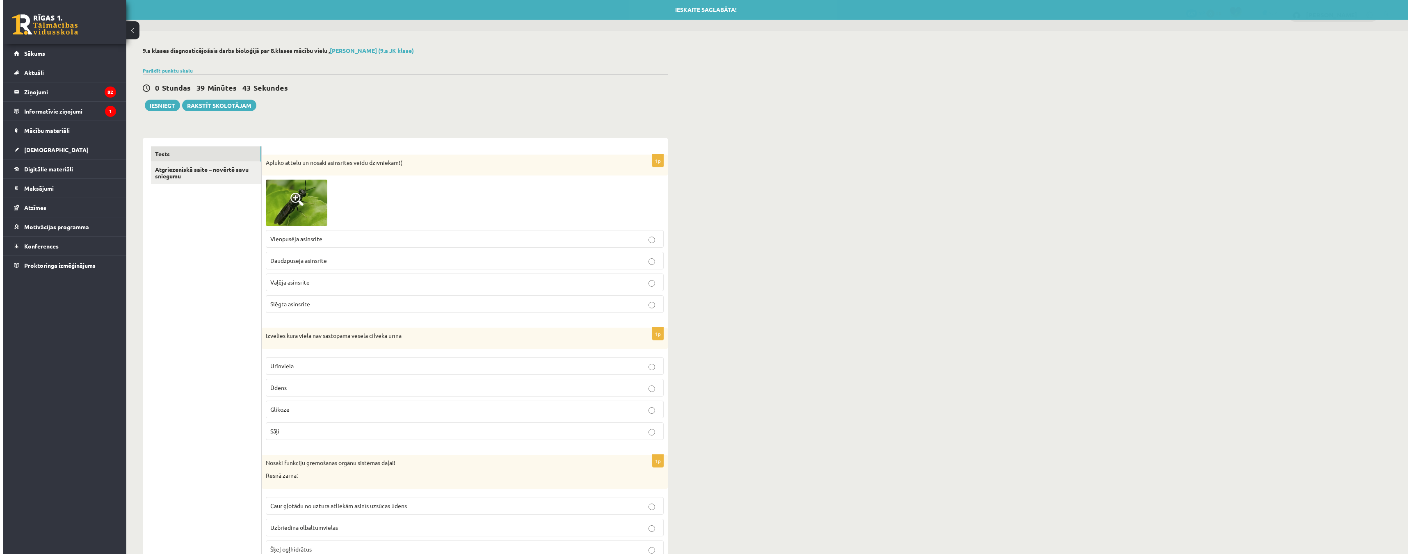
scroll to position [0, 0]
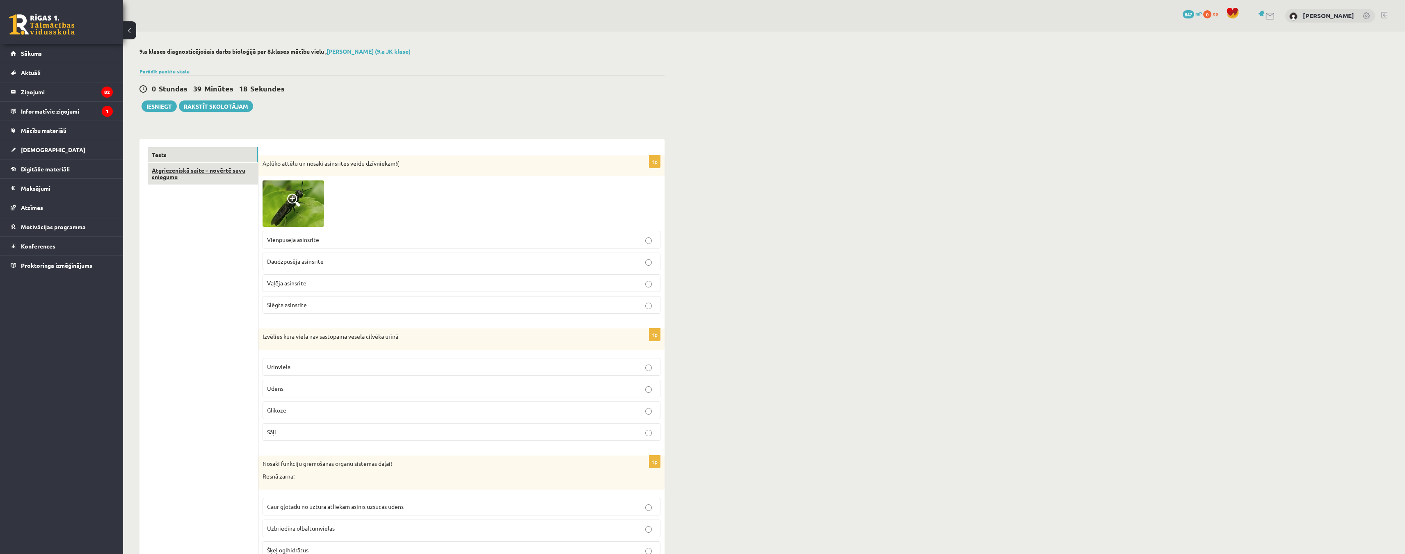
click at [187, 175] on link "Atgriezeniskā saite – novērtē savu sniegumu" at bounding box center [203, 174] width 110 height 22
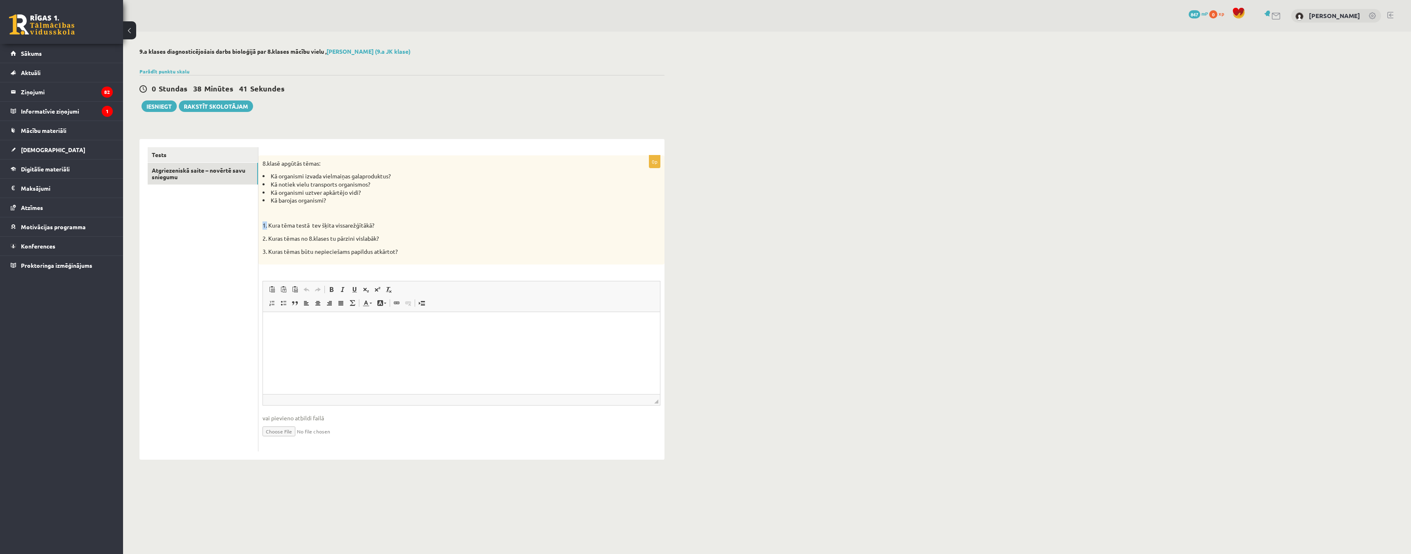
click at [267, 226] on p "1. Kura tēma testā tev šķita vissarežģītākā?" at bounding box center [441, 226] width 357 height 8
click at [302, 322] on p "Bagātinātā teksta redaktors, wiswyg-editor-user-answer-47363909476420" at bounding box center [461, 324] width 381 height 9
paste body "Bagātinātā teksta redaktors, wiswyg-editor-user-answer-47363909476420"
click at [201, 154] on link "Tests" at bounding box center [203, 154] width 110 height 15
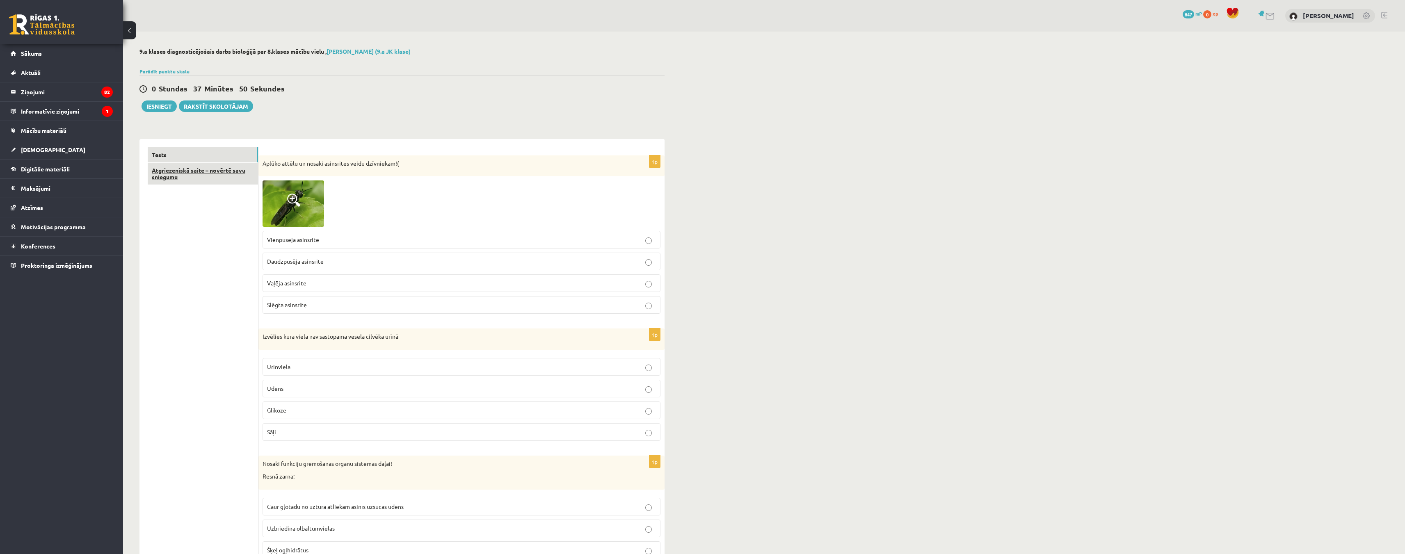
click at [177, 177] on link "Atgriezeniskā saite – novērtē savu sniegumu" at bounding box center [203, 174] width 110 height 22
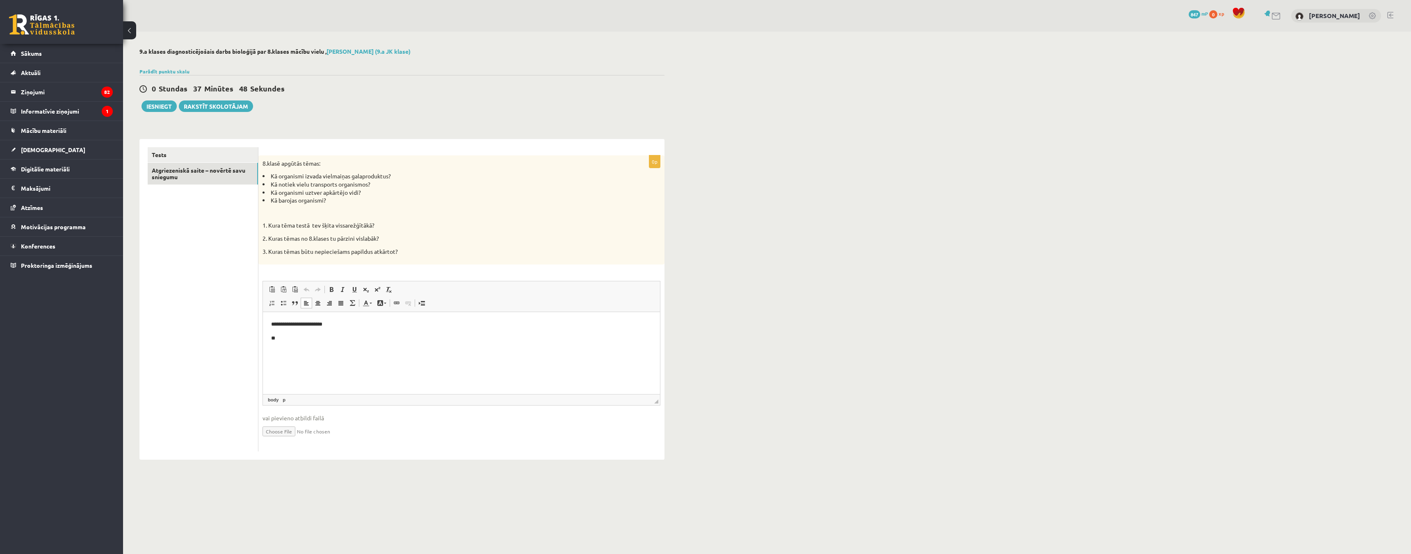
click at [292, 340] on p "**" at bounding box center [461, 338] width 381 height 9
click at [176, 157] on link "Tests" at bounding box center [203, 154] width 110 height 15
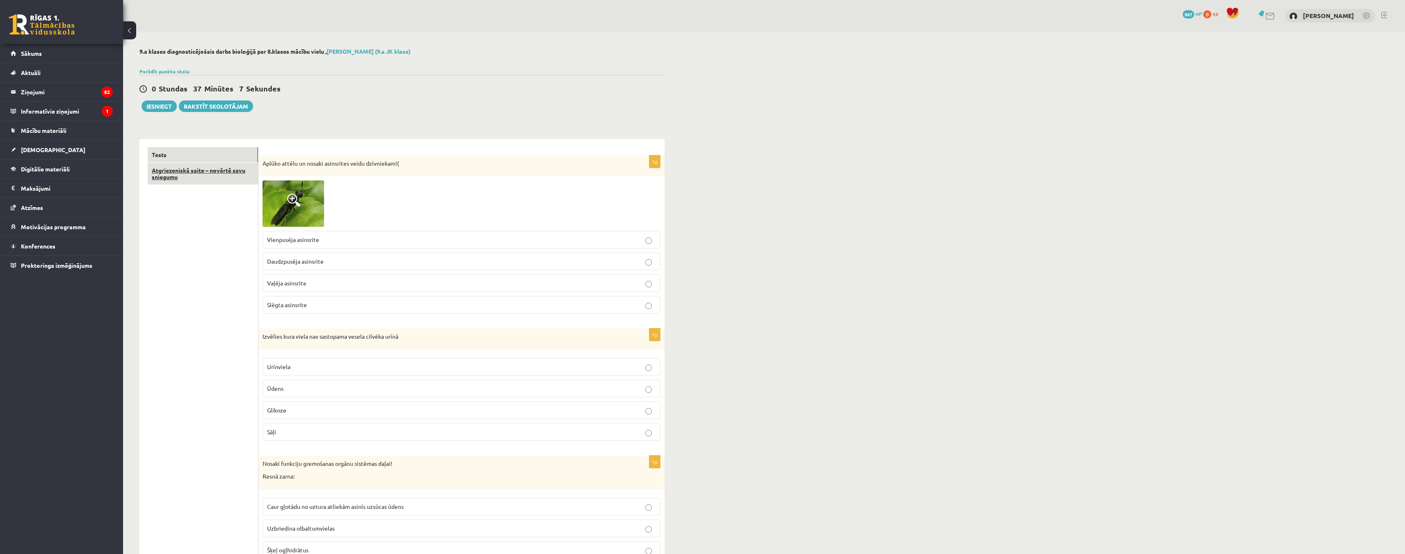
click at [224, 176] on link "Atgriezeniskā saite – novērtē savu sniegumu" at bounding box center [203, 174] width 110 height 22
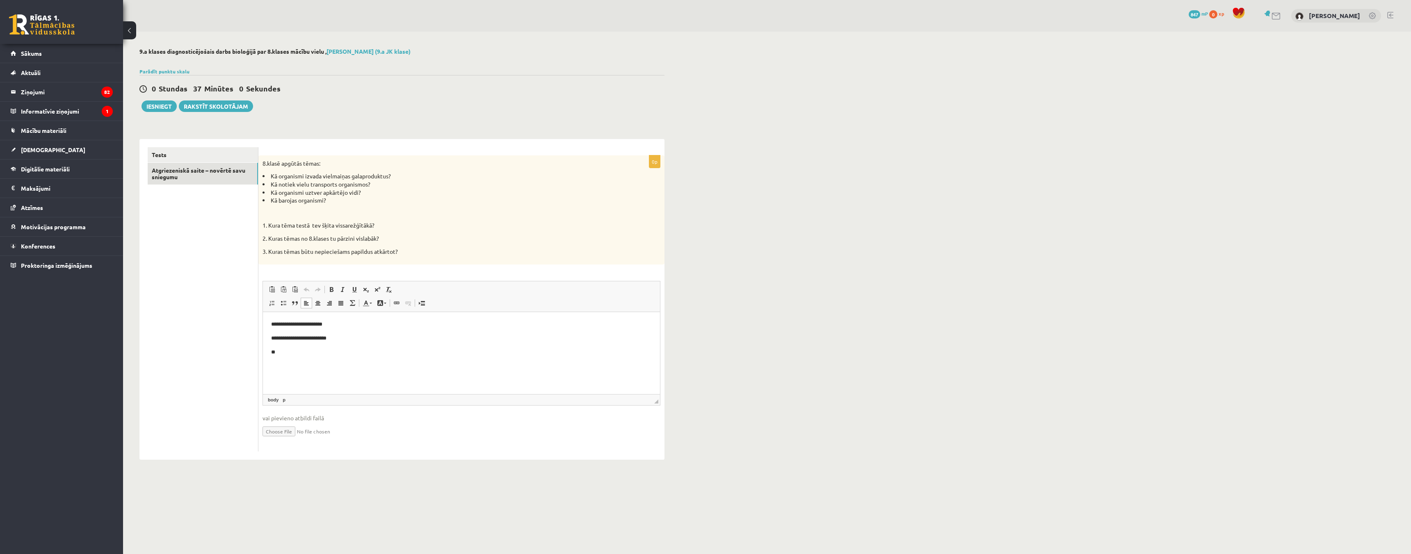
click at [302, 351] on p "**" at bounding box center [461, 352] width 381 height 9
click at [152, 109] on button "Iesniegt" at bounding box center [159, 106] width 35 height 11
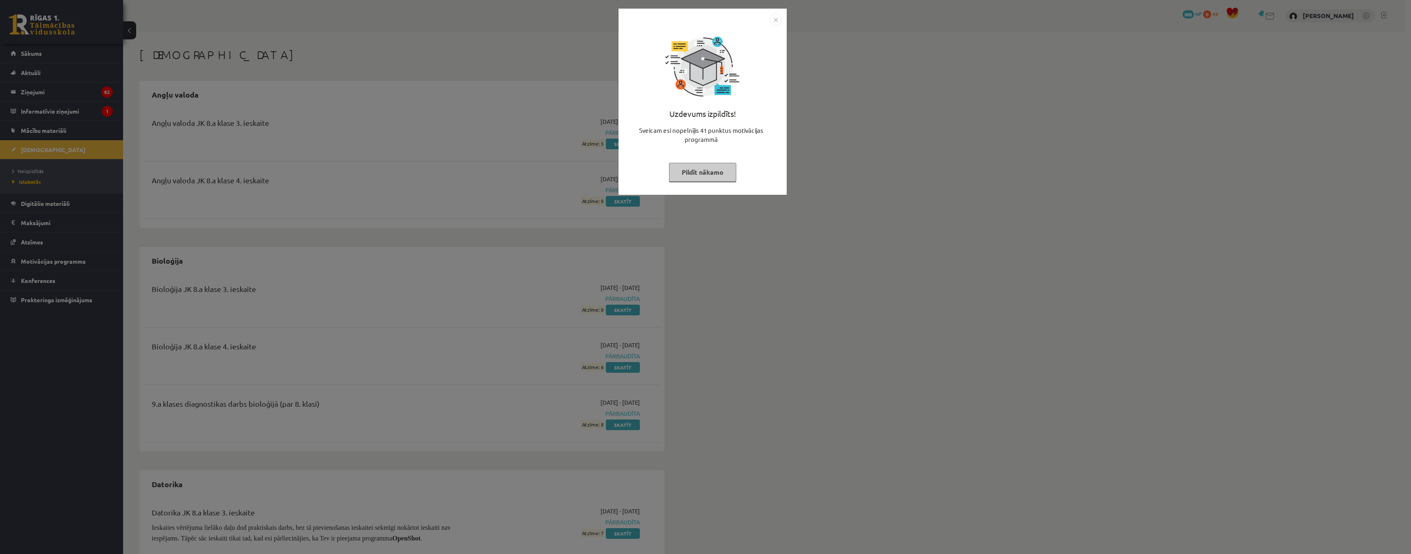
click at [698, 171] on button "Pildīt nākamo" at bounding box center [702, 172] width 67 height 19
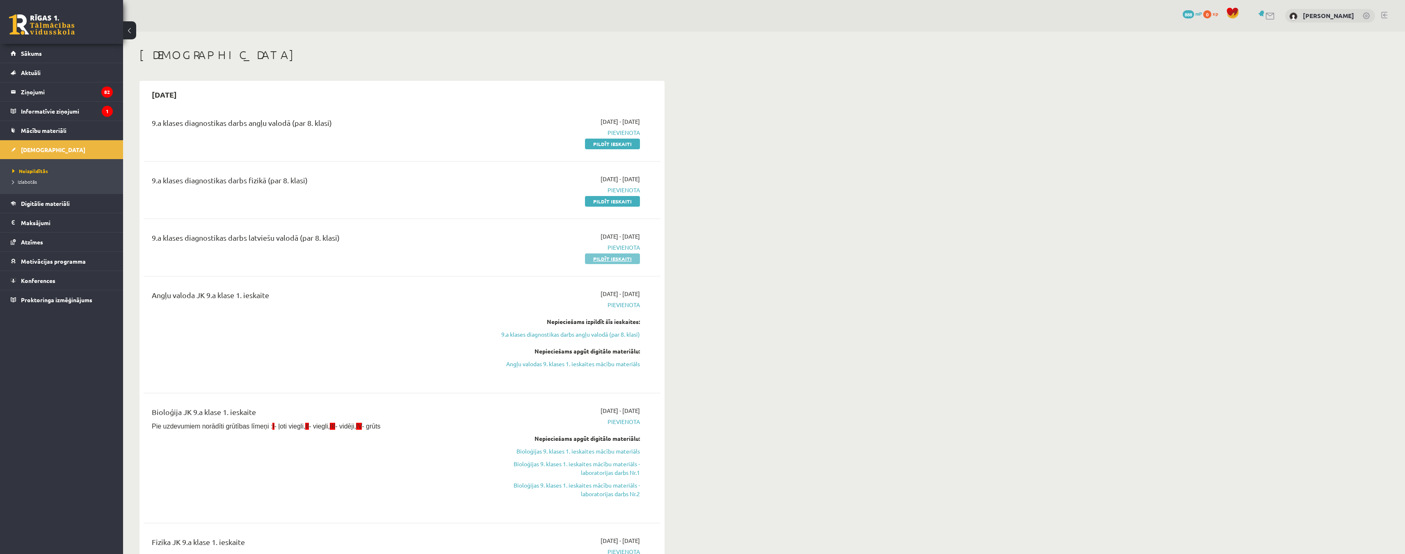
click at [599, 258] on link "Pildīt ieskaiti" at bounding box center [612, 259] width 55 height 11
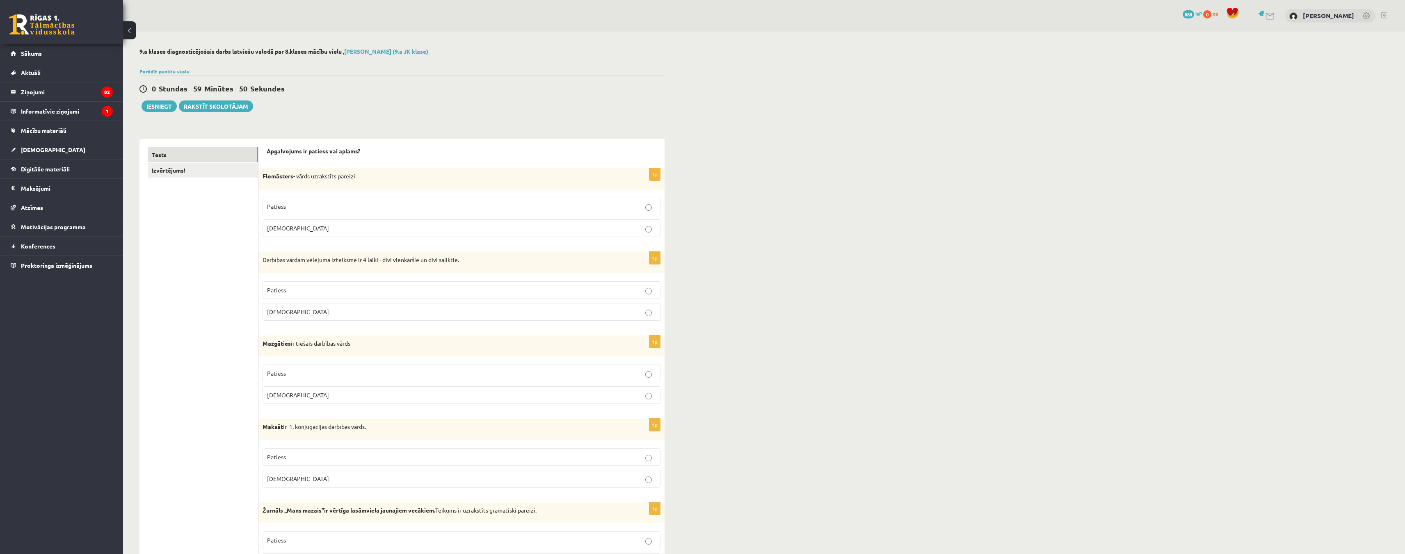
drag, startPoint x: 258, startPoint y: 176, endPoint x: 278, endPoint y: 184, distance: 21.2
drag, startPoint x: 263, startPoint y: 177, endPoint x: 296, endPoint y: 223, distance: 56.9
click at [296, 223] on div "1p Flomāsters - vārds uzrakstīts pareizi Patiess Aplams" at bounding box center [461, 205] width 406 height 75
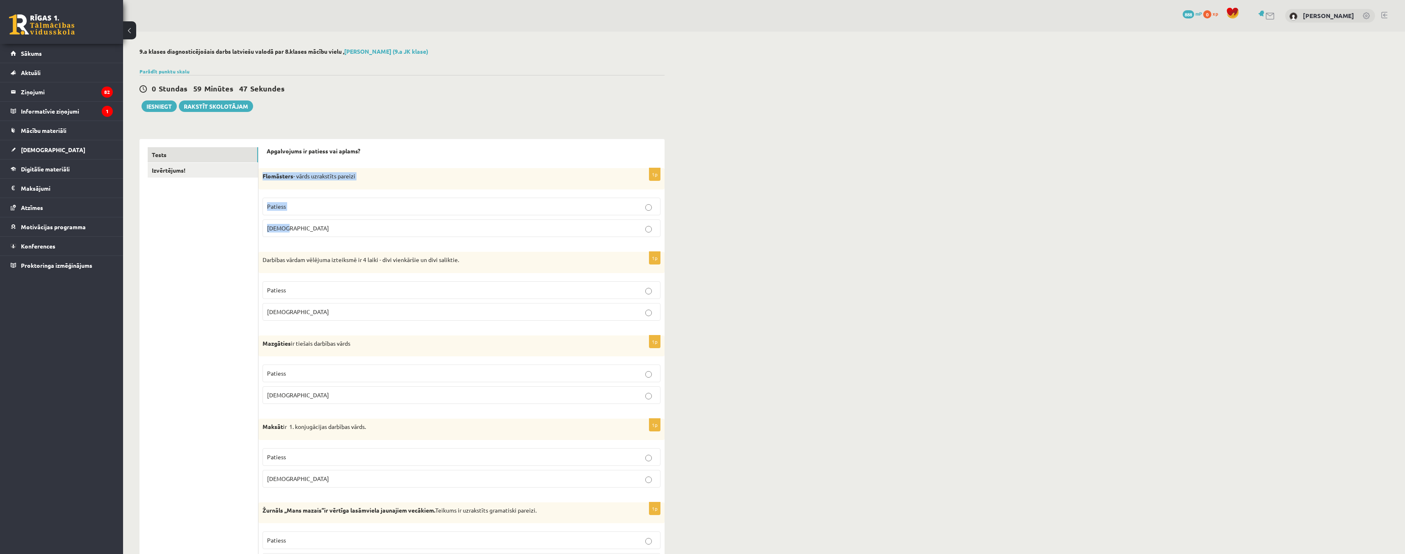
copy div "Flomāsters - vārds uzrakstīts pareizi Patiess Aplams"
click at [379, 176] on p "Flomāsters - vārds uzrakstīts pareizi" at bounding box center [441, 176] width 357 height 8
click at [372, 194] on fieldset "Patiess Aplams" at bounding box center [462, 217] width 398 height 46
click at [382, 205] on p "Patiess" at bounding box center [461, 206] width 389 height 9
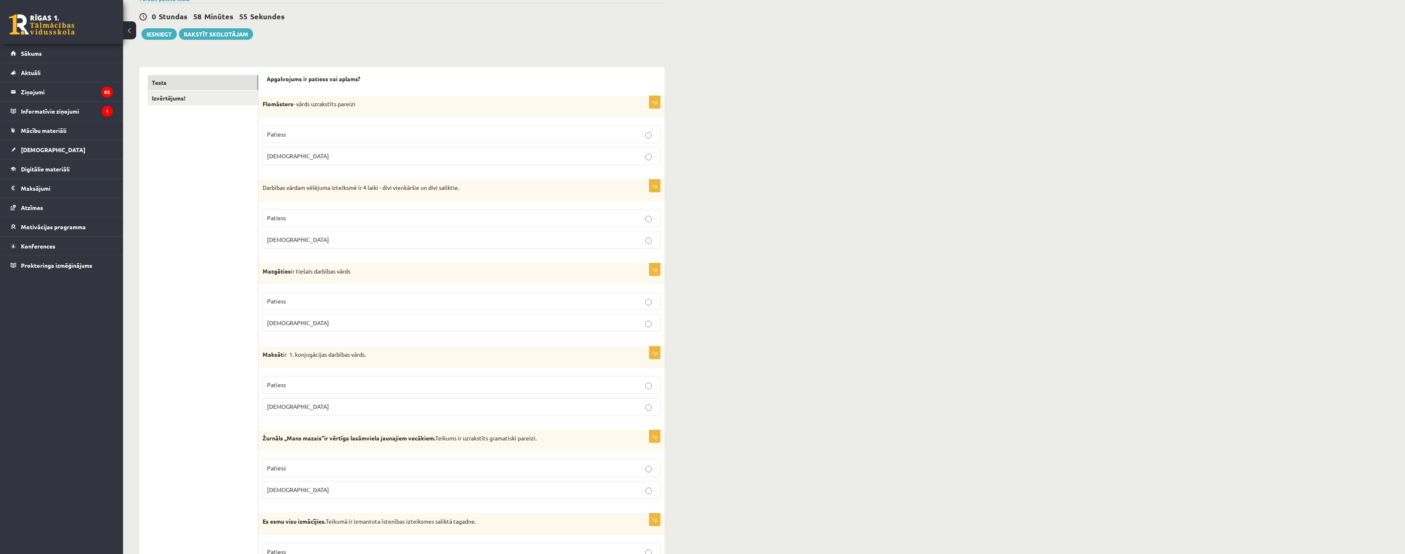
scroll to position [82, 0]
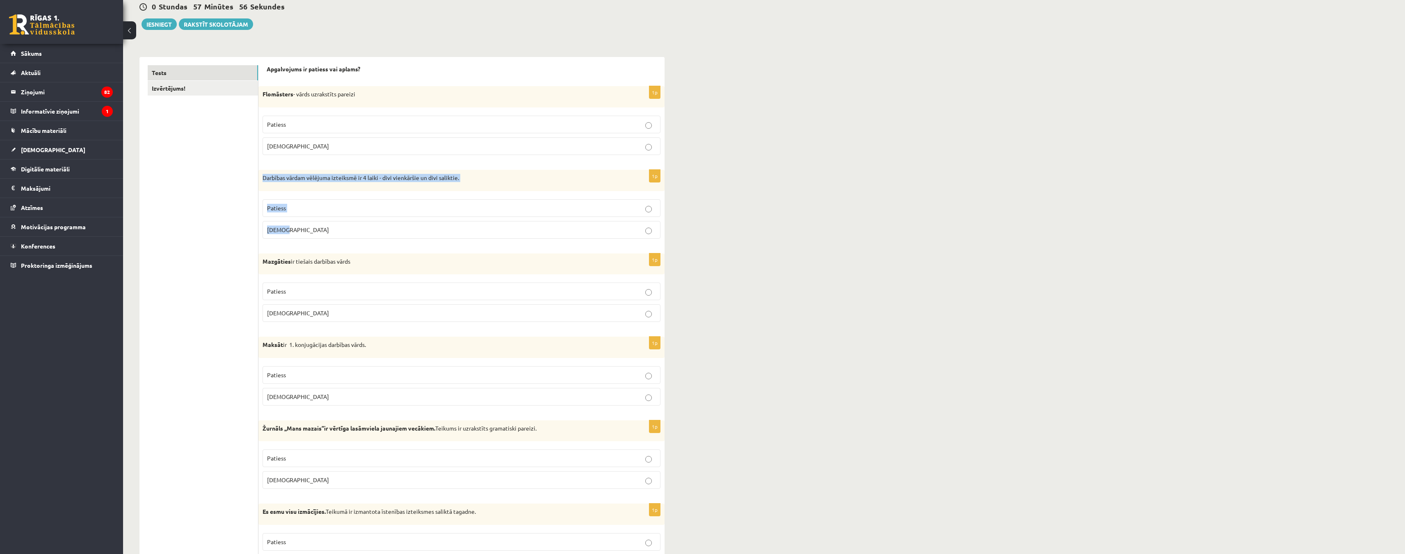
drag, startPoint x: 264, startPoint y: 181, endPoint x: 310, endPoint y: 223, distance: 62.7
click at [310, 223] on div "1p Darbības vārdam vēlējuma izteiksmē ir 4 laiki - divi vienkāršie un divi sali…" at bounding box center [461, 207] width 406 height 75
copy div "Darbības vārdam vēlējuma izteiksmē ir 4 laiki - divi vienkāršie un divi salikti…"
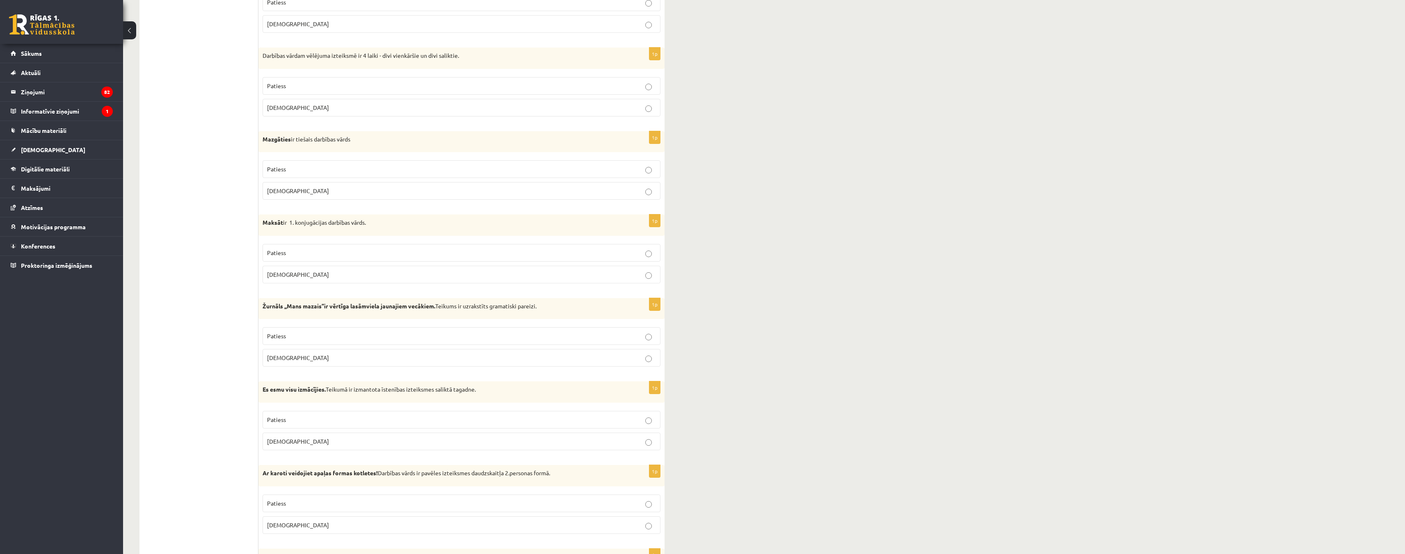
scroll to position [205, 0]
click at [642, 258] on label "Patiess" at bounding box center [462, 252] width 398 height 18
drag, startPoint x: 260, startPoint y: 222, endPoint x: 310, endPoint y: 268, distance: 68.2
click at [310, 268] on div "1p Maksāt ir 1. konjugācijas darbības vārds. Patiess Aplams" at bounding box center [461, 251] width 406 height 75
copy div "Maksāt ir 1. konjugācijas darbības vārds. Patiess Aplams"
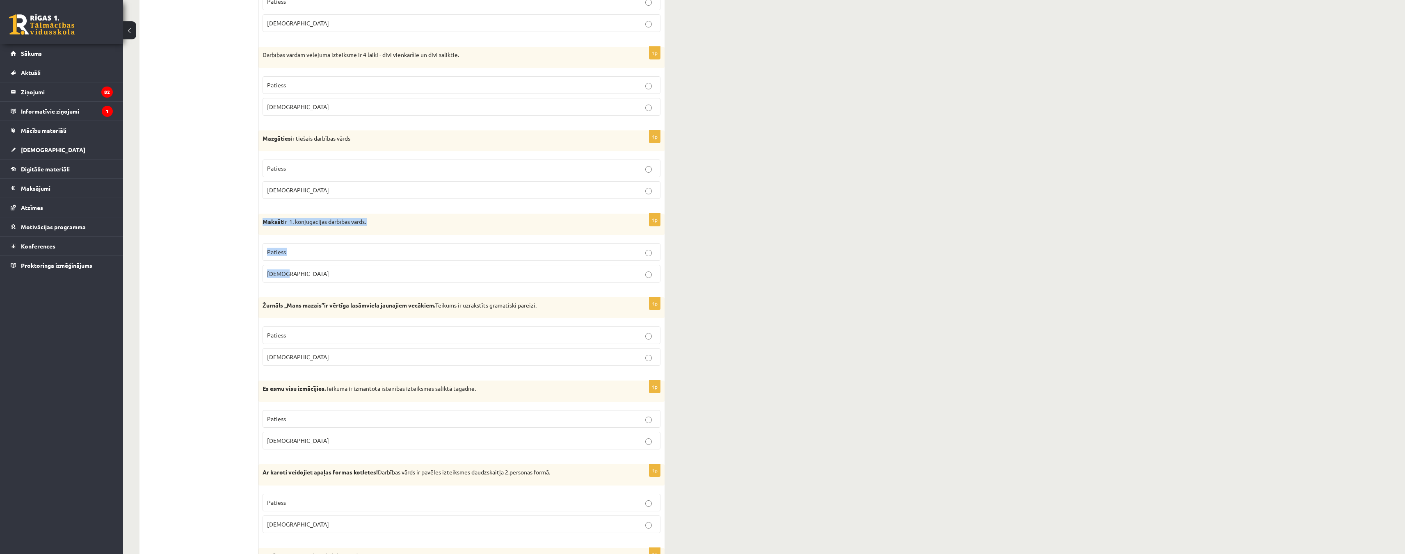
click at [380, 222] on p "Maksāt ir 1. konjugācijas darbības vārds." at bounding box center [441, 222] width 357 height 8
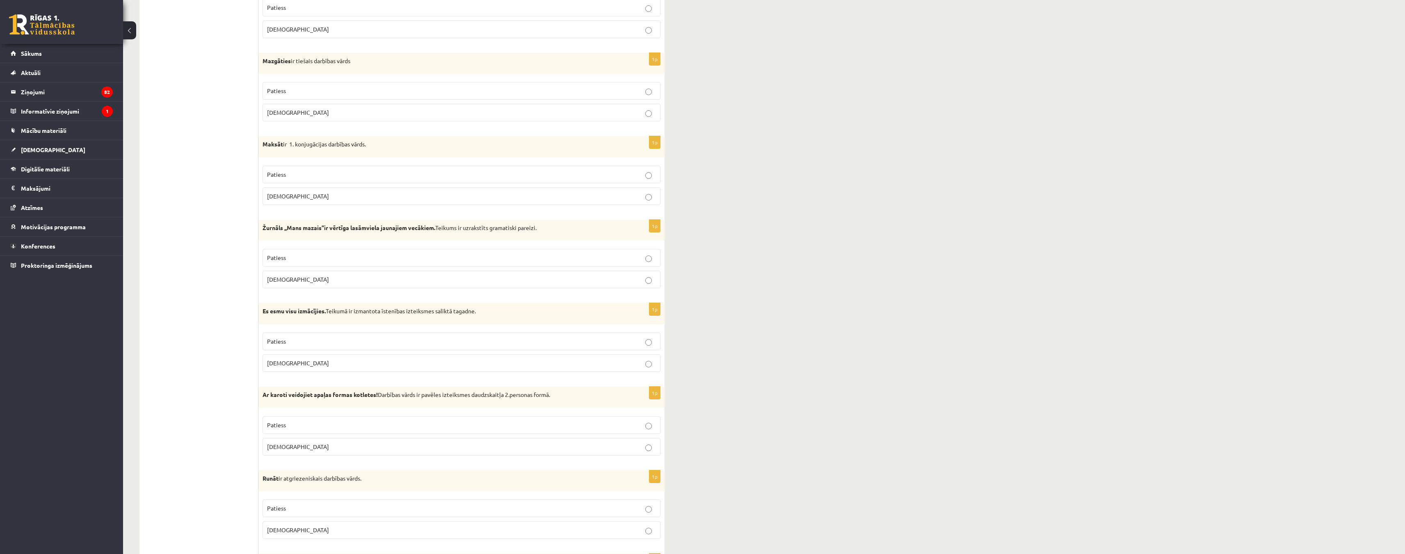
scroll to position [328, 0]
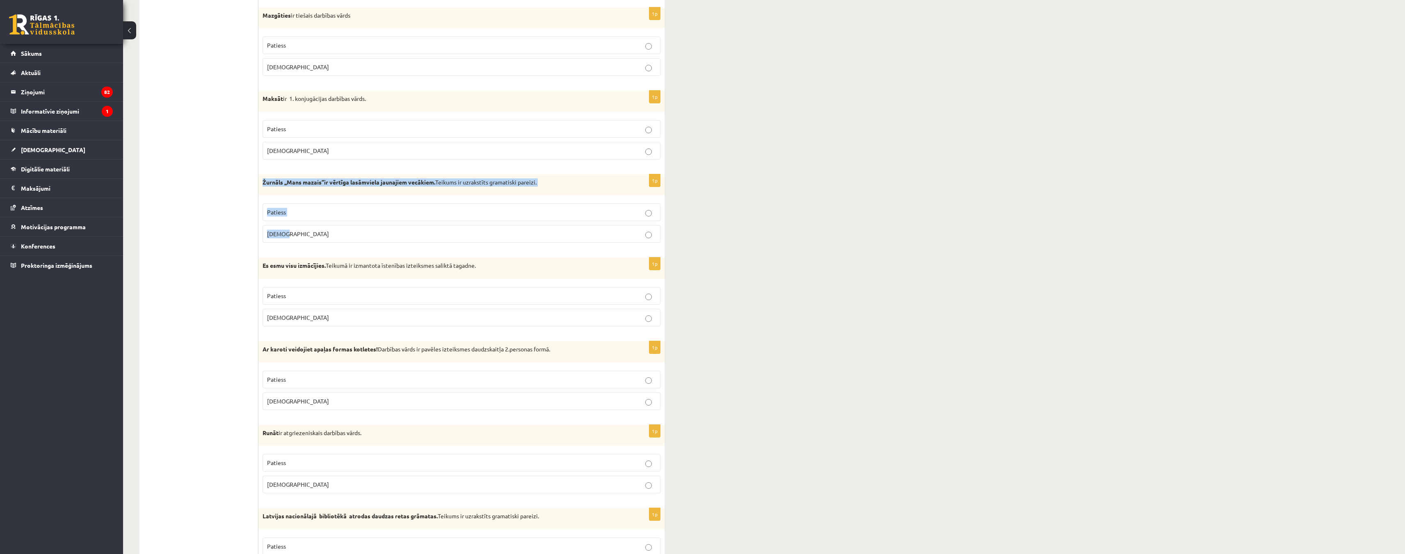
drag, startPoint x: 260, startPoint y: 179, endPoint x: 309, endPoint y: 231, distance: 71.4
click at [309, 231] on div "1p Žurnāls ,,Mans mazais’’ir vērtīga lasāmviela jaunajiem vecākiem. Teikums ir …" at bounding box center [461, 211] width 406 height 75
copy div "Žurnāls ,,Mans mazais’’ir vērtīga lasāmviela jaunajiem vecākiem. Teikums ir uzr…"
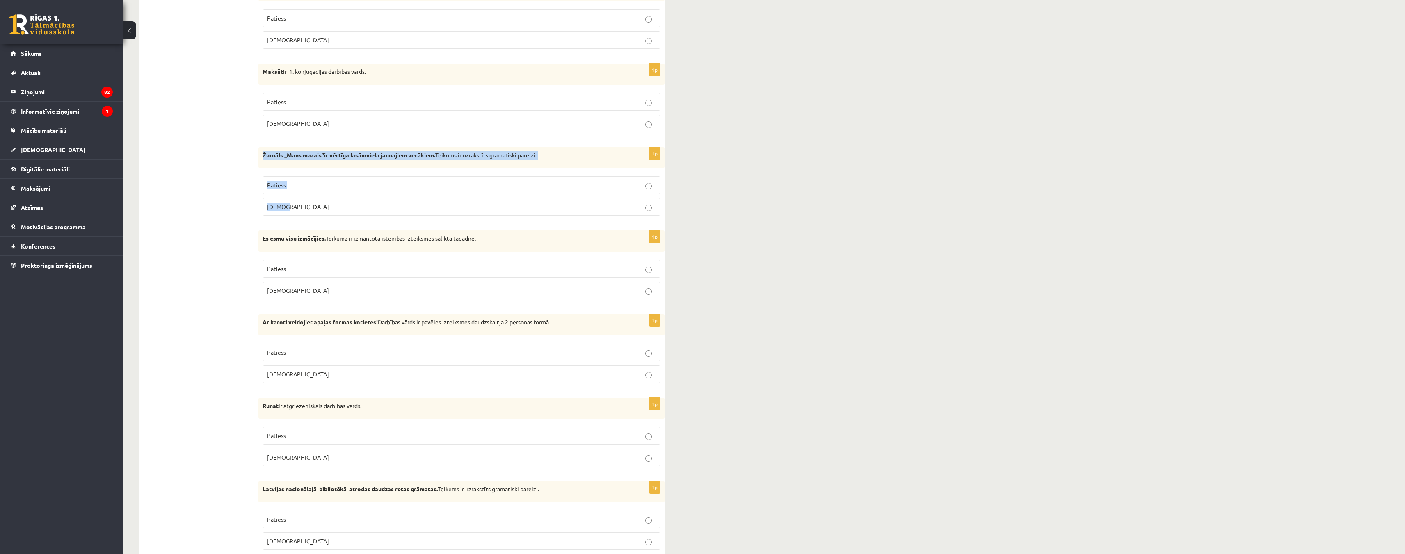
scroll to position [369, 0]
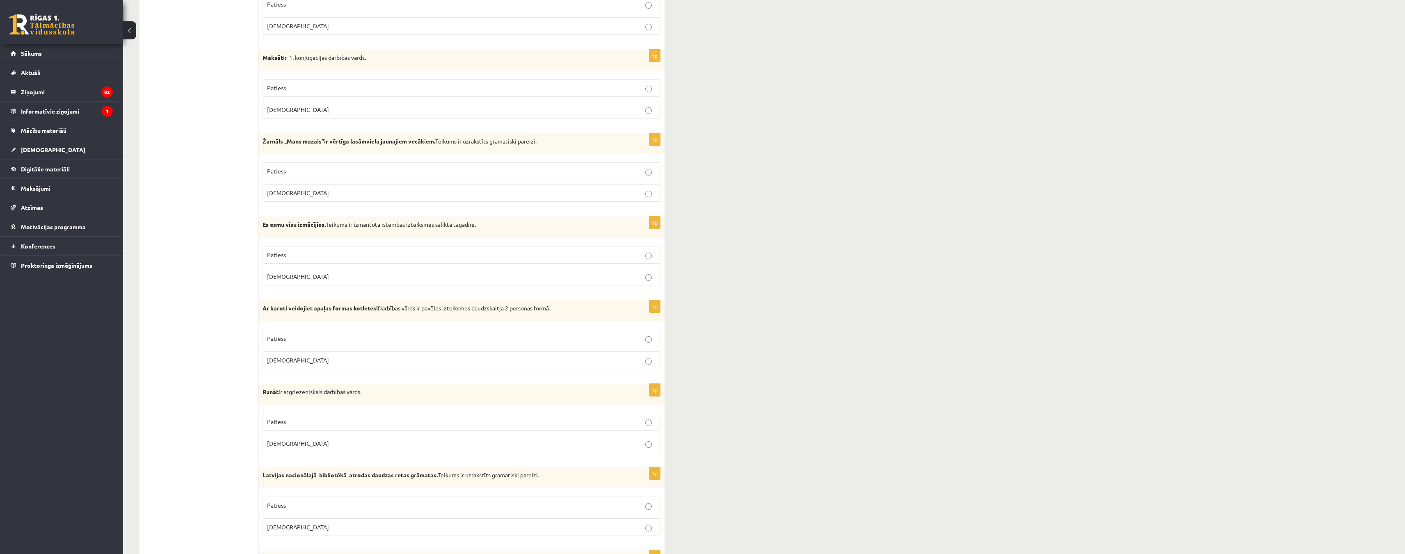
drag, startPoint x: 261, startPoint y: 224, endPoint x: 314, endPoint y: 271, distance: 70.9
click at [313, 271] on div "1p Es esmu visu izmācījies. Teikumā ir izmantota īstenības izteiksmes saliktā t…" at bounding box center [461, 254] width 406 height 75
copy div "Es esmu visu izmācījies. Teikumā ir izmantota īstenības izteiksmes saliktā taga…"
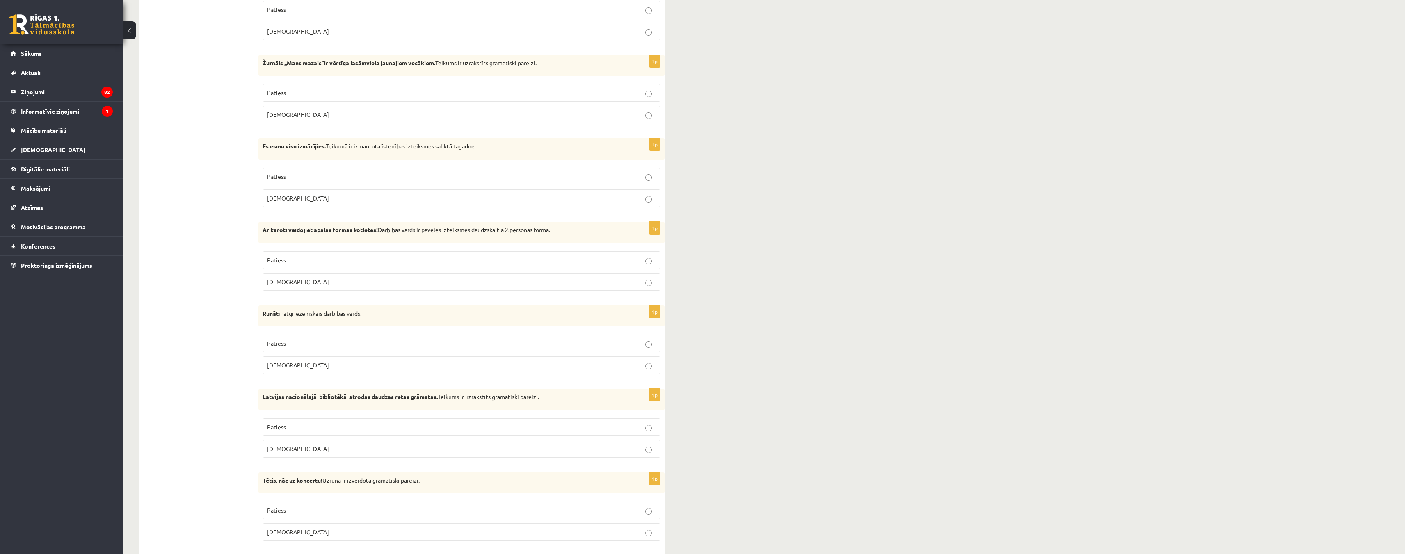
scroll to position [451, 0]
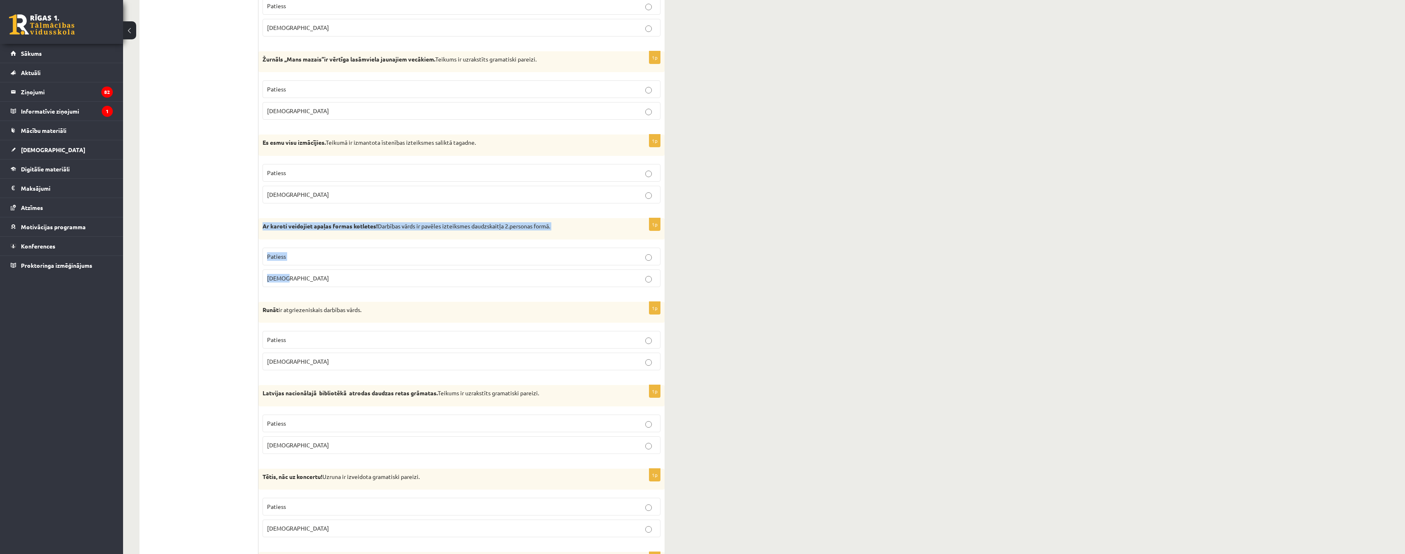
drag, startPoint x: 260, startPoint y: 226, endPoint x: 308, endPoint y: 281, distance: 72.4
click at [308, 281] on div "1p Ar karoti veidojiet apaļas formas kotletes! Darbības vārds ir pavēles izteik…" at bounding box center [461, 255] width 406 height 75
copy div "Ar karoti veidojiet apaļas formas kotletes! Darbības vārds ir pavēles izteiksme…"
click at [655, 262] on label "Patiess" at bounding box center [462, 257] width 398 height 18
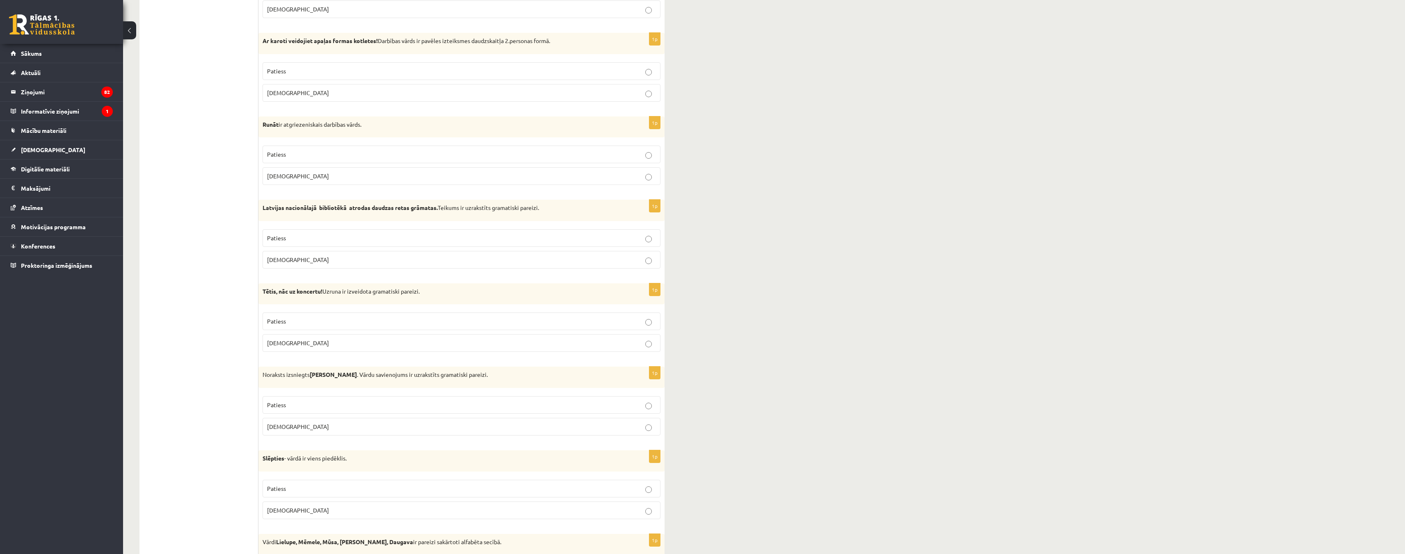
scroll to position [615, 0]
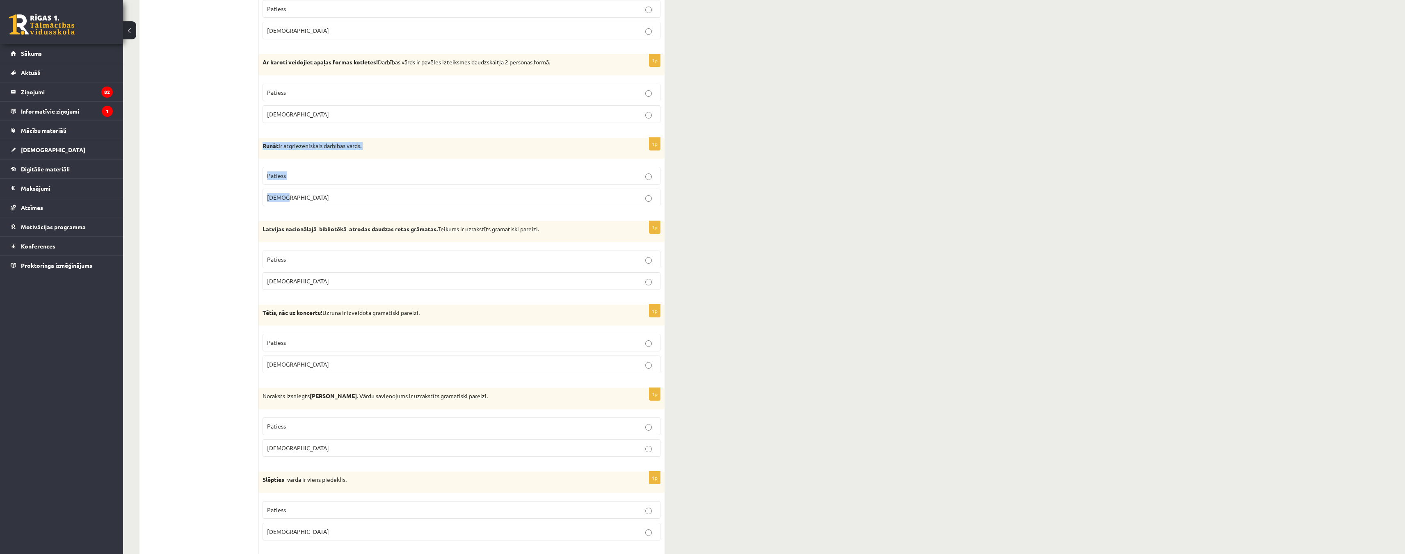
drag, startPoint x: 259, startPoint y: 146, endPoint x: 290, endPoint y: 198, distance: 60.7
click at [290, 198] on div "1p Runāt ir atgriezeniskais darbības vārds. Patiess Aplams" at bounding box center [461, 175] width 406 height 75
copy div "Runāt ir atgriezeniskais darbības vārds. Patiess Aplams"
drag, startPoint x: 224, startPoint y: 230, endPoint x: 222, endPoint y: 223, distance: 7.4
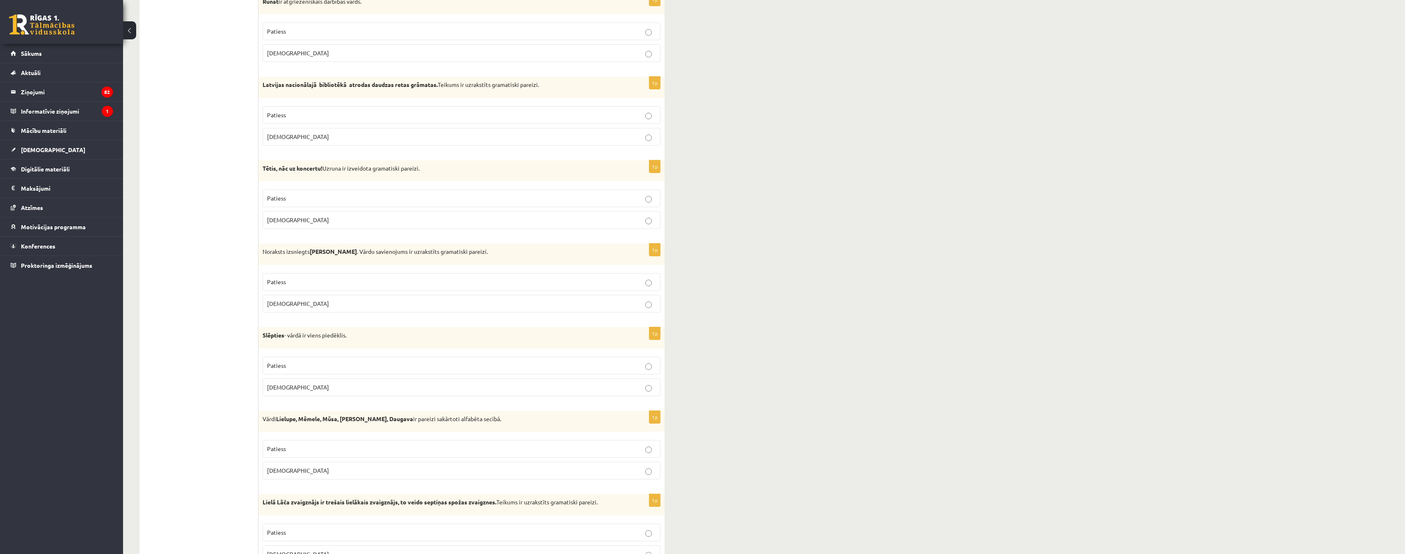
scroll to position [779, 0]
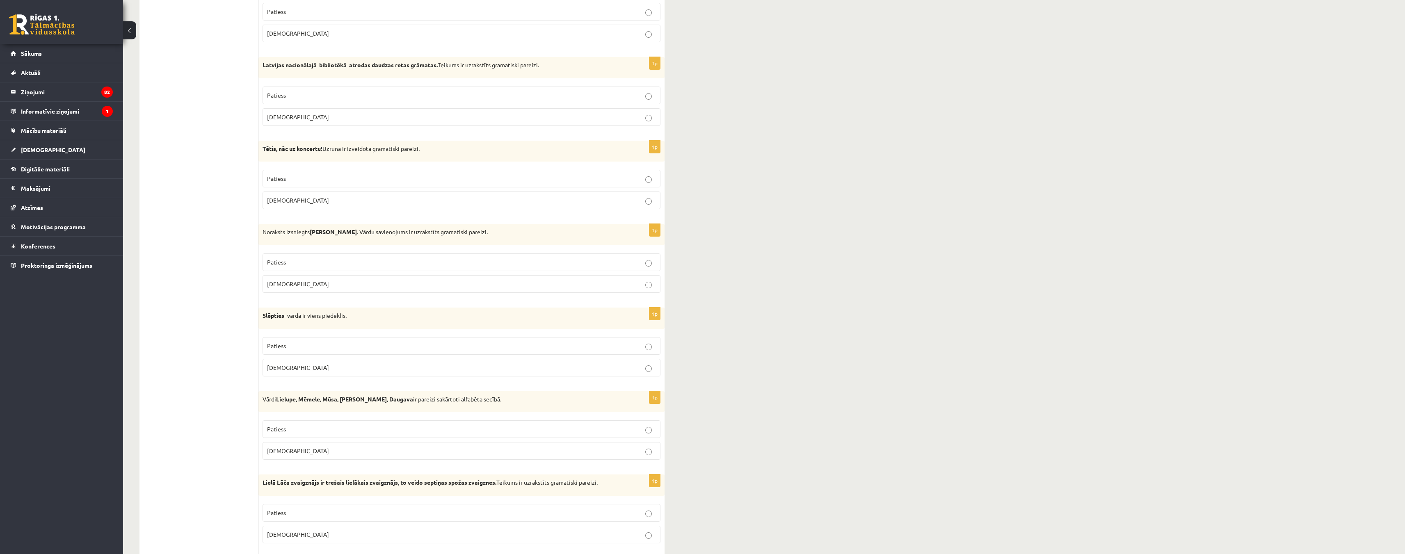
click at [653, 287] on p "Aplams" at bounding box center [461, 284] width 389 height 9
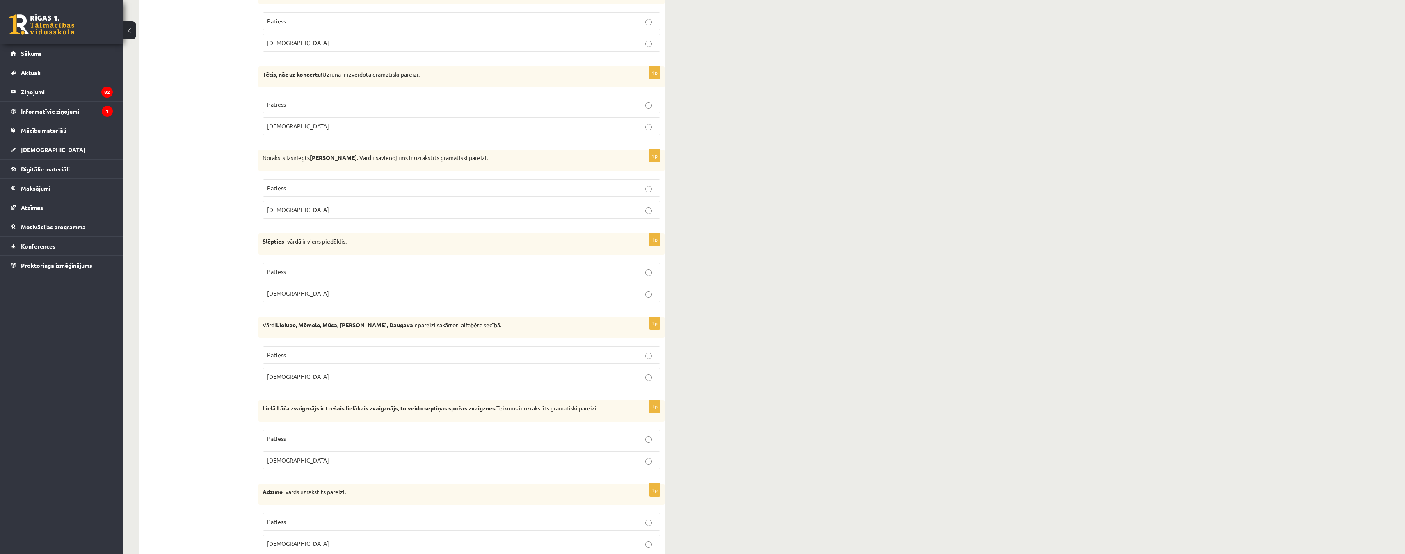
scroll to position [861, 0]
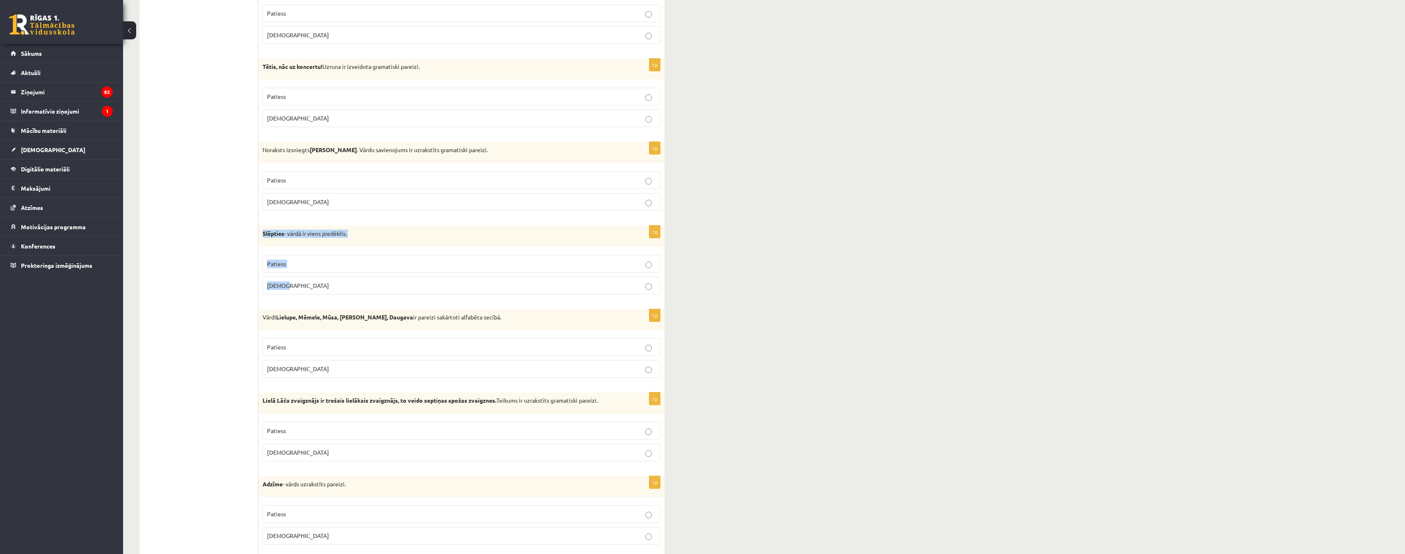
drag, startPoint x: 259, startPoint y: 233, endPoint x: 321, endPoint y: 283, distance: 79.9
click at [321, 283] on div "1p Slēpties - vārdā ir viens piedēklis. Patiess Aplams" at bounding box center [461, 263] width 406 height 75
copy div "Slēpties - vārdā ir viens piedēklis. Patiess Aplams"
click at [648, 272] on label "Patiess" at bounding box center [462, 264] width 398 height 18
click at [747, 292] on div "9.a klases diagnosticējošais darbs latviešu valodā par 8.klases mācību vielu , …" at bounding box center [764, 499] width 1282 height 2659
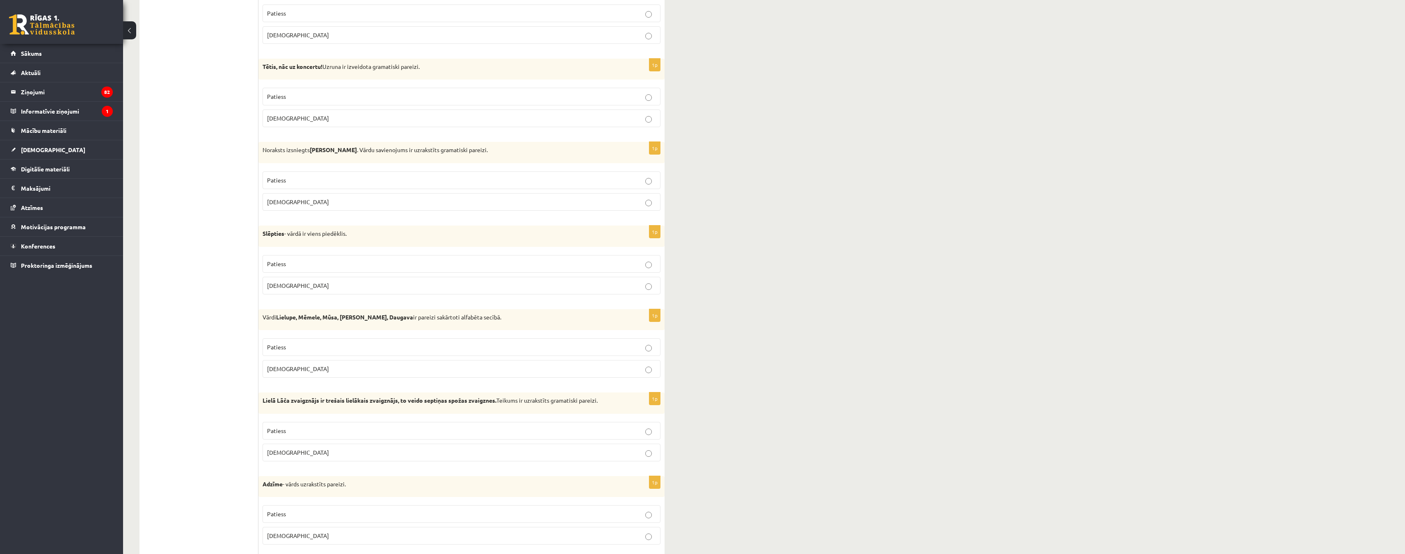
click at [644, 363] on label "Aplams" at bounding box center [462, 369] width 398 height 18
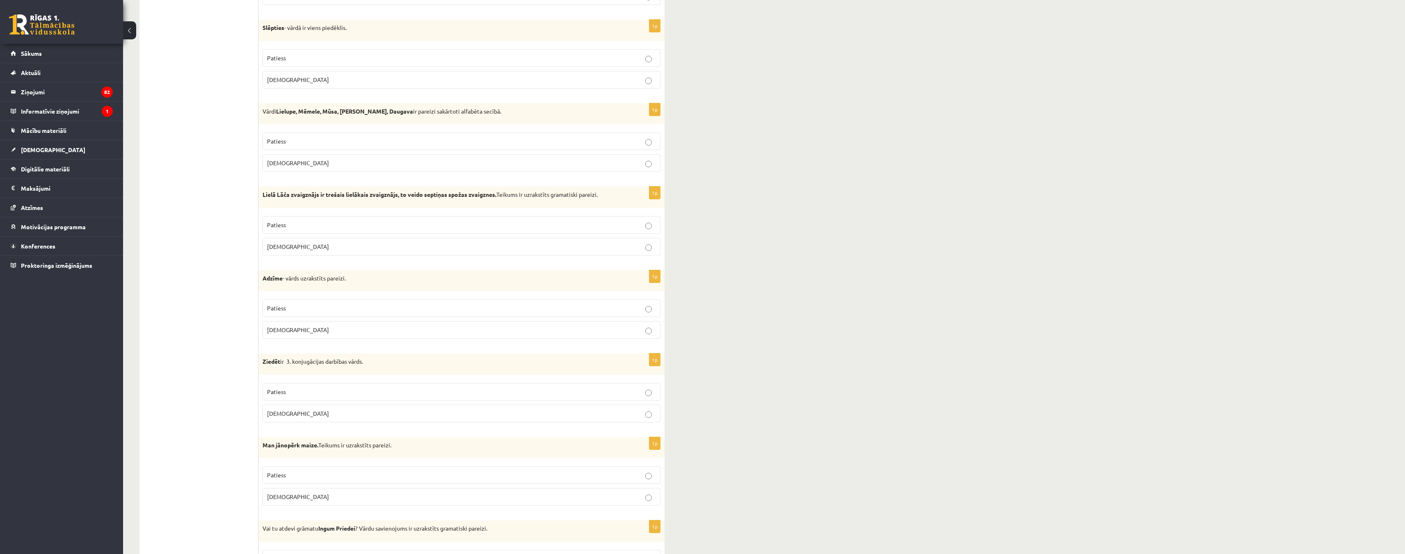
scroll to position [1149, 0]
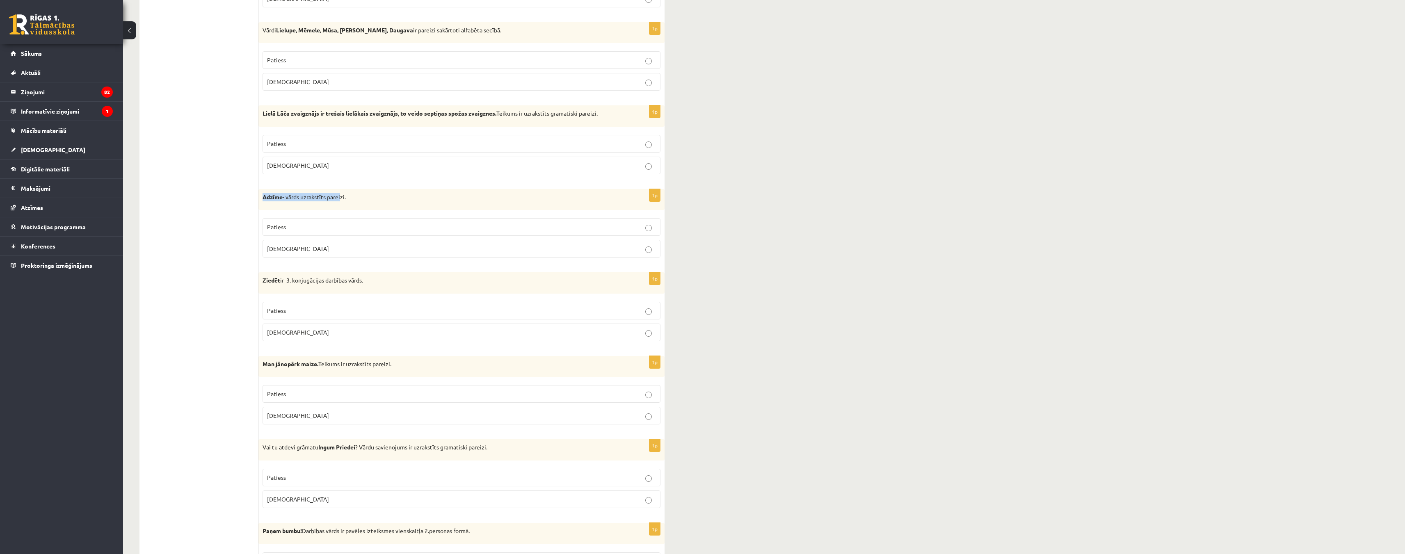
drag, startPoint x: 261, startPoint y: 199, endPoint x: 340, endPoint y: 205, distance: 79.8
click at [340, 205] on div "Adzīme - vārds uzrakstīts pareizi." at bounding box center [461, 199] width 406 height 21
click at [259, 202] on div "Adzīme - vārds uzrakstīts pareizi." at bounding box center [461, 199] width 406 height 21
drag, startPoint x: 262, startPoint y: 199, endPoint x: 310, endPoint y: 251, distance: 70.9
click at [310, 251] on div "1p Adzīme - vārds uzrakstīts pareizi. Patiess Aplams" at bounding box center [461, 226] width 406 height 75
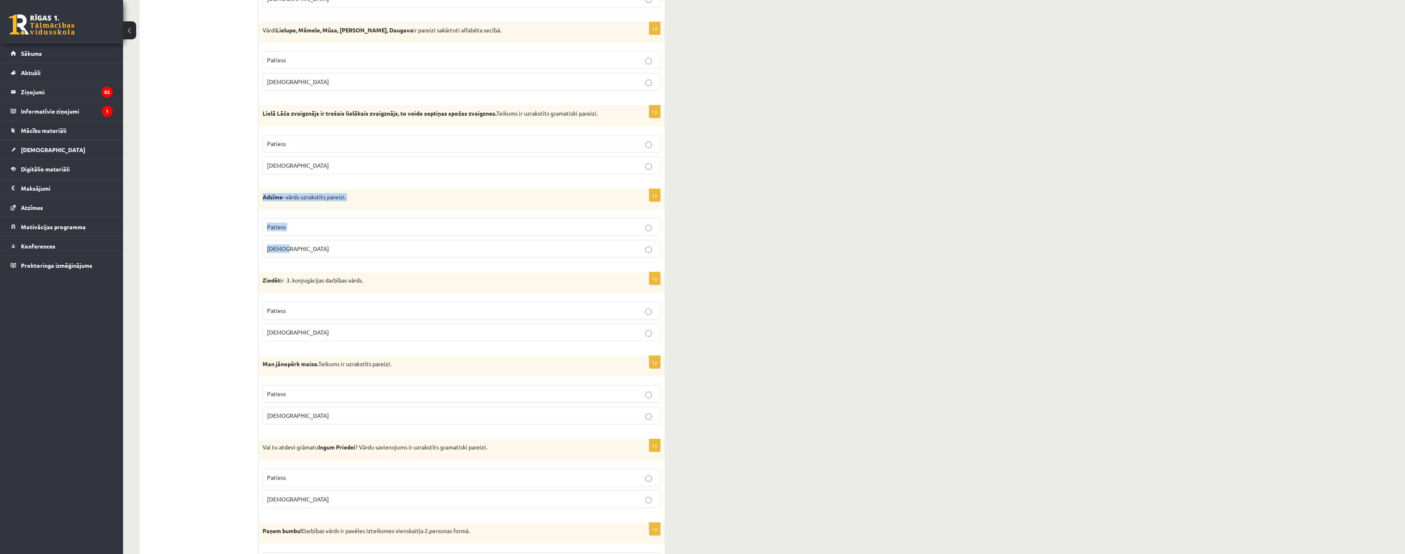
copy div "Adzīme - vārds uzrakstīts pareizi. Patiess Aplams"
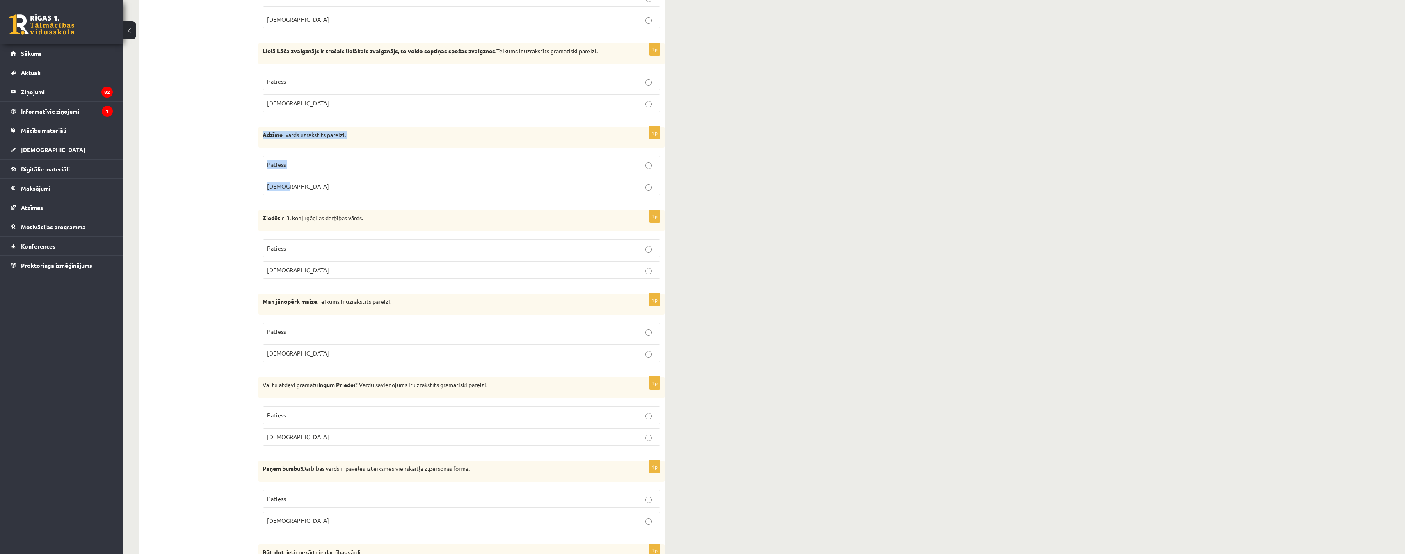
scroll to position [1231, 0]
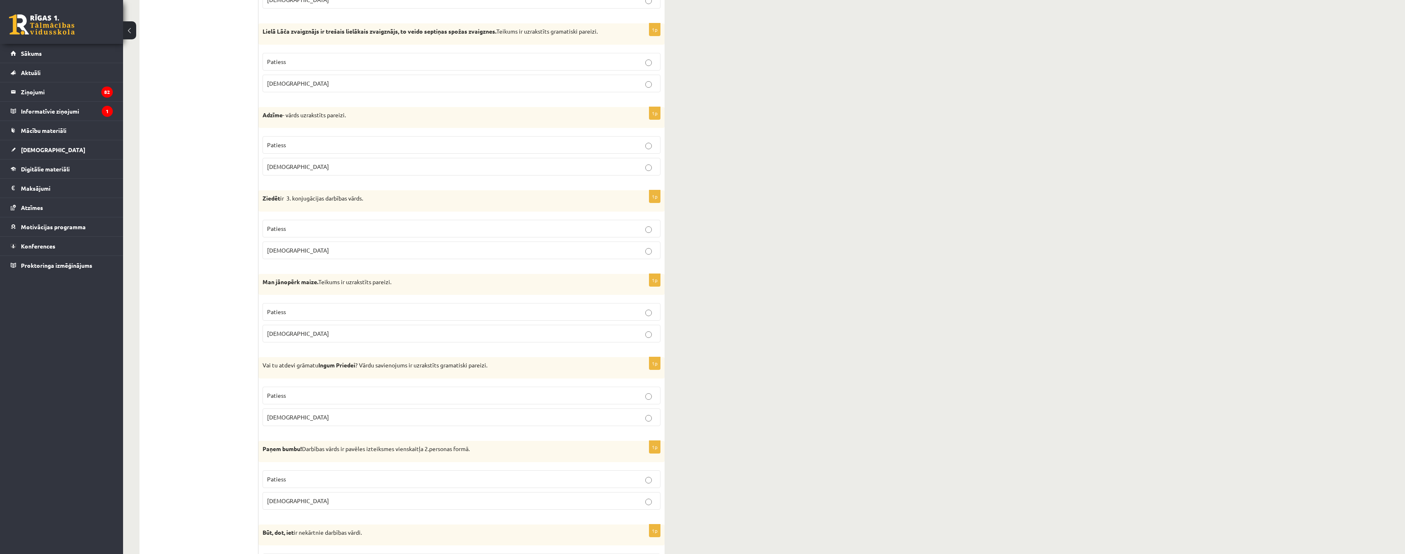
click at [235, 237] on ul "Tests Izvērtējums!" at bounding box center [203, 176] width 111 height 2518
drag, startPoint x: 294, startPoint y: 198, endPoint x: 372, endPoint y: 201, distance: 78.0
click at [371, 201] on p "Ziedēt ir 3. konjugācijas darbības vārds." at bounding box center [441, 198] width 357 height 8
copy p "konjugācijas darbības vārds."
drag, startPoint x: 304, startPoint y: 450, endPoint x: 481, endPoint y: 449, distance: 176.8
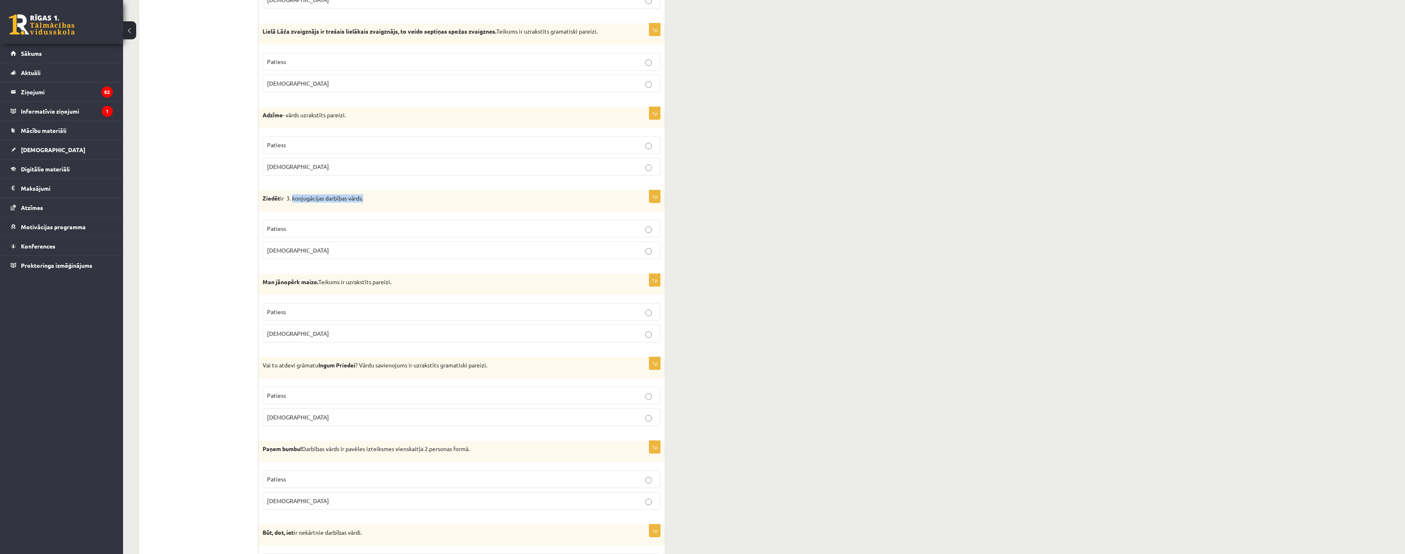
click at [481, 449] on p "Paņem bumbu! Darbības vārds ir pavēles izteiksmes vienskaitļa 2.personas formā." at bounding box center [441, 449] width 357 height 8
click at [176, 232] on ul "Tests Izvērtējums!" at bounding box center [203, 176] width 111 height 2518
drag, startPoint x: 262, startPoint y: 196, endPoint x: 280, endPoint y: 201, distance: 18.5
click at [280, 201] on div "Ziedēt ir 3. konjugācijas darbības vārds." at bounding box center [461, 200] width 406 height 21
drag, startPoint x: 263, startPoint y: 450, endPoint x: 300, endPoint y: 453, distance: 36.6
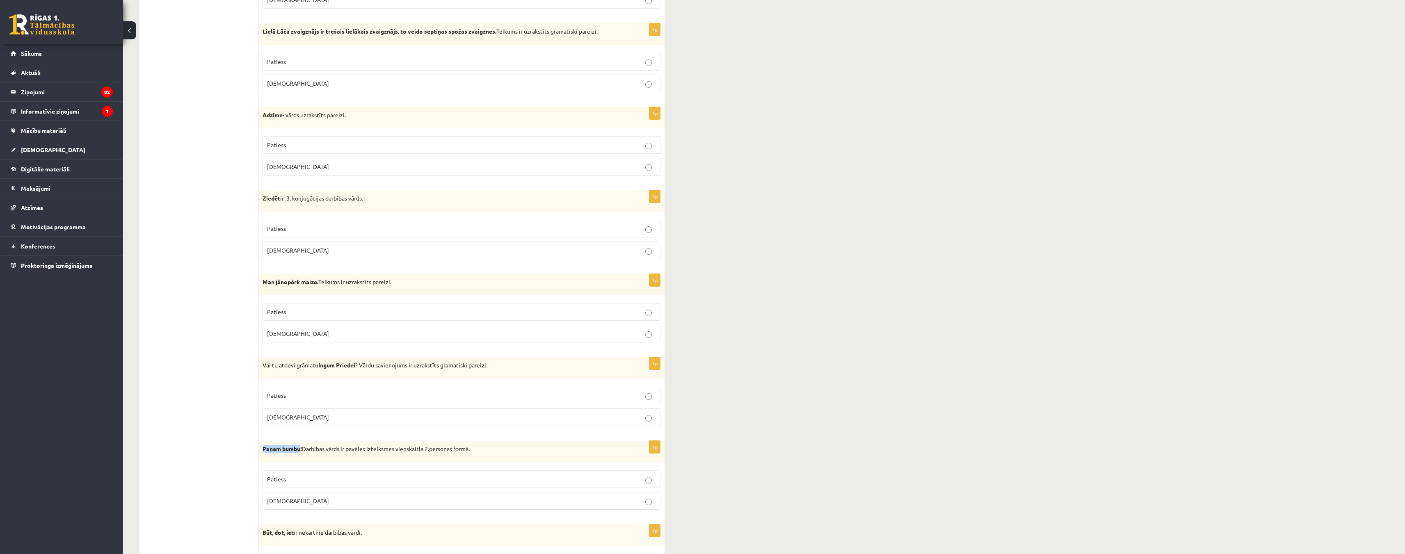
click at [300, 453] on p "Paņem bumbu! Darbības vārds ir pavēles izteiksmes vienskaitļa 2.personas formā." at bounding box center [441, 449] width 357 height 8
drag, startPoint x: 798, startPoint y: 229, endPoint x: 803, endPoint y: 224, distance: 7.6
click at [798, 228] on div "9.a klases diagnosticējošais darbs latviešu valodā par 8.klases mācību vielu , …" at bounding box center [764, 130] width 1282 height 2659
drag, startPoint x: 260, startPoint y: 198, endPoint x: 299, endPoint y: 244, distance: 60.5
click at [299, 244] on div "1p Ziedēt ir 3. konjugācijas darbības vārds. Patiess Aplams" at bounding box center [461, 227] width 406 height 75
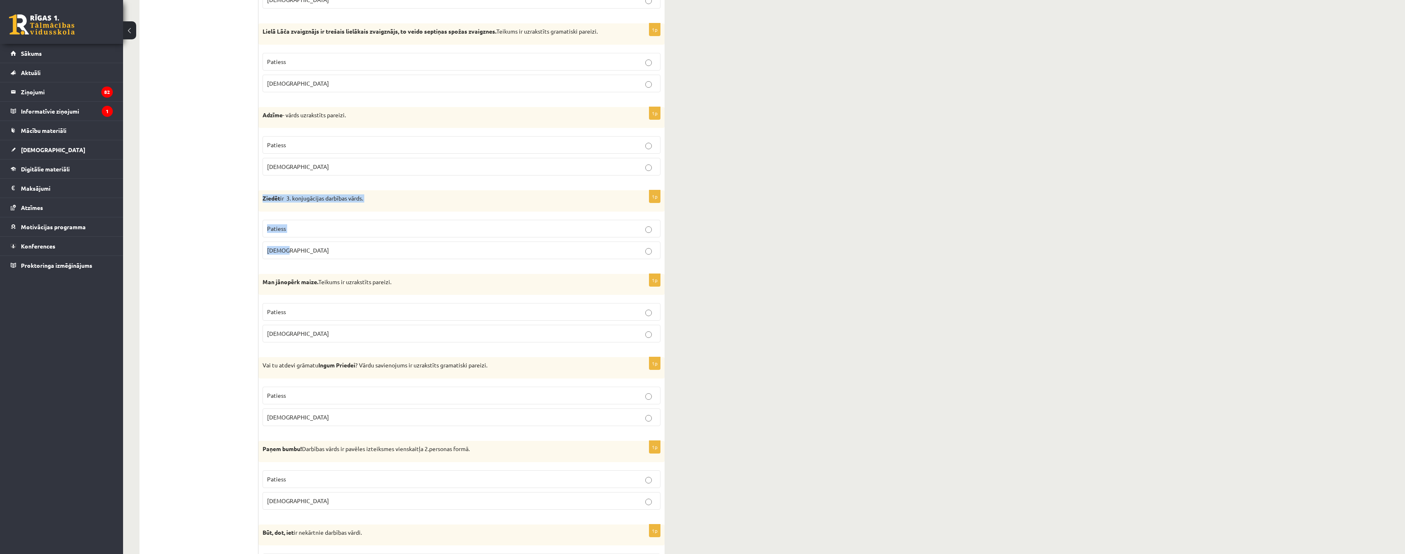
drag, startPoint x: 661, startPoint y: 239, endPoint x: 644, endPoint y: 231, distance: 18.9
click at [660, 239] on div "1p Ziedēt ir 3. konjugācijas darbības vārds. Patiess Aplams" at bounding box center [461, 227] width 406 height 75
click at [643, 231] on p "Patiess" at bounding box center [461, 228] width 389 height 9
click at [175, 237] on ul "Tests Izvērtējums!" at bounding box center [203, 176] width 111 height 2518
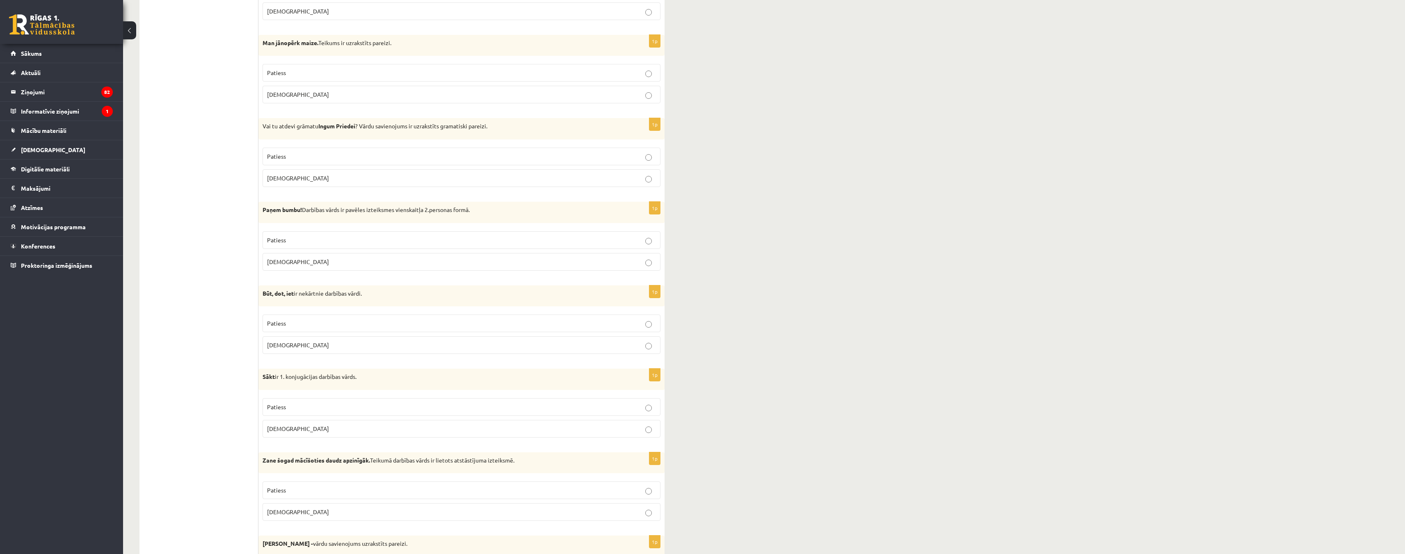
scroll to position [1477, 0]
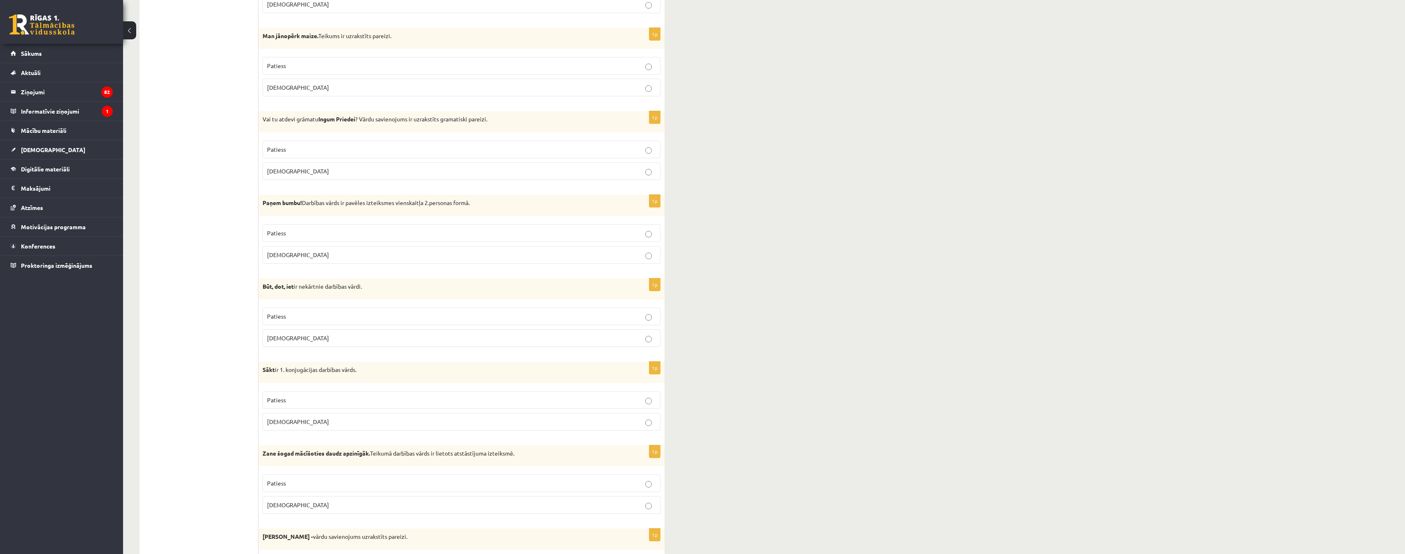
click at [653, 236] on p "Patiess" at bounding box center [461, 233] width 389 height 9
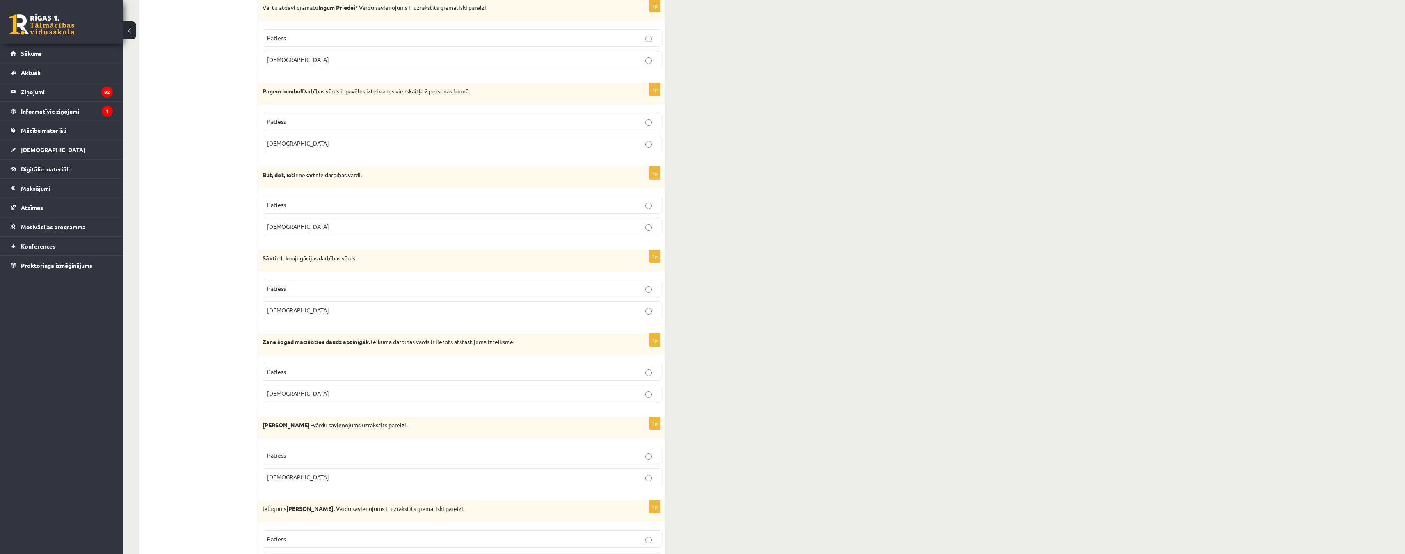
scroll to position [1600, 0]
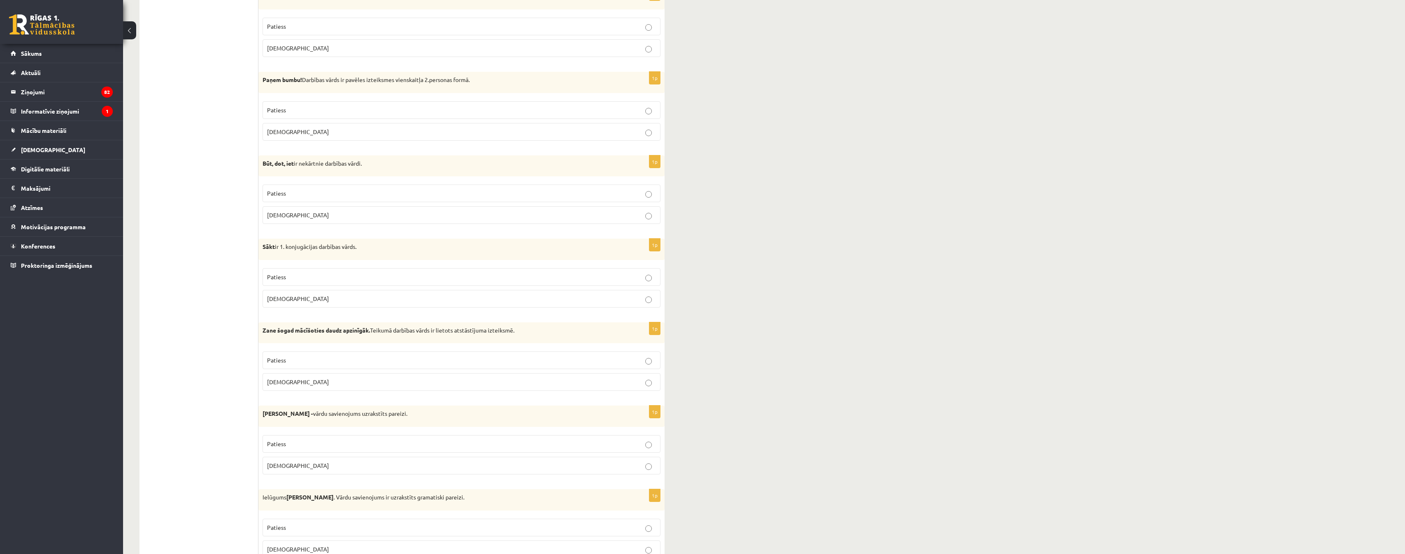
drag, startPoint x: 260, startPoint y: 164, endPoint x: 370, endPoint y: 167, distance: 110.4
click at [370, 167] on div "Būt, dot, iet ir nekārtnie darbības vārdi." at bounding box center [461, 165] width 406 height 21
click at [650, 198] on label "Patiess" at bounding box center [462, 194] width 398 height 18
click at [655, 194] on p "Patiess" at bounding box center [461, 193] width 389 height 9
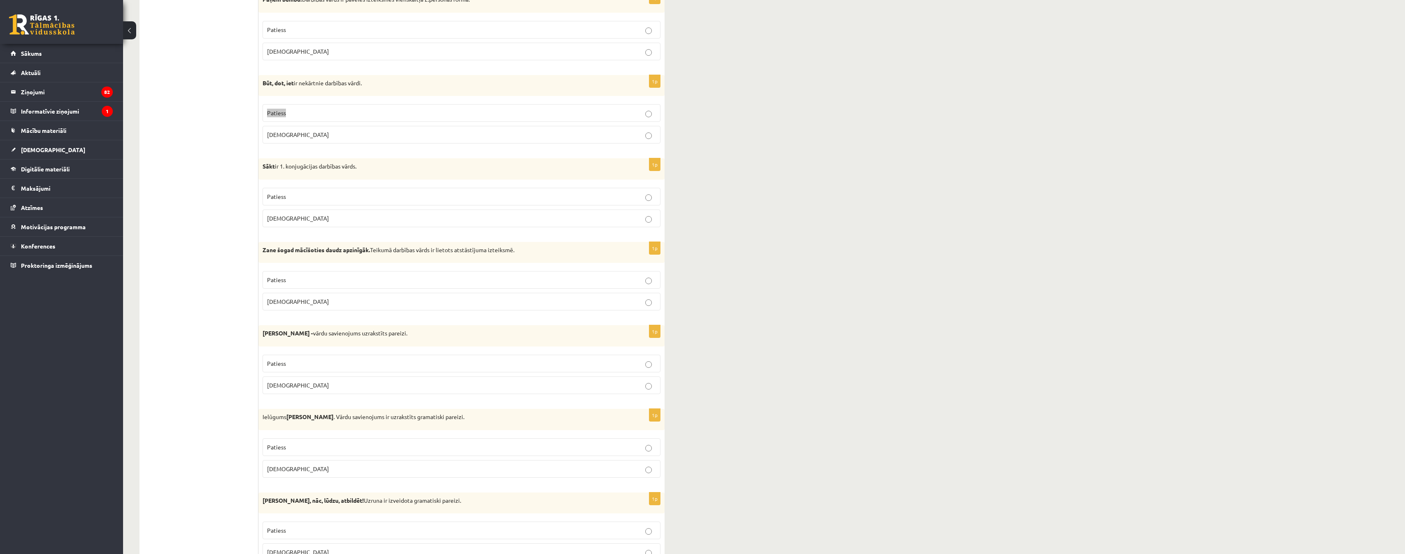
scroll to position [1682, 0]
drag, startPoint x: 254, startPoint y: 165, endPoint x: 336, endPoint y: 211, distance: 94.4
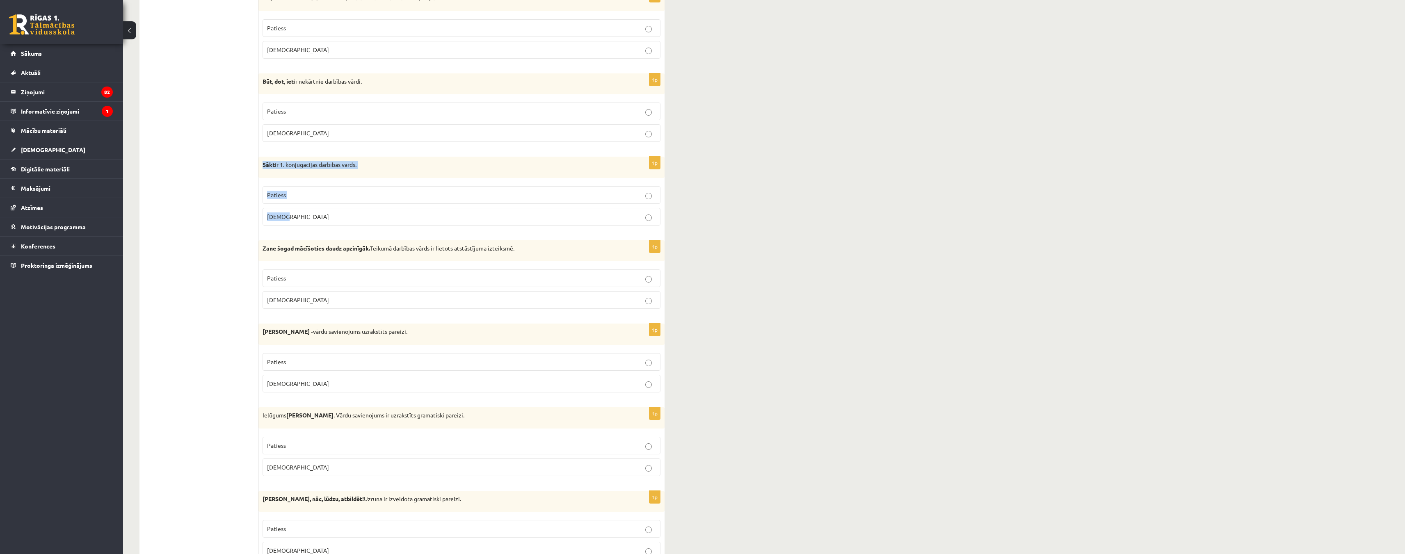
drag, startPoint x: 262, startPoint y: 165, endPoint x: 313, endPoint y: 209, distance: 67.1
click at [313, 209] on div "1p Sākt ir 1. konjugācijas darbības vārds. Patiess Aplams" at bounding box center [461, 194] width 406 height 75
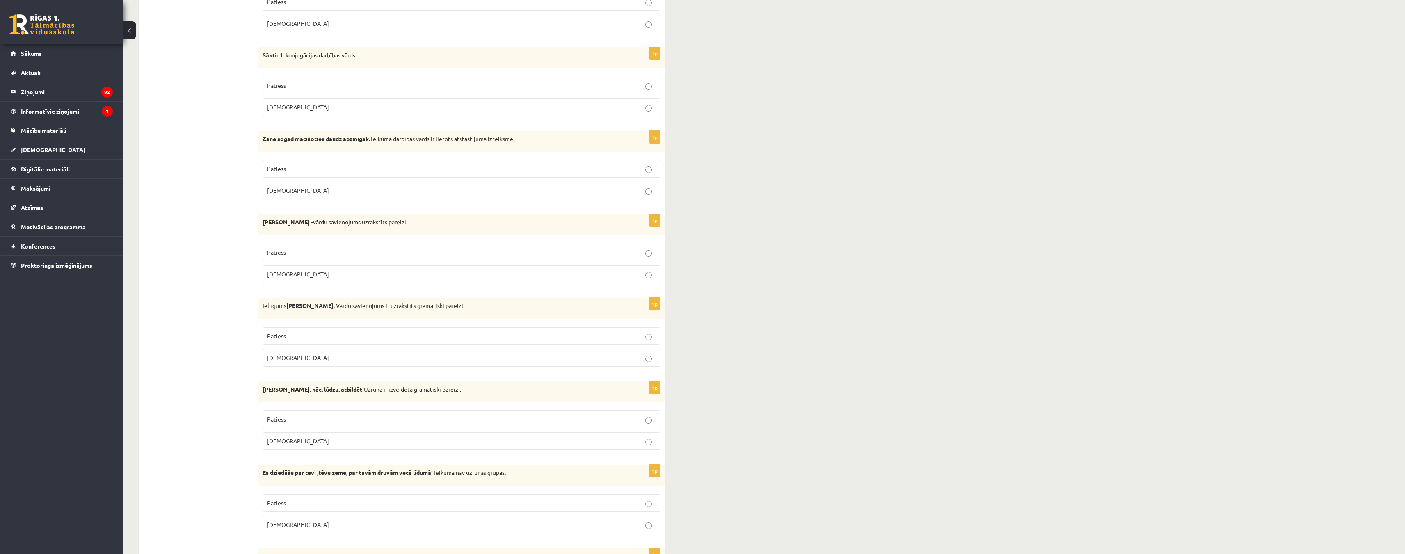
scroll to position [1805, 0]
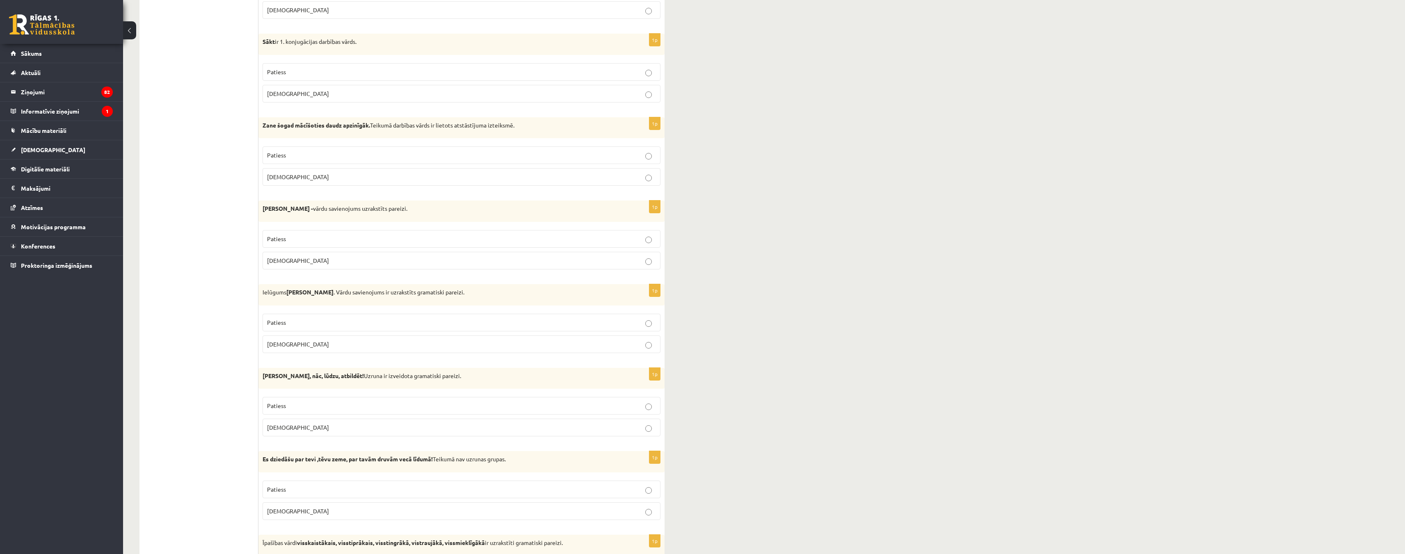
click at [643, 153] on p "Patiess" at bounding box center [461, 155] width 389 height 9
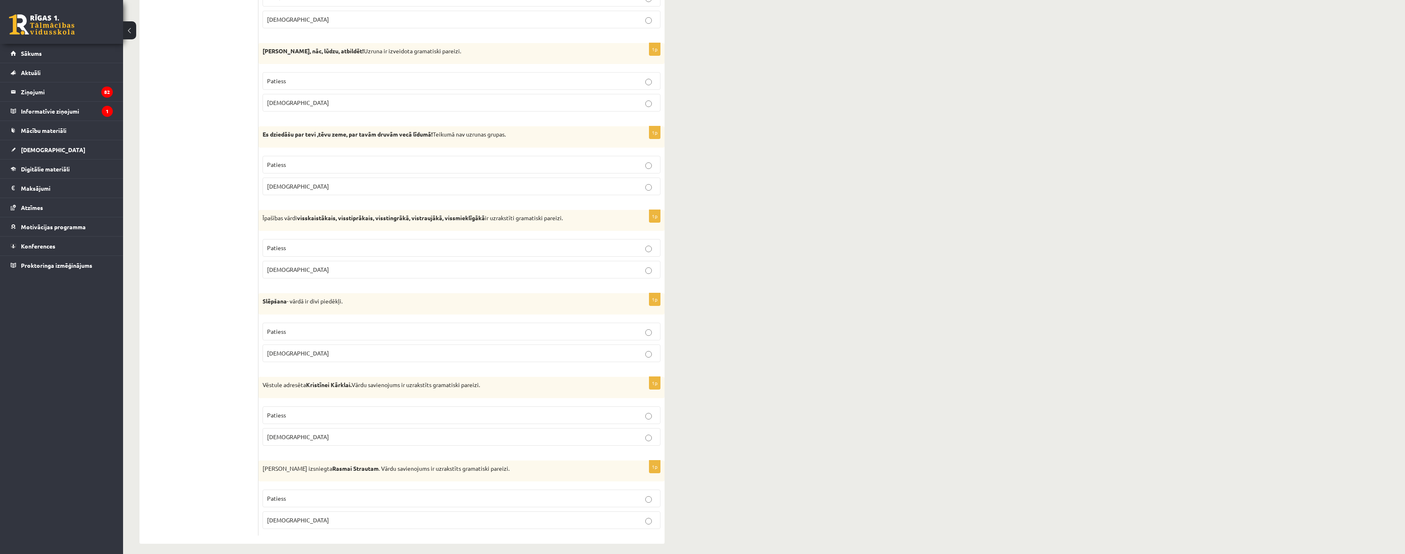
scroll to position [2136, 0]
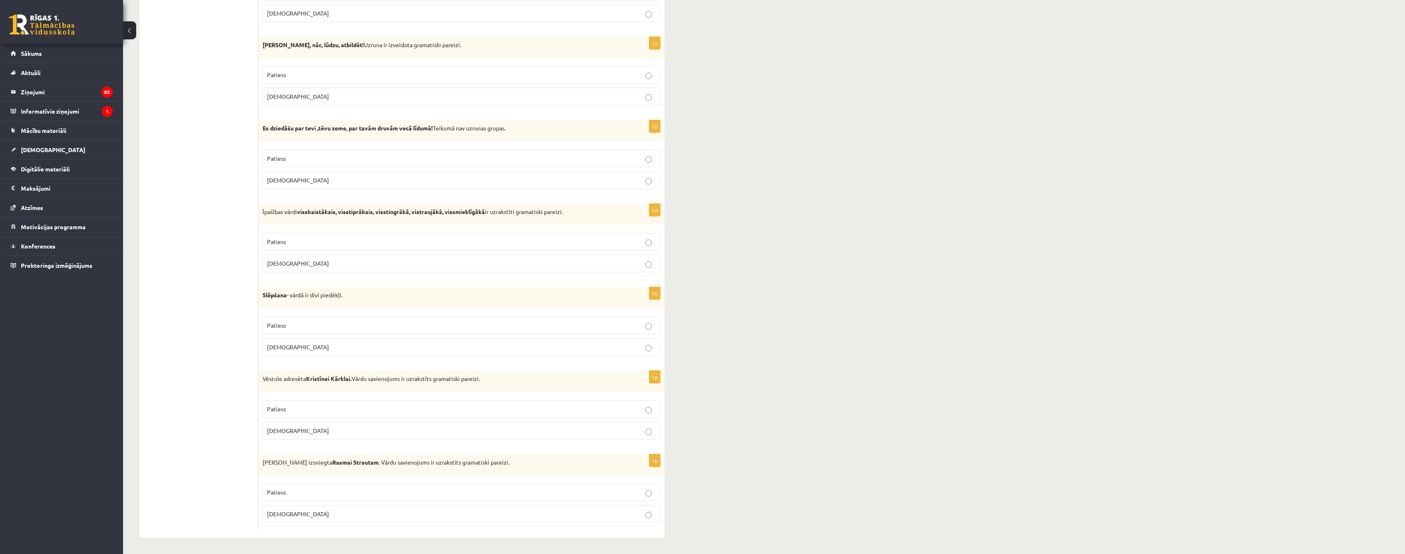
click at [653, 155] on p "Patiess" at bounding box center [461, 158] width 389 height 9
click at [650, 246] on label "Patiess" at bounding box center [462, 242] width 398 height 18
click at [655, 245] on p "Patiess" at bounding box center [461, 242] width 389 height 9
drag, startPoint x: 323, startPoint y: 298, endPoint x: 348, endPoint y: 299, distance: 24.6
click at [348, 299] on p "Slēpšana - vārdā ir divi piedēkļi." at bounding box center [441, 295] width 357 height 8
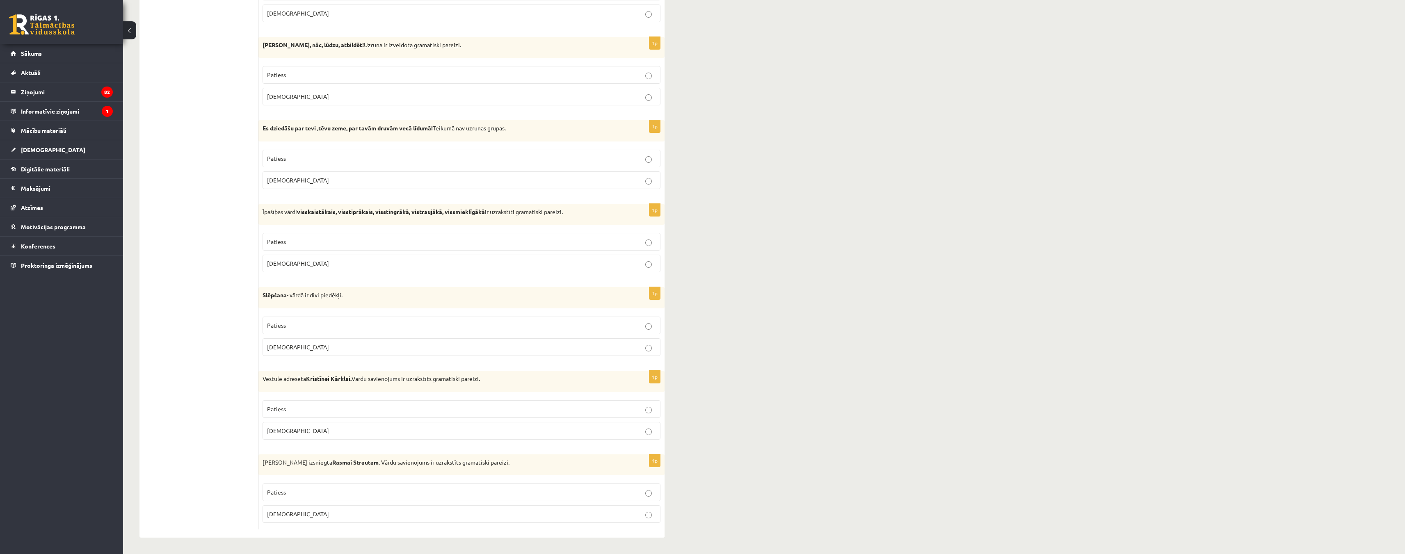
click at [644, 354] on label "Aplams" at bounding box center [462, 347] width 398 height 18
click at [653, 414] on label "Patiess" at bounding box center [462, 409] width 398 height 18
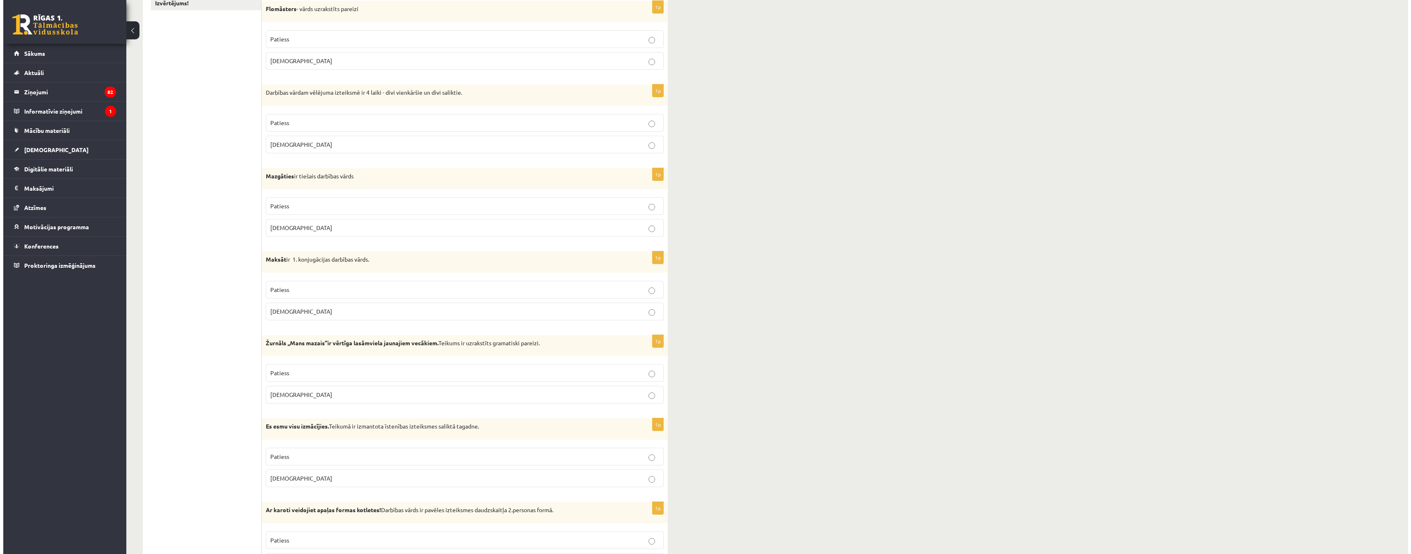
scroll to position [0, 0]
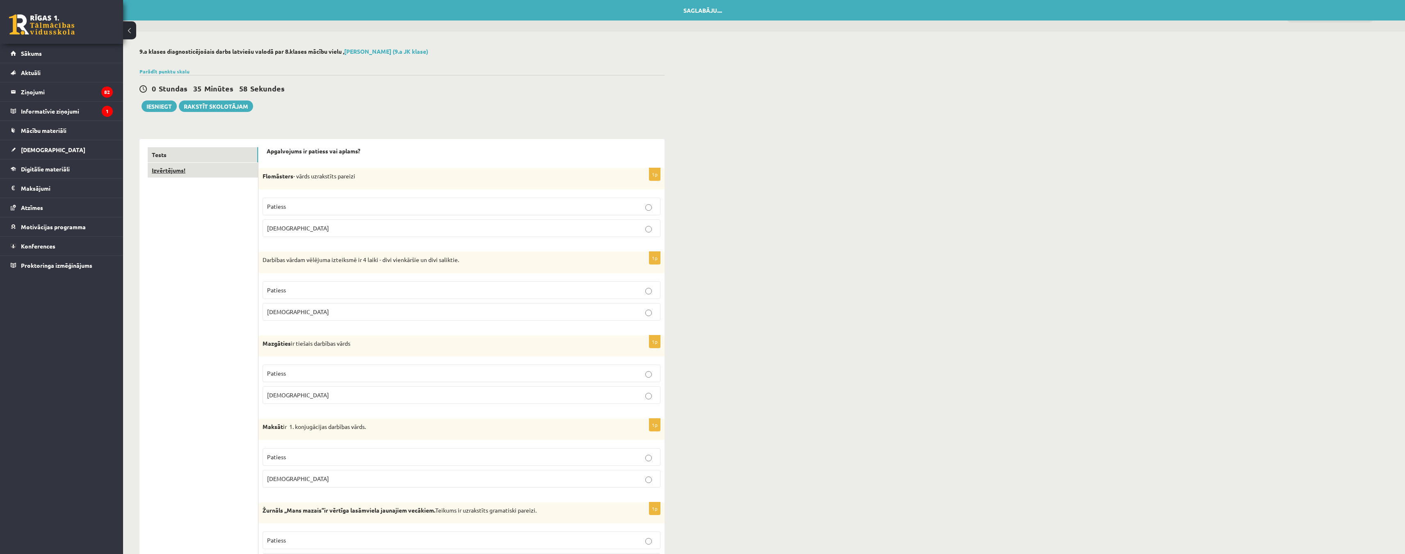
click at [217, 177] on link "Izvērtējums!" at bounding box center [203, 170] width 110 height 15
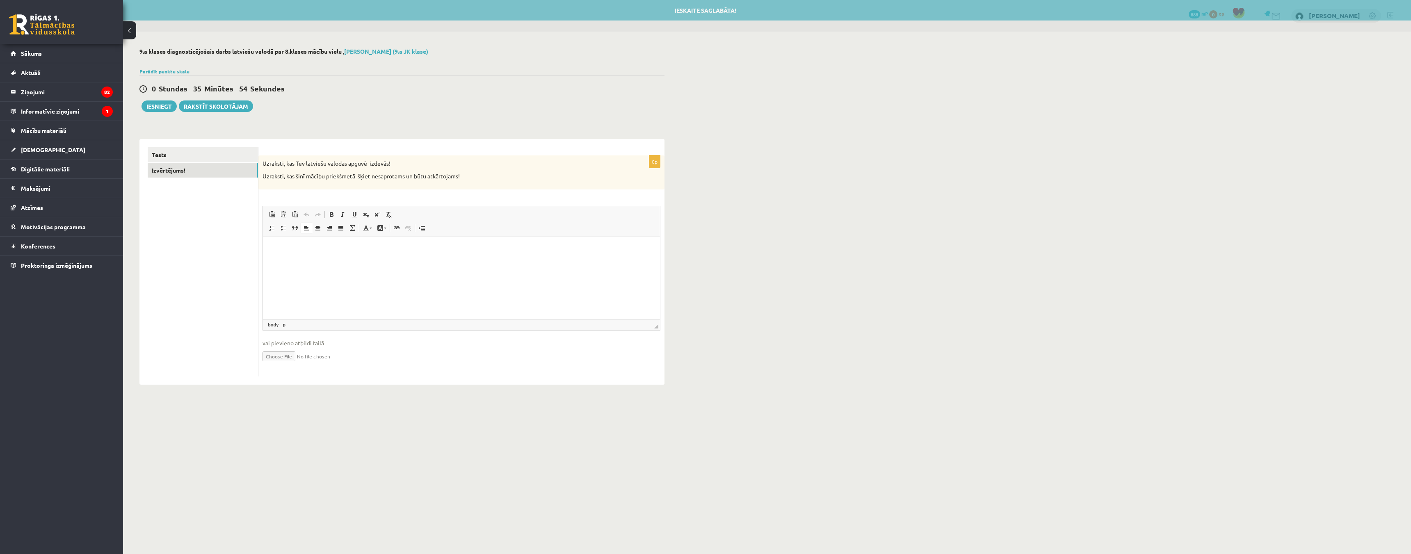
click at [290, 250] on p "Bagātinātā teksta redaktors, wiswyg-editor-user-answer-47363790678260" at bounding box center [461, 249] width 381 height 9
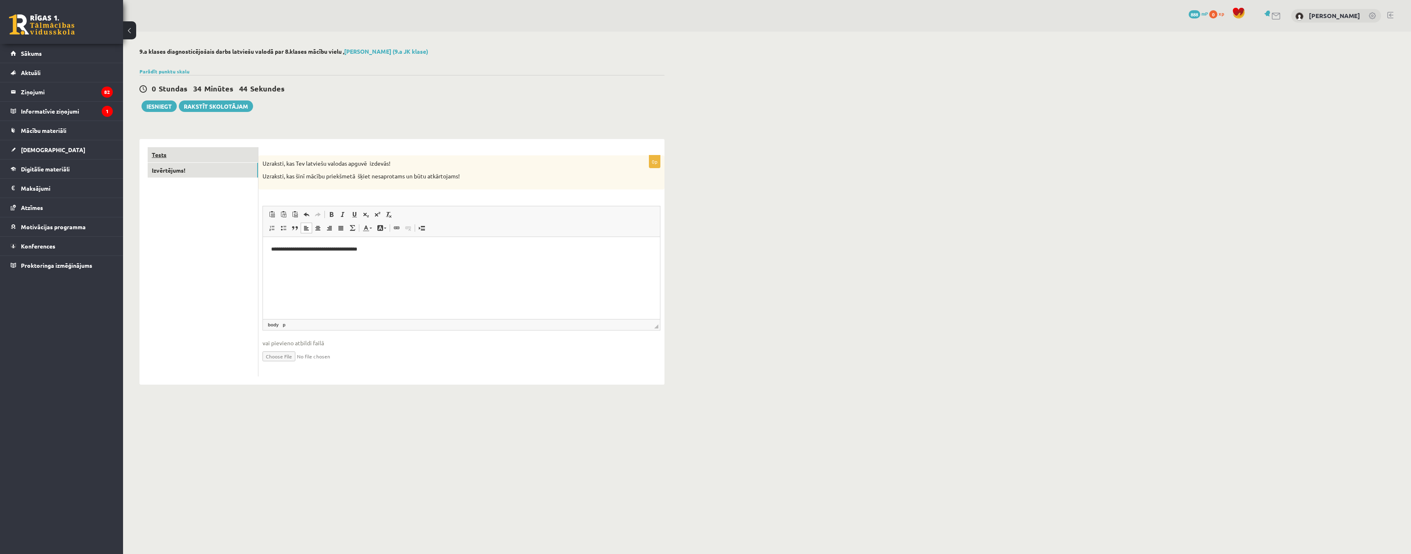
click at [213, 155] on link "Tests" at bounding box center [203, 154] width 110 height 15
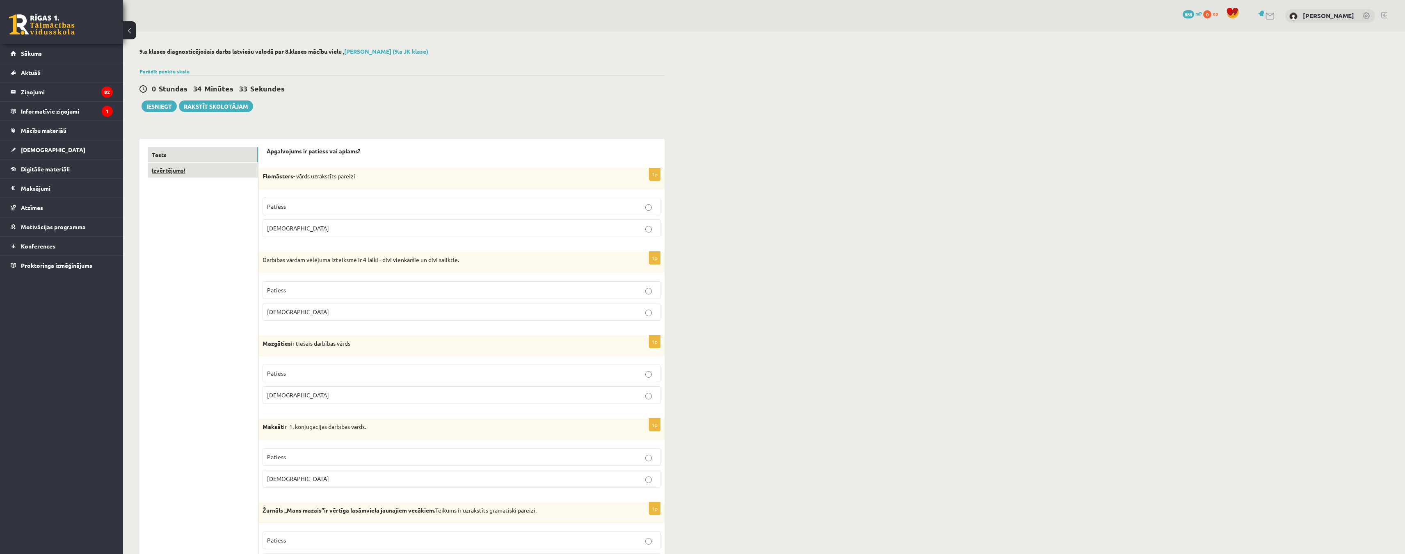
click at [223, 169] on link "Izvērtējums!" at bounding box center [203, 170] width 110 height 15
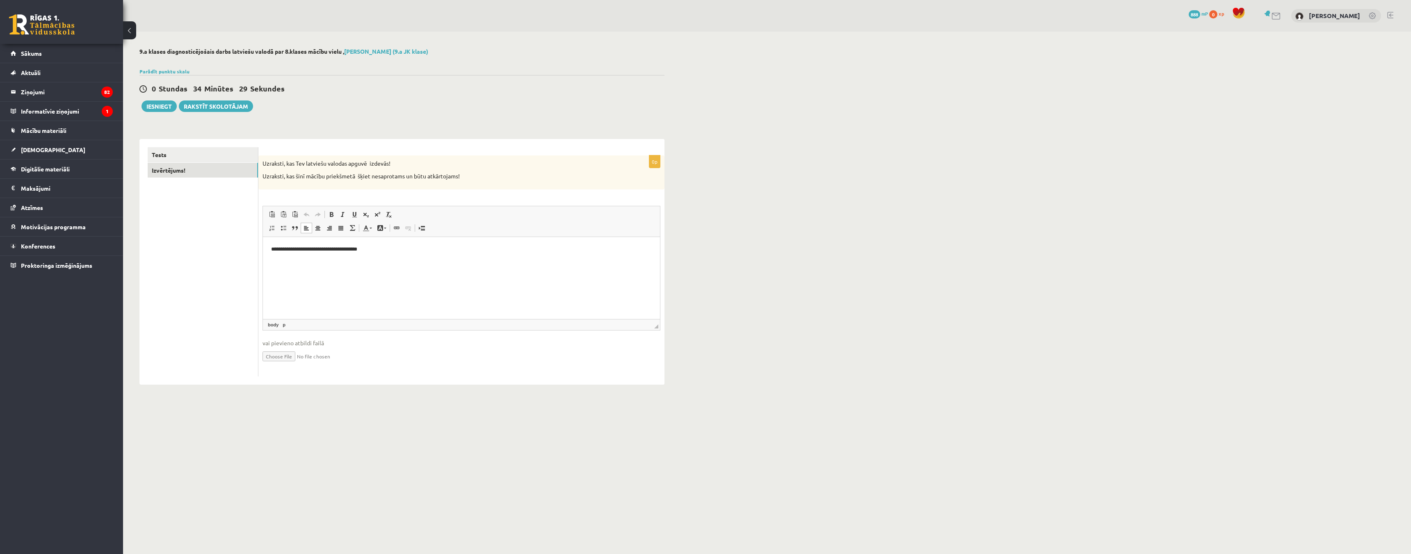
click at [382, 252] on p "**********" at bounding box center [461, 249] width 381 height 9
click at [343, 252] on p "**********" at bounding box center [461, 249] width 381 height 9
click at [440, 249] on p "**********" at bounding box center [461, 249] width 381 height 9
click at [158, 106] on button "Iesniegt" at bounding box center [159, 106] width 35 height 11
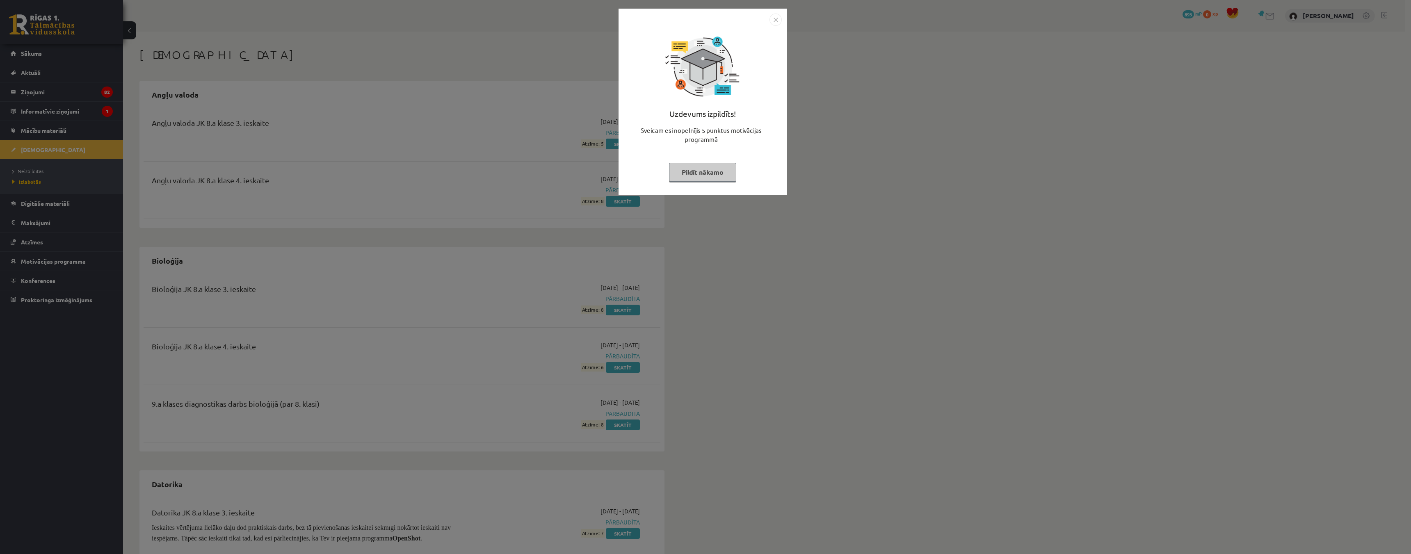
click at [701, 170] on button "Pildīt nākamo" at bounding box center [702, 172] width 67 height 19
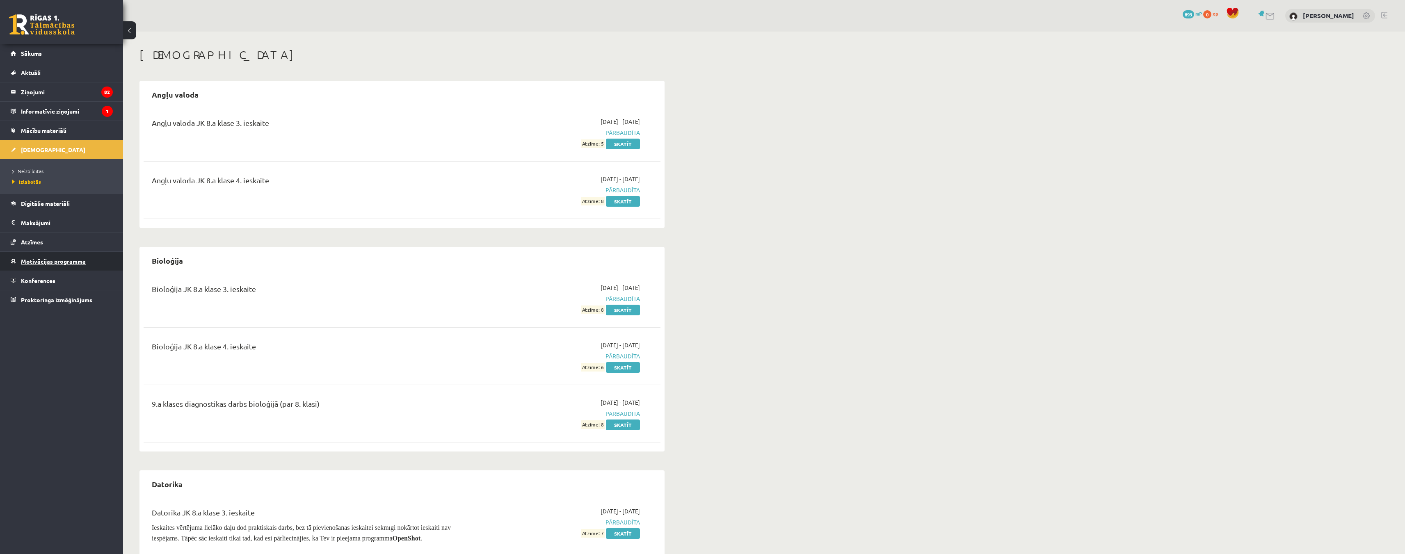
click at [59, 257] on link "Motivācijas programma" at bounding box center [62, 261] width 102 height 19
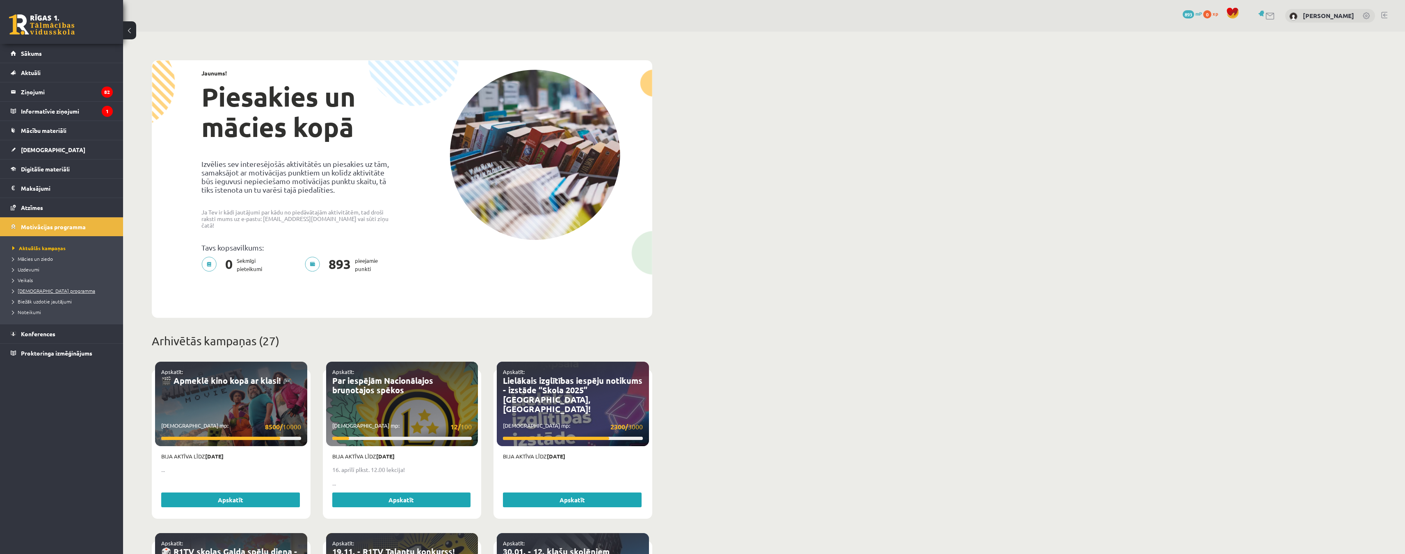
click at [34, 289] on span "[DEMOGRAPHIC_DATA] programma" at bounding box center [53, 291] width 83 height 7
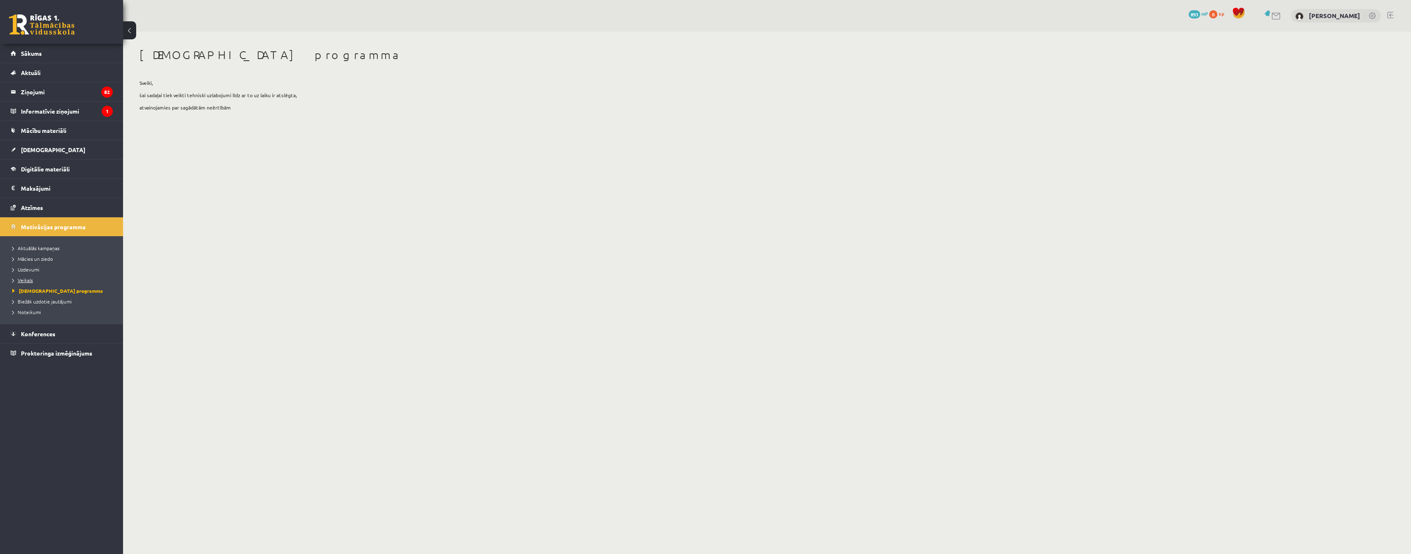
click at [20, 281] on span "Veikals" at bounding box center [22, 280] width 21 height 7
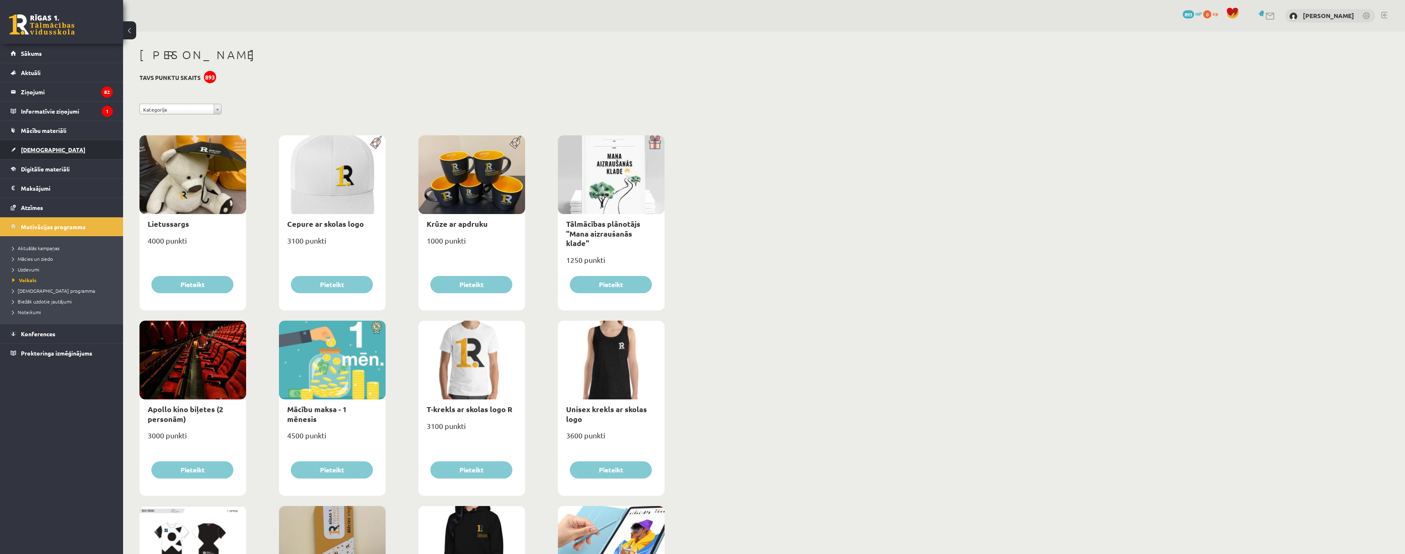
click at [48, 147] on link "[DEMOGRAPHIC_DATA]" at bounding box center [62, 149] width 102 height 19
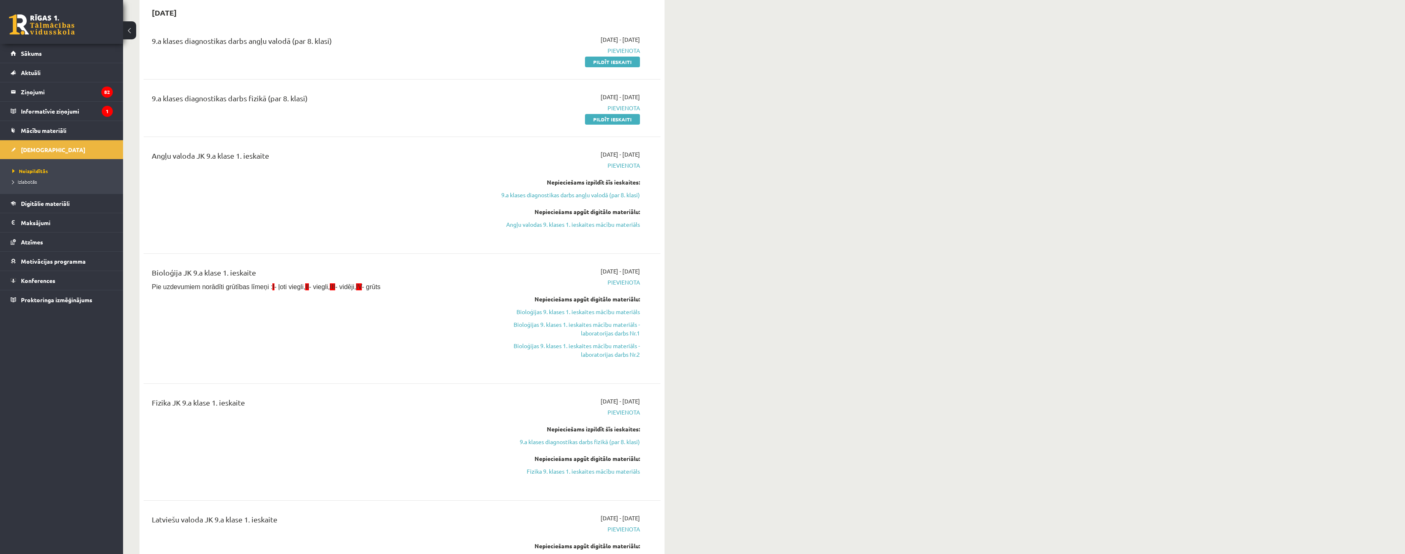
scroll to position [41, 0]
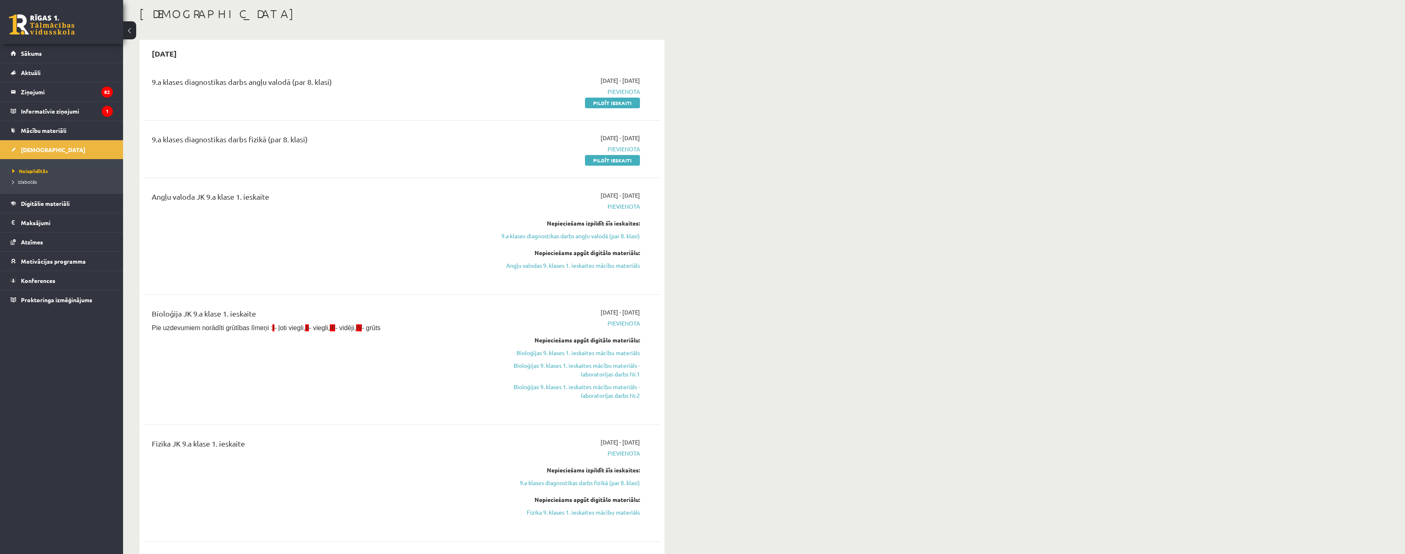
click at [35, 344] on div "0 Dāvanas 893 mP 0 xp Karolīna Kalve Sākums Aktuāli Kā mācīties eSKOLĀ Kontakti…" at bounding box center [61, 277] width 123 height 554
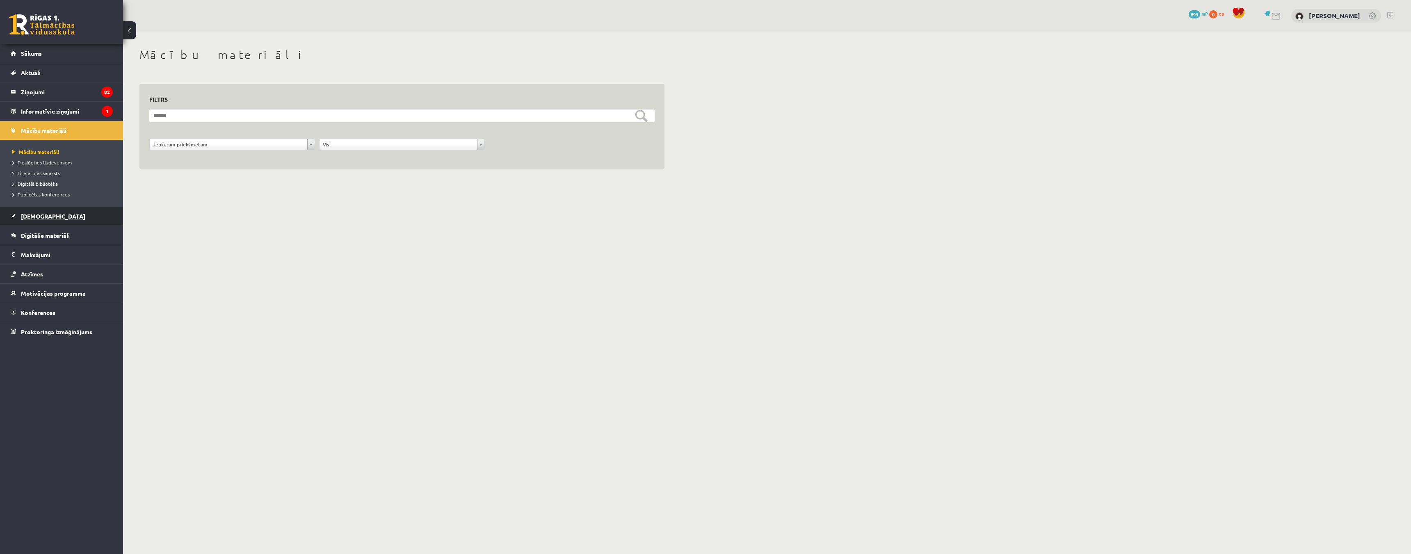
click at [33, 217] on span "[DEMOGRAPHIC_DATA]" at bounding box center [53, 215] width 64 height 7
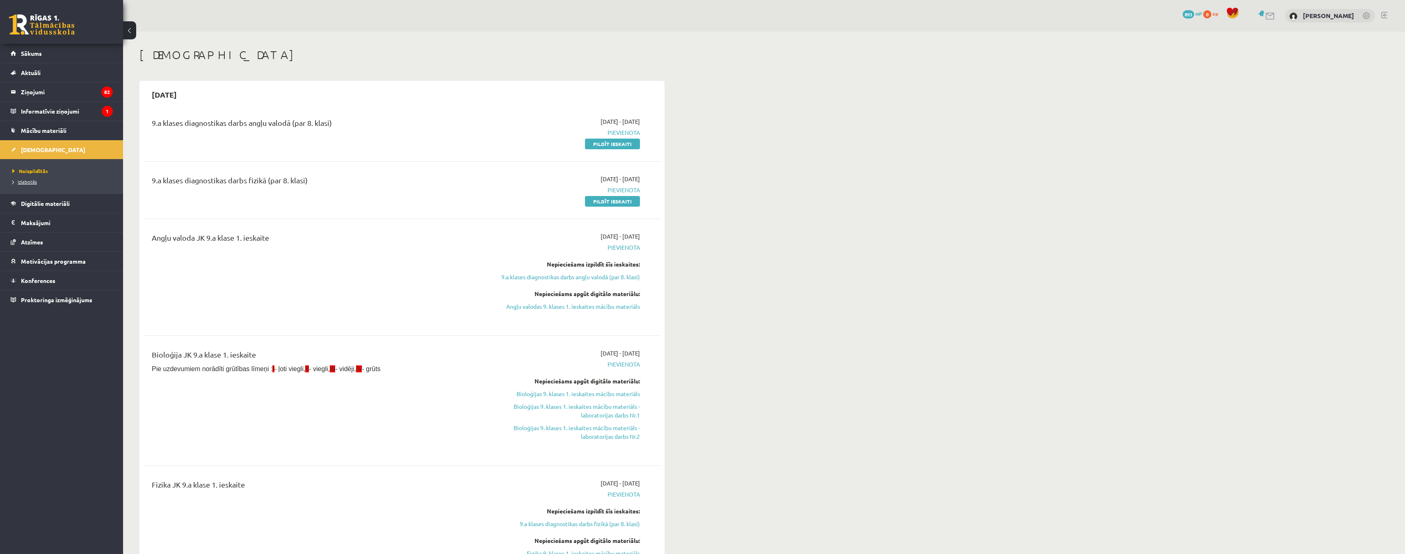
click at [25, 180] on span "Izlabotās" at bounding box center [24, 181] width 25 height 7
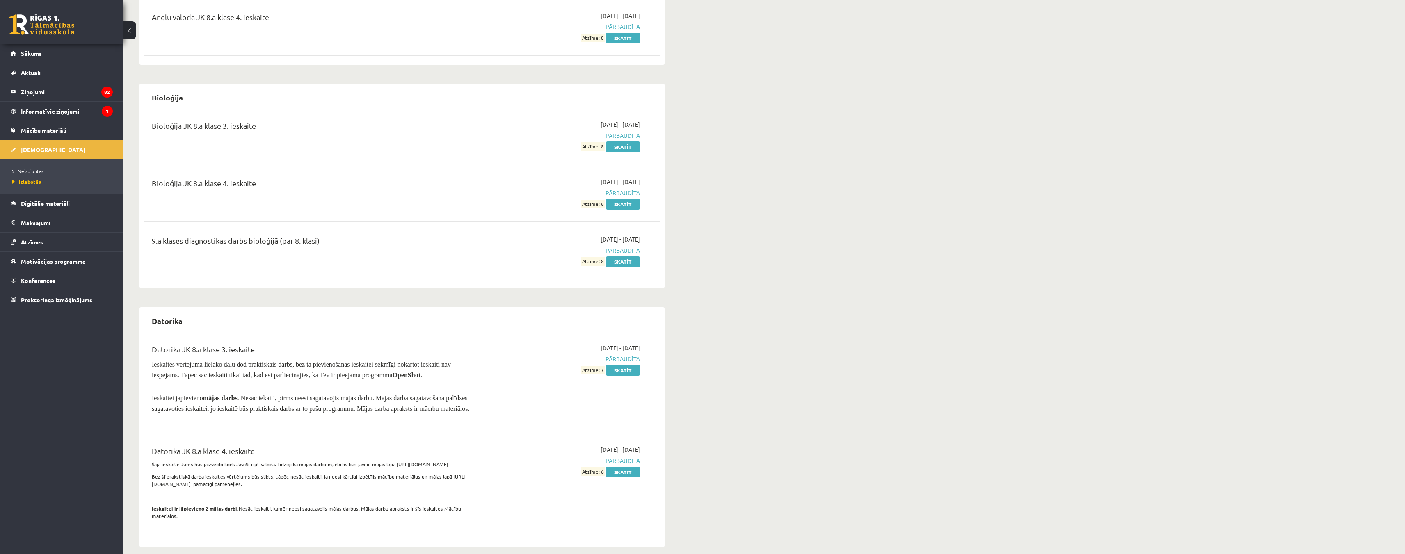
scroll to position [164, 0]
click at [623, 262] on link "Skatīt" at bounding box center [623, 261] width 34 height 11
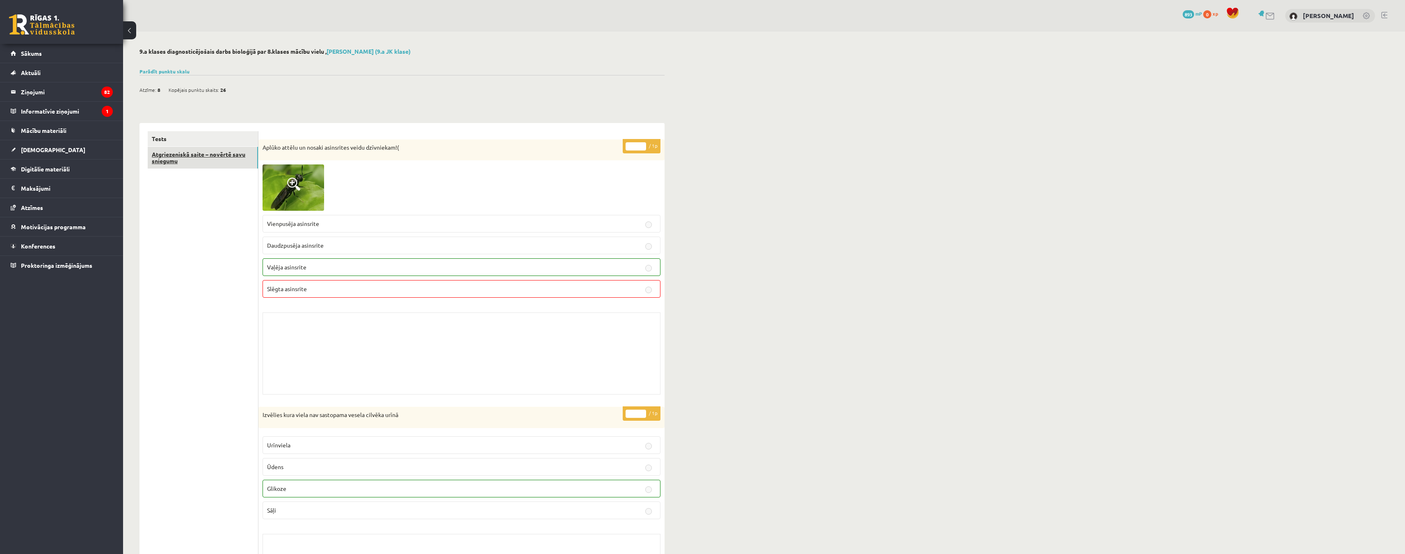
click at [208, 162] on link "Atgriezeniskā saite – novērtē savu sniegumu" at bounding box center [203, 158] width 110 height 22
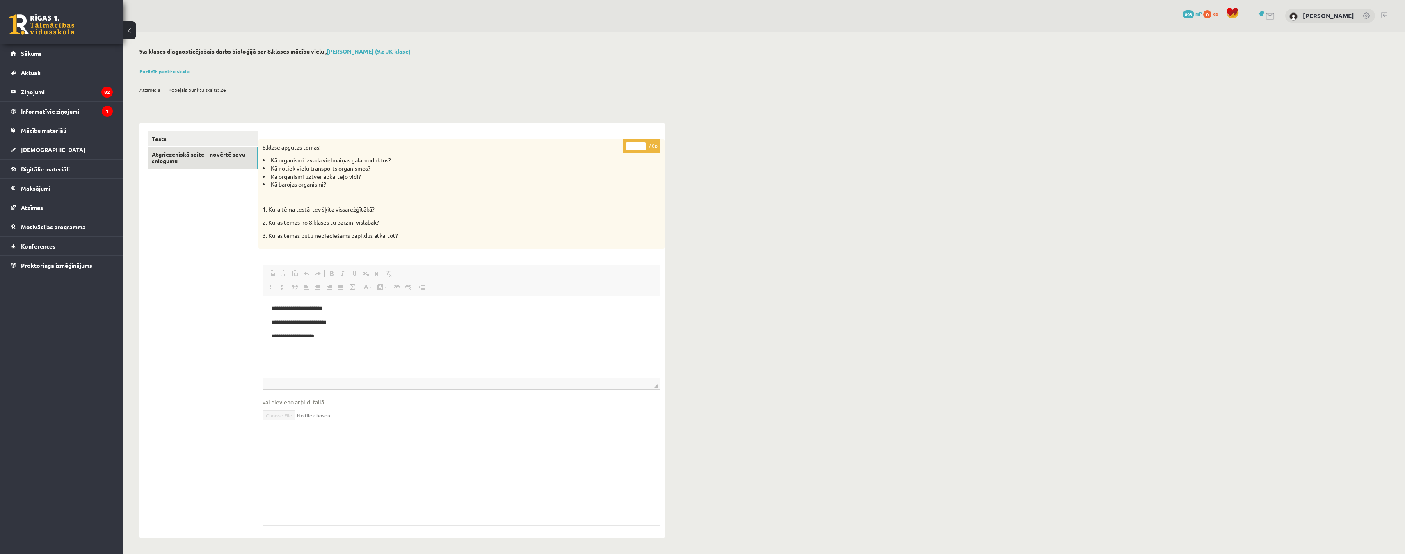
scroll to position [1, 0]
click at [174, 138] on link "Tests" at bounding box center [203, 137] width 110 height 15
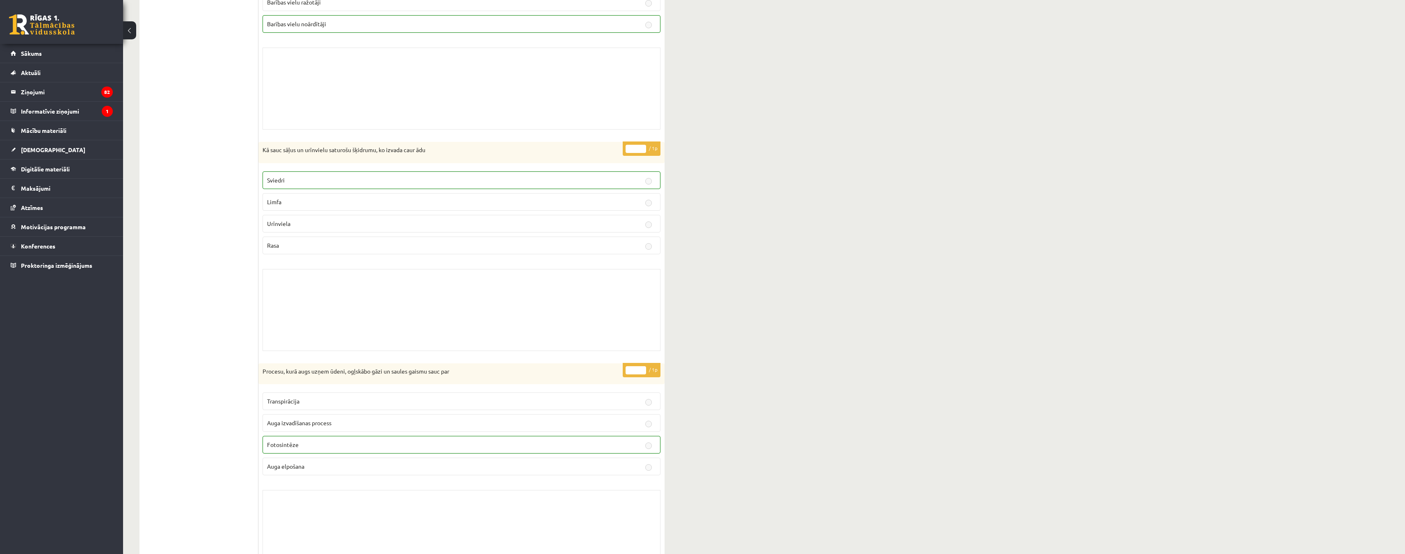
scroll to position [5006, 0]
